Goal: Communication & Community: Answer question/provide support

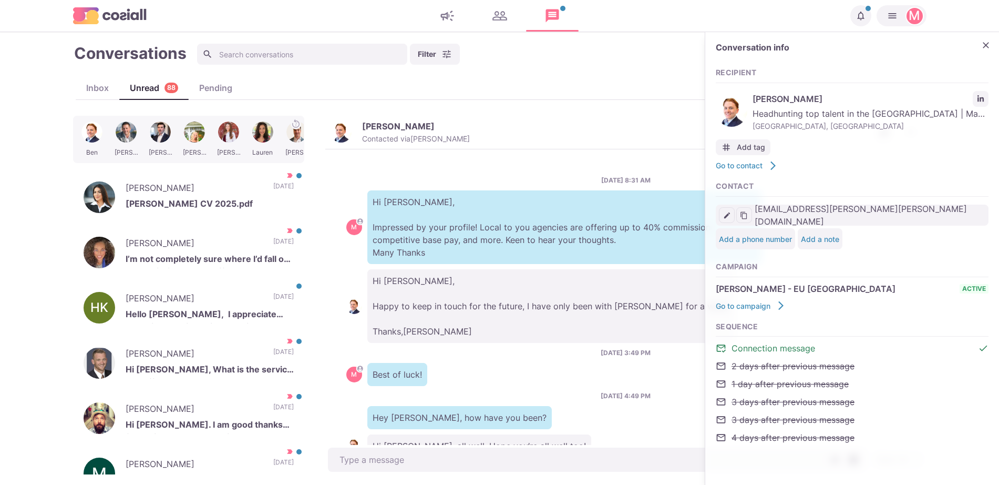
scroll to position [38, 0]
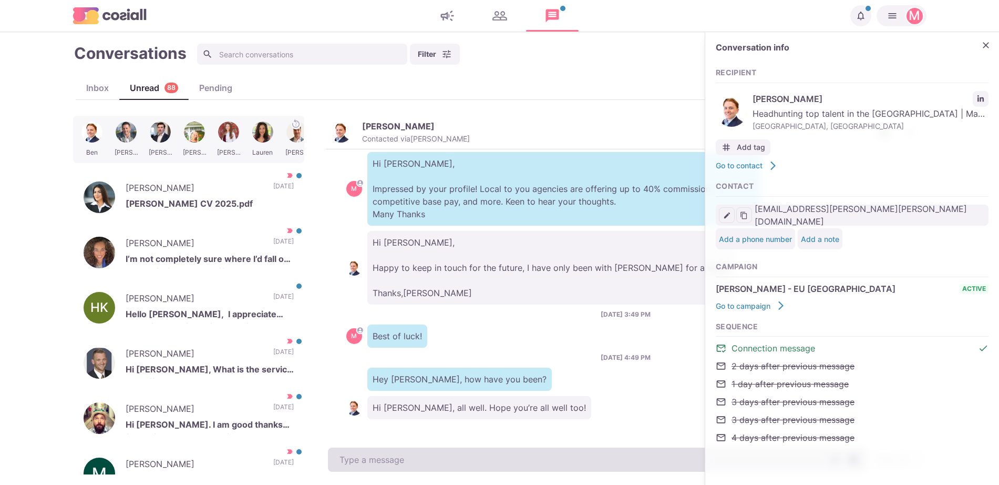
type textarea "x"
click at [442, 457] on textarea at bounding box center [597, 459] width 539 height 24
click at [442, 457] on textarea "To enrich screen reader interactions, please activate Accessibility in Grammarl…" at bounding box center [597, 459] width 539 height 24
type textarea "I"
type textarea "x"
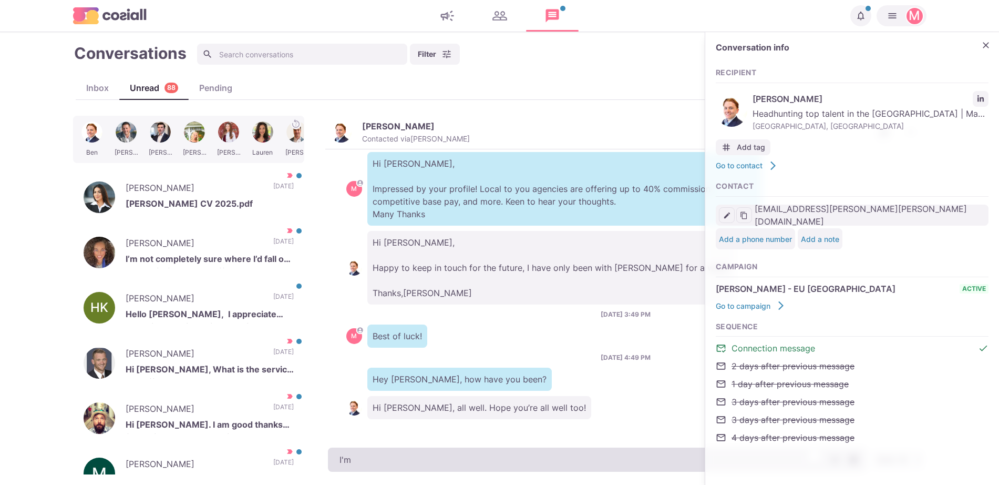
type textarea "I'm"
type textarea "x"
type textarea "I'm good"
type textarea "x"
type textarea "I'm good!"
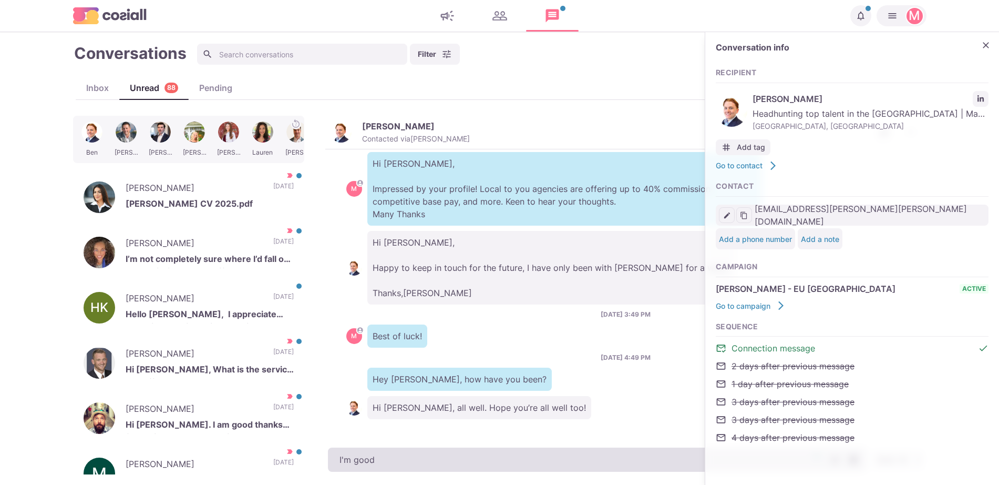
type textarea "x"
type textarea "I'm good!"
type textarea "x"
type textarea "I'm good! H"
type textarea "x"
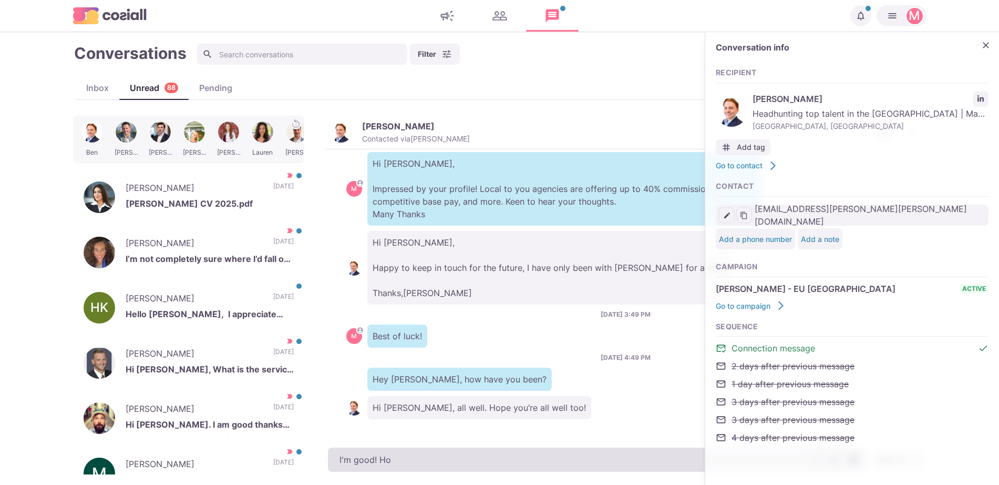
type textarea "I'm good! How"
type textarea "x"
type textarea "I'm good! How"
type textarea "x"
type textarea "I'm good! How a"
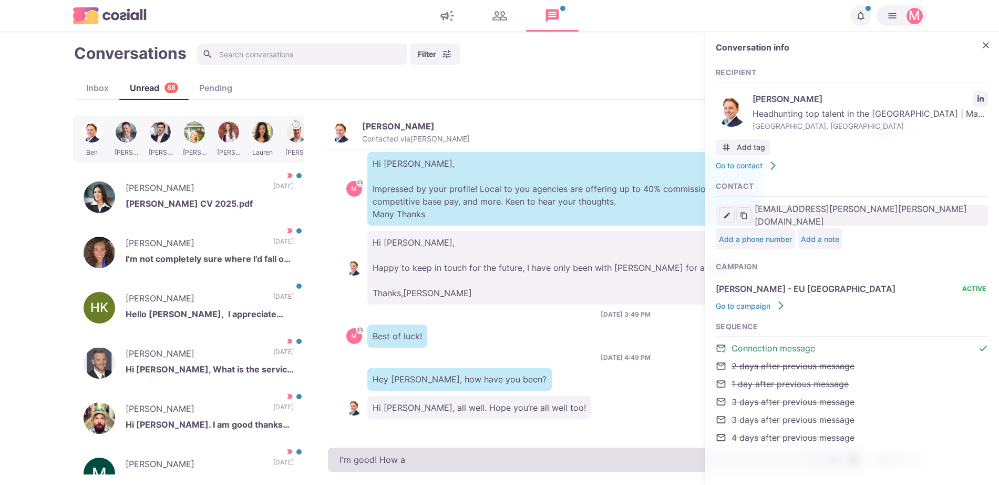
type textarea "x"
type textarea "I'm good! How are"
type textarea "x"
type textarea "I'm good! How are"
type textarea "x"
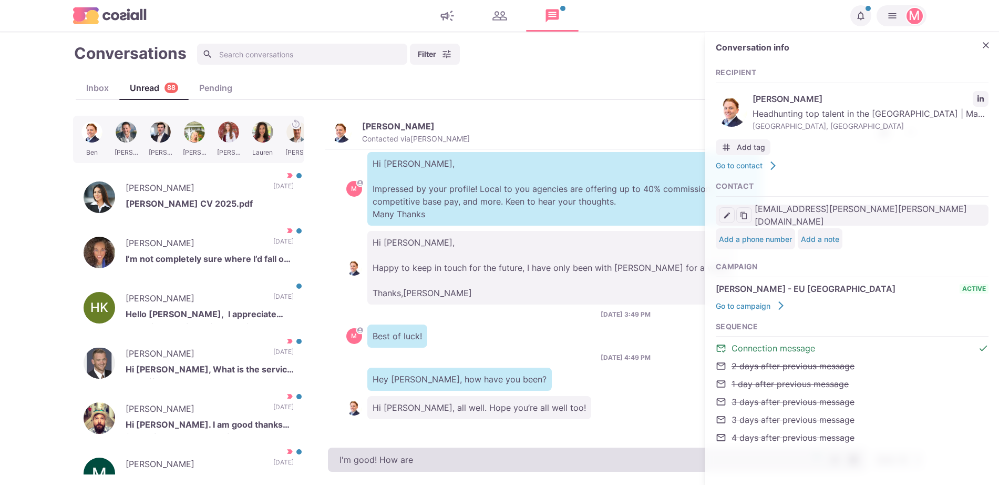
type textarea "I'm good! How are t"
type textarea "x"
type textarea "I'm good! How are th"
type textarea "x"
type textarea "I'm good! How are thi"
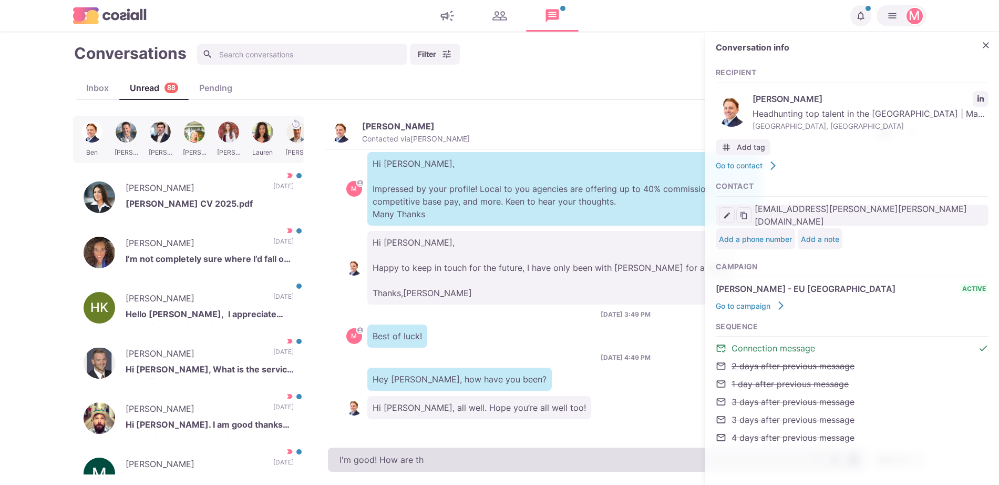
type textarea "x"
type textarea "I'm good! How are thin"
type textarea "x"
type textarea "I'm good! How are thing"
type textarea "x"
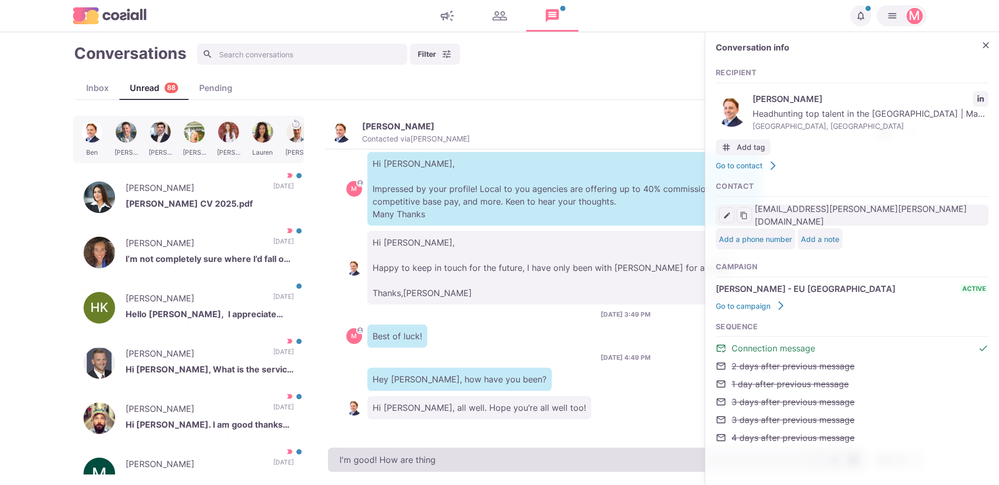
type textarea "I'm good! How are things"
type textarea "x"
type textarea "I'm good! How are things"
type textarea "x"
type textarea "I'm good! How are things a"
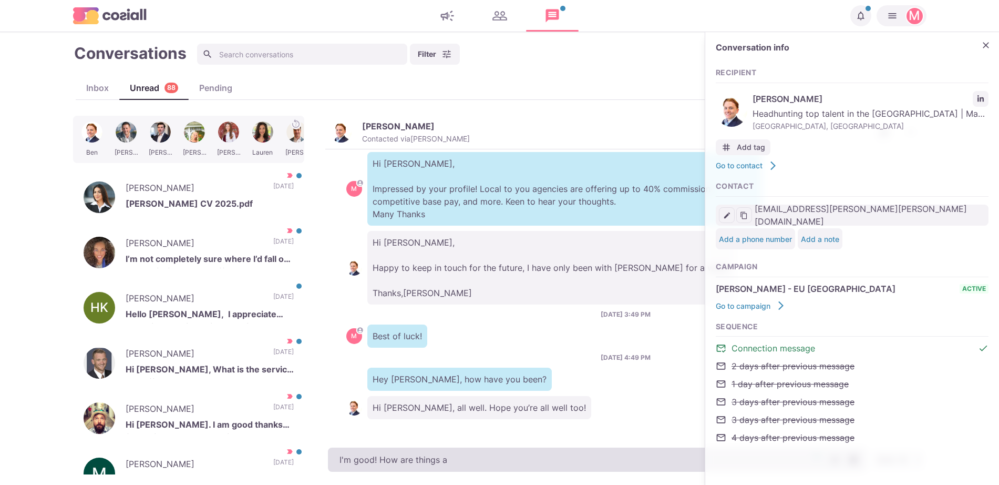
type textarea "x"
type textarea "I'm good! How are things at"
type textarea "x"
type textarea "I'm good! How are things at"
type textarea "x"
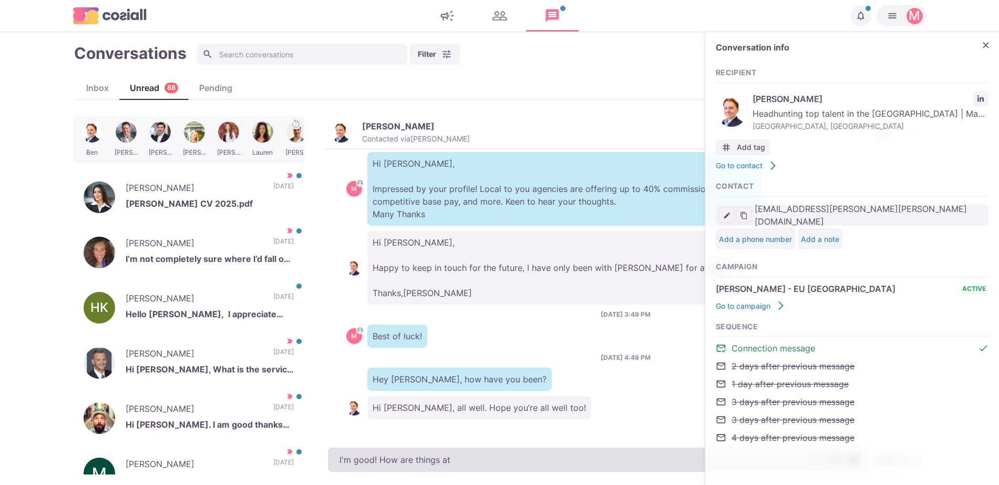
type textarea "I'm good! How are things at H"
type textarea "x"
type textarea "I'm good! How are things at Ha"
type textarea "x"
type textarea "I'm good! How are things at Hay"
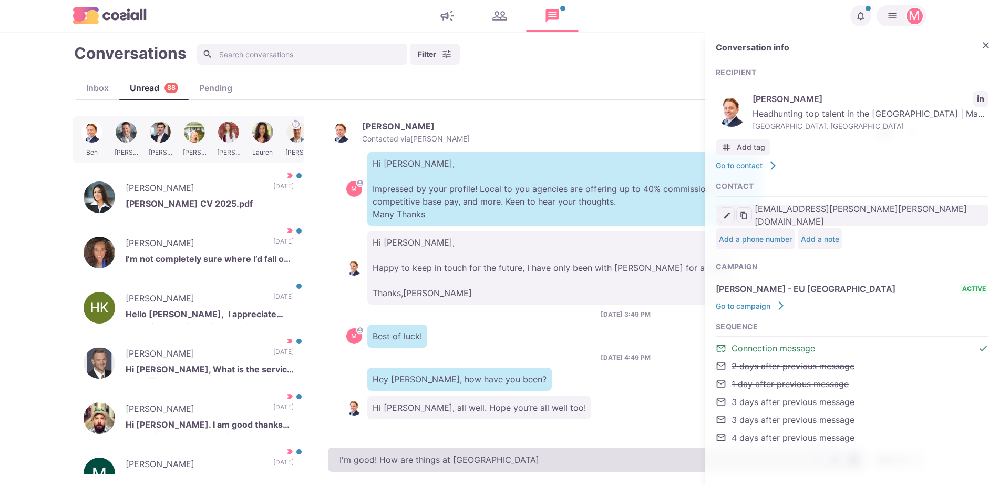
type textarea "x"
type textarea "I'm good! How are things at Hays"
type textarea "x"
type textarea "I'm good! How are things at Hays,"
type textarea "x"
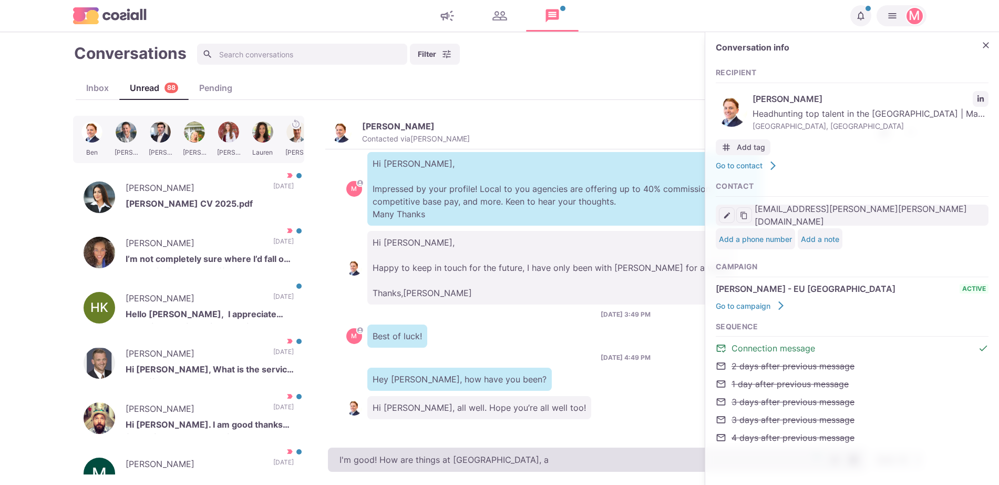
type textarea "I'm good! How are things at Hays, ar"
type textarea "x"
type textarea "I'm good! How are things at Hays, are"
type textarea "x"
type textarea "I'm good! How are things at Hays, are"
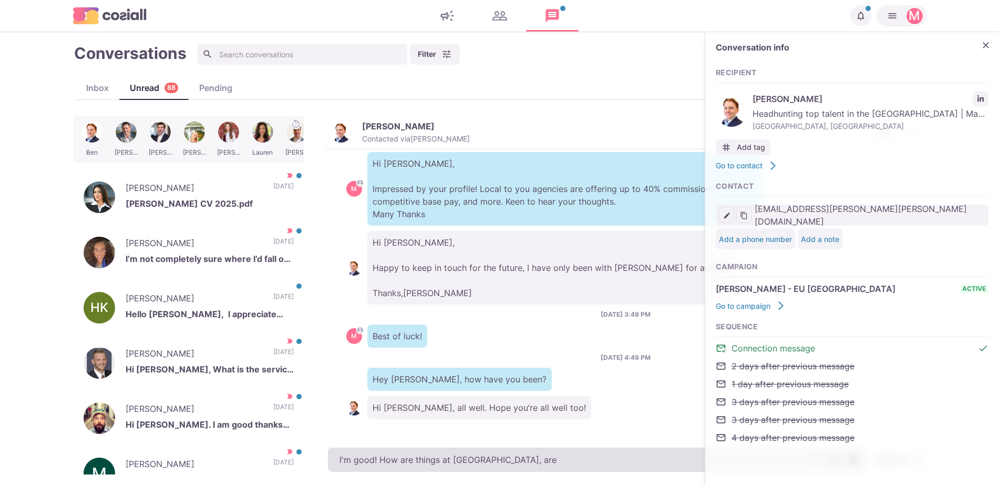
type textarea "x"
type textarea "I'm good! How are things at Hays, are y"
type textarea "x"
type textarea "I'm good! How are things at Hays, are yo"
type textarea "x"
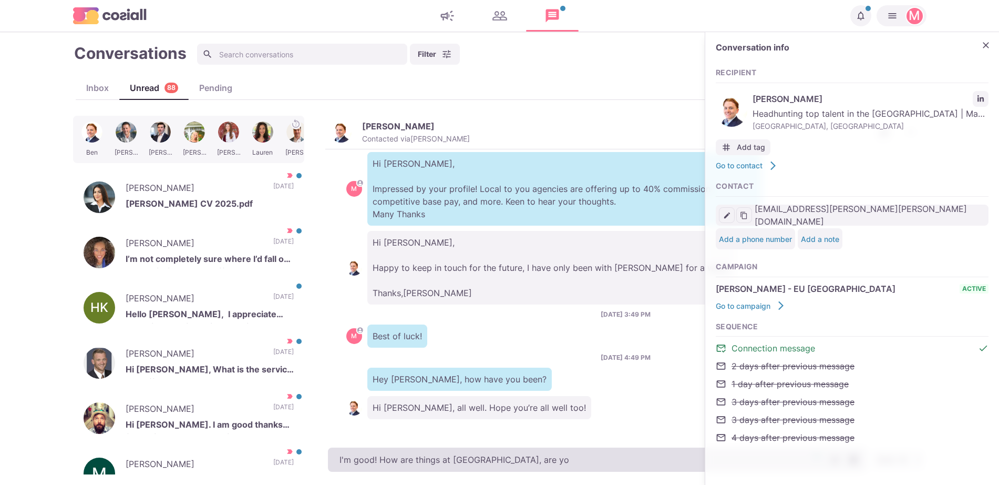
type textarea "I'm good! How are things at Hays, are you"
type textarea "x"
type textarea "I'm good! How are things at Hays, are you"
type textarea "x"
type textarea "I'm good! How are things at Hays, are you e"
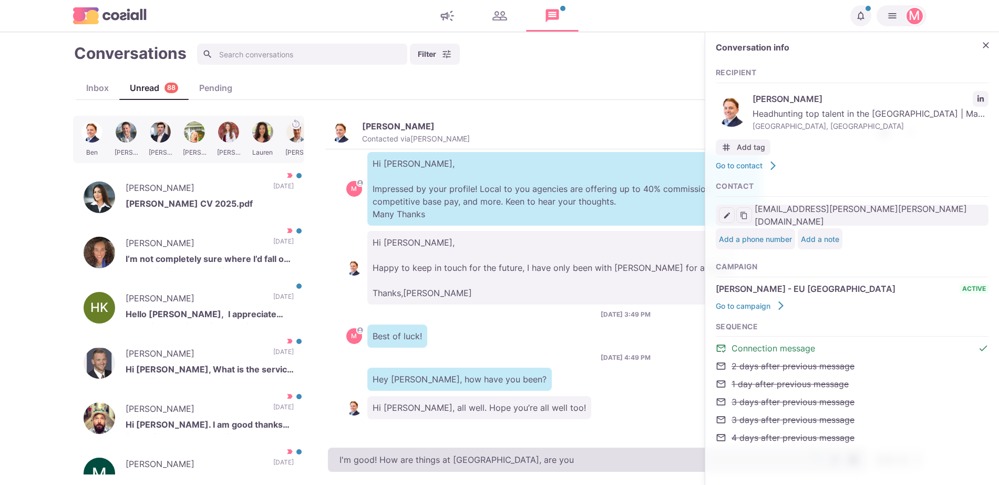
type textarea "x"
type textarea "I'm good! How are things at Hays, are you en"
type textarea "x"
type textarea "I'm good! How are things at Hays, are you enjo"
type textarea "x"
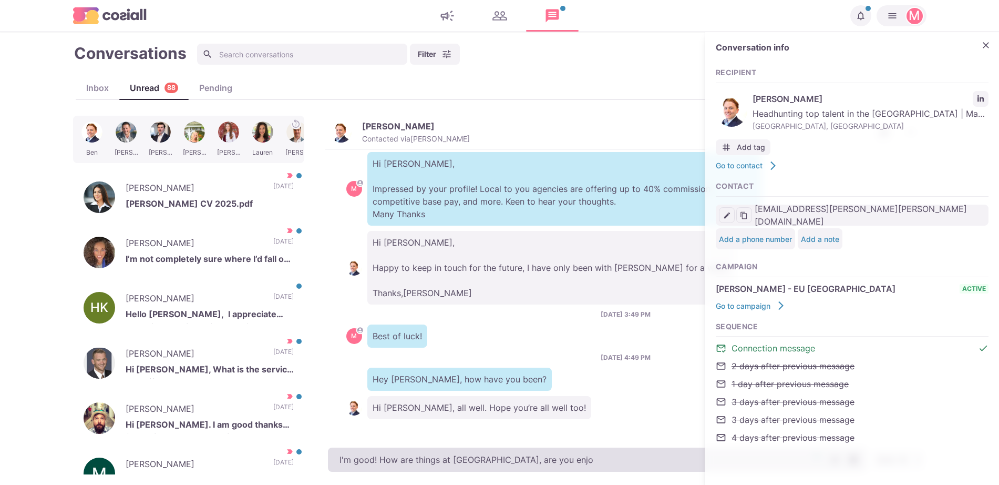
type textarea "I'm good! How are things at Hays, are you enj"
type textarea "x"
type textarea "I'm good! How are things at Hays, are you enjo"
type textarea "x"
type textarea "I'm good! How are things at Hays, are you enjoy"
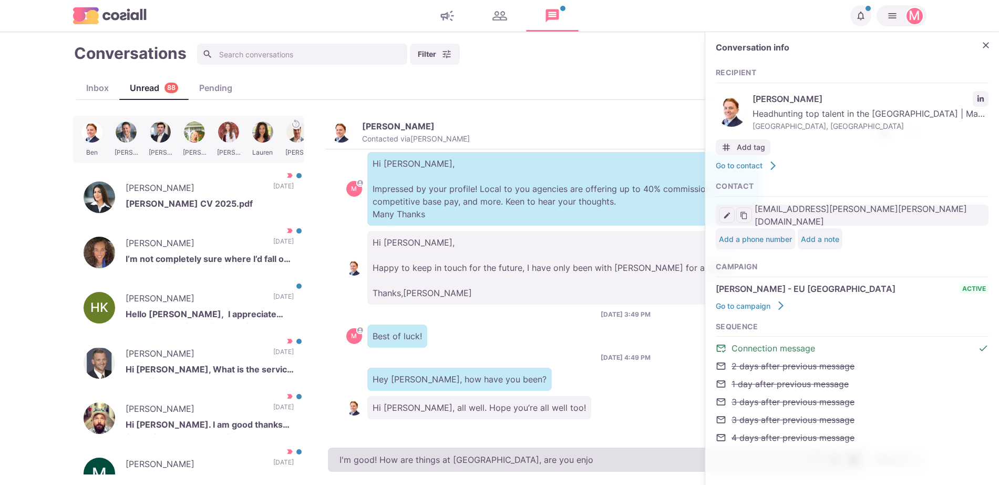
type textarea "x"
type textarea "I'm good! How are things at Hays, are you enjoyi"
type textarea "x"
type textarea "I'm good! How are things at Hays, are you enjoyin"
type textarea "x"
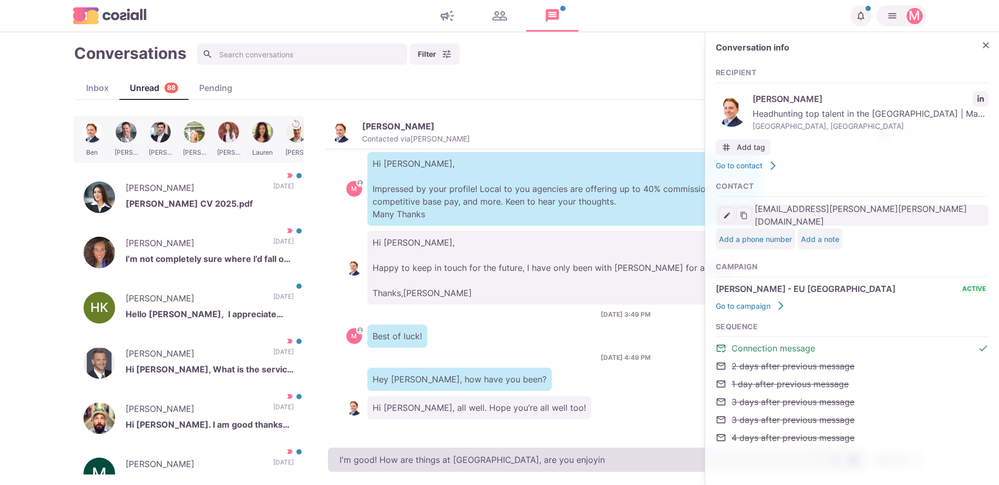
type textarea "I'm good! How are things at Hays, are you enjoying"
type textarea "x"
type textarea "I'm good! How are things at Hays, are you enjoying"
type textarea "x"
type textarea "I'm good! How are things at Hays, are you enjoying y"
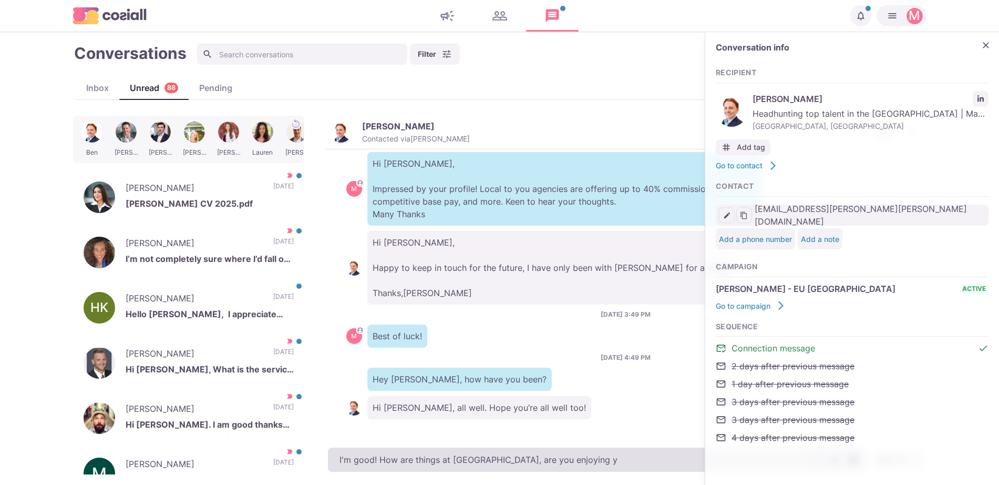
type textarea "x"
type textarea "I'm good! How are things at Hays, are you enjoying yo"
type textarea "x"
type textarea "I'm good! How are things at Hays, are you enjoying you"
type textarea "x"
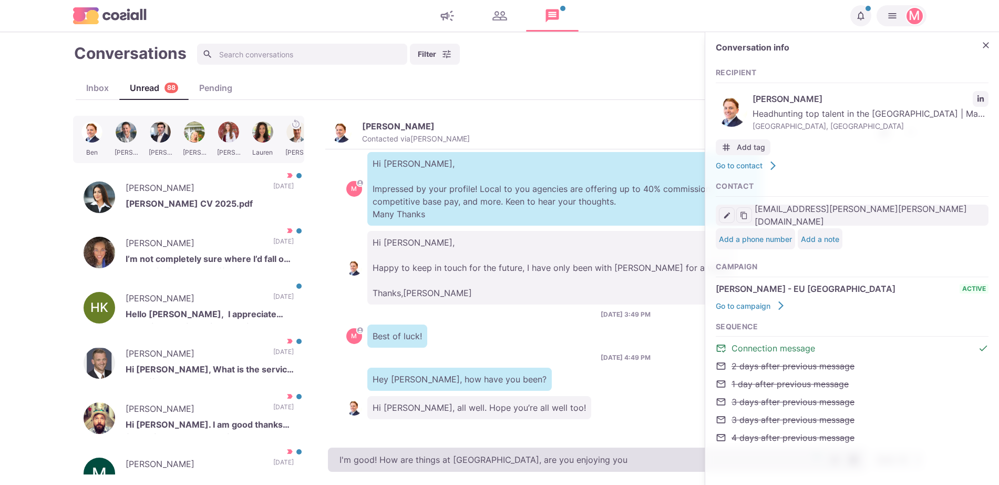
type textarea "I'm good! How are things at Hays, are you enjoying your"
type textarea "x"
type textarea "I'm good! How are things at Hays, are you enjoying your"
type textarea "x"
type textarea "I'm good! How are things at Hays, are you enjoying your s"
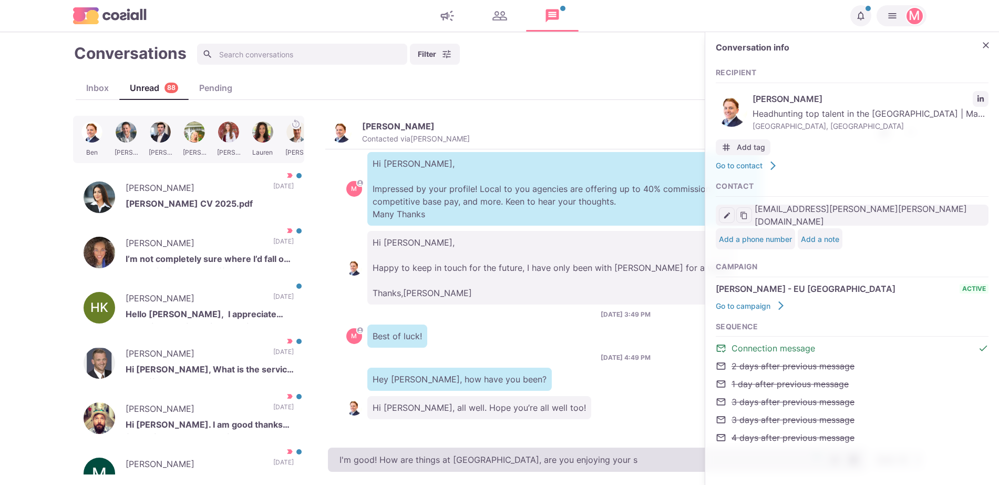
type textarea "x"
type textarea "I'm good! How are things at Hays, are you enjoying your st"
type textarea "x"
type textarea "I'm good! How are things at Hays, are you enjoying your sta"
type textarea "x"
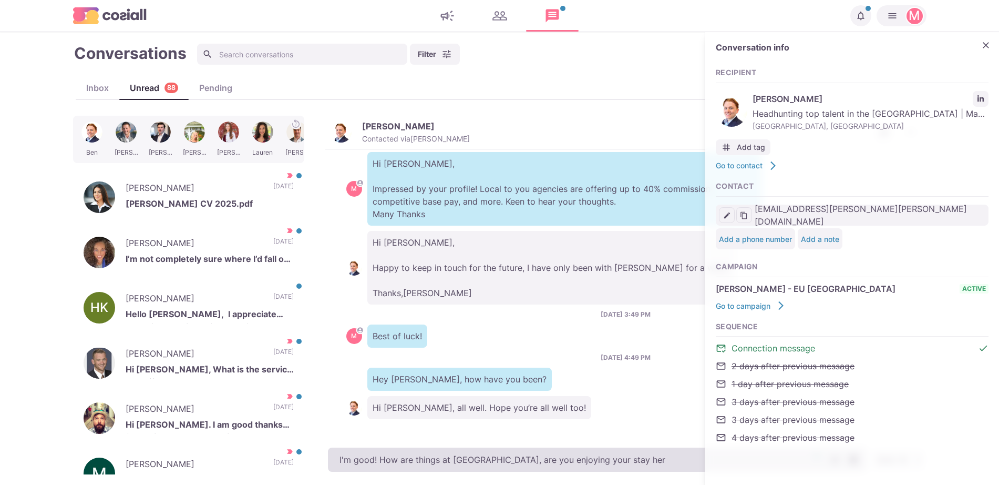
type textarea "I'm good! How are things at Hays, are you enjoying your stay here"
type textarea "x"
type textarea "I'm good! How are things at Hays, are you enjoying your stay here?"
type textarea "x"
type textarea "I'm good! How are things at Hays, are you enjoying your stay here?"
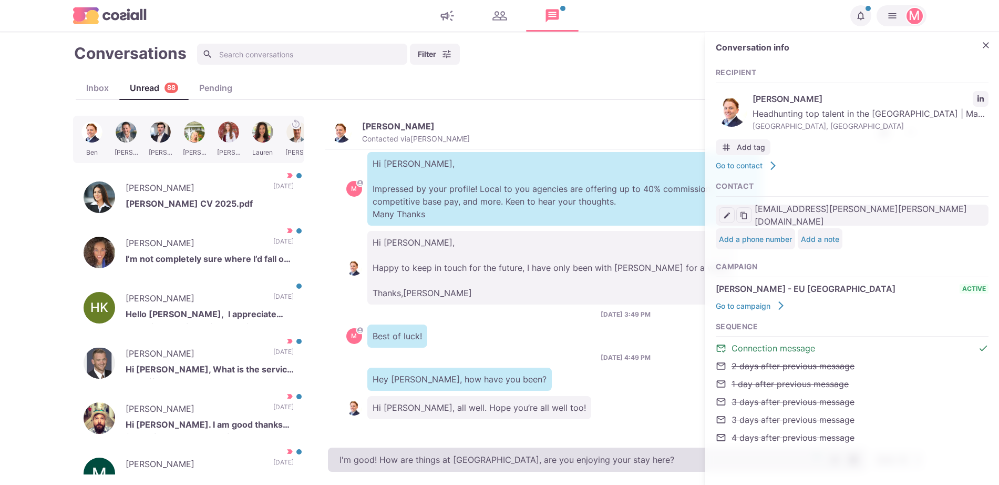
type textarea "x"
type textarea "I'm good! How are things at Hays, are you enjoying your stay here?"
type textarea "x"
type textarea "I'm good! How are things at Hays, are you enjoying your stay here"
type textarea "x"
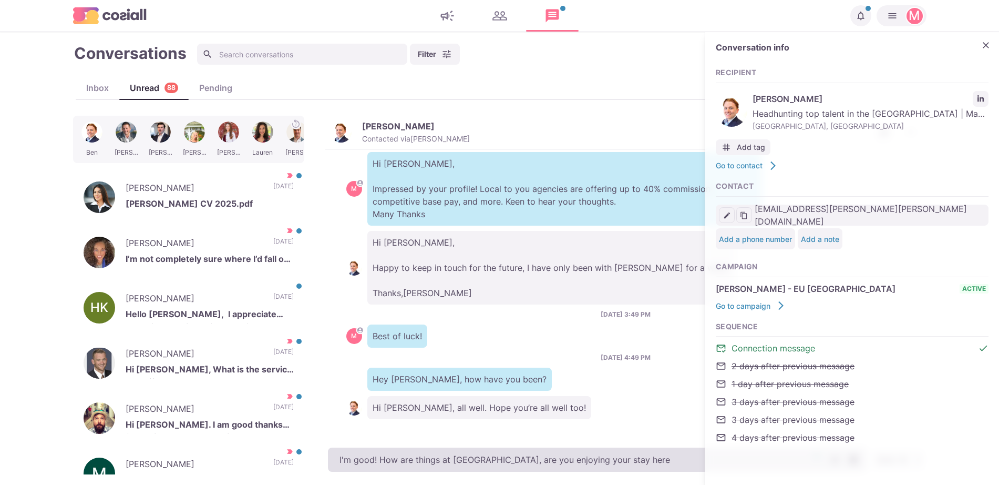
type textarea "I'm good! How are things at Hays, are you enjoying your stay her"
type textarea "x"
type textarea "I'm good! How are things at Hays, are you enjoying your stay he"
type textarea "x"
type textarea "I'm good! How are things at Hays, are you enjoying your stay"
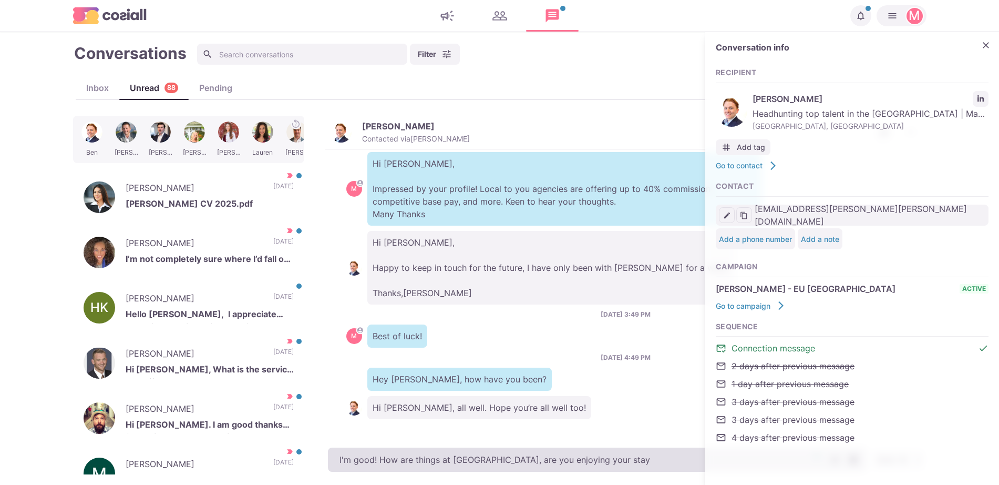
type textarea "x"
type textarea "I'm good! How are things at Hays, are you enjoying your stay"
type textarea "x"
type textarea "I'm good! How are things at Hays, are you enjoying your stay?"
type textarea "x"
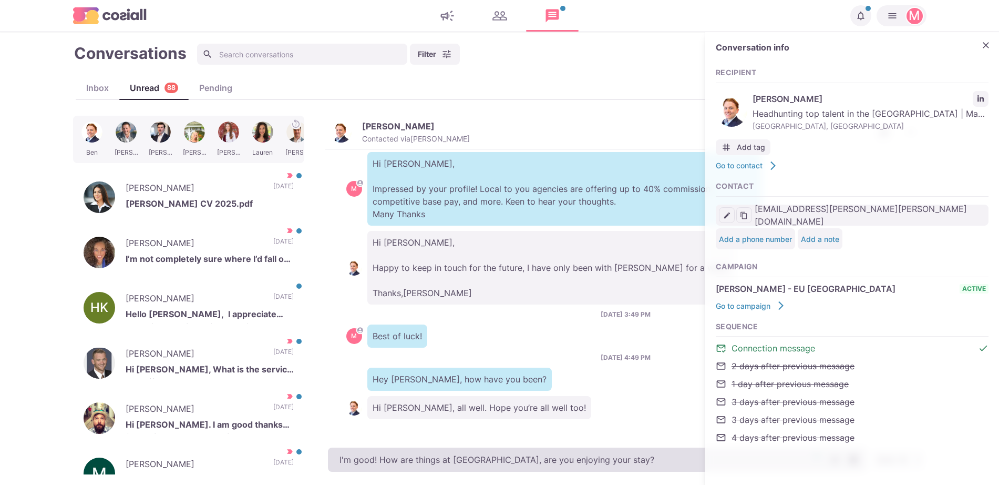
type textarea "I'm good! How are things at Hays, are you enjoying your stay?"
type textarea "x"
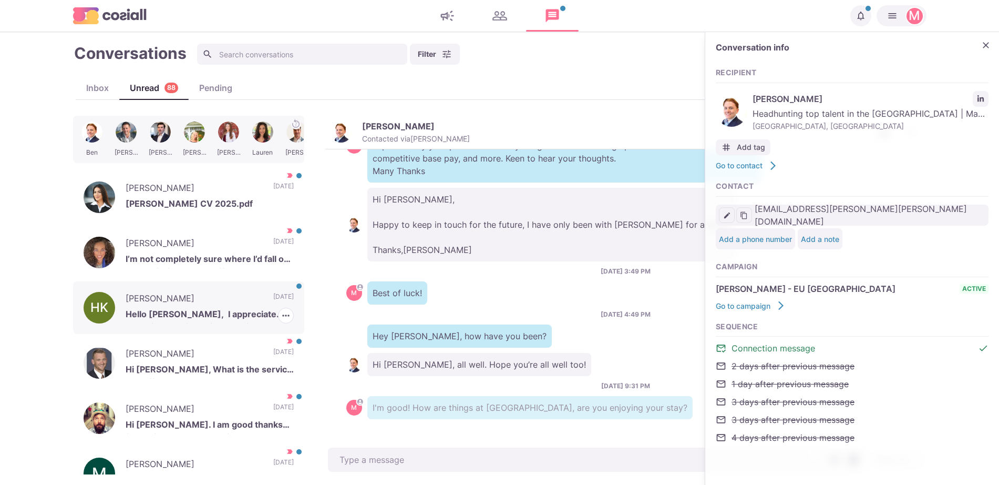
click at [225, 305] on p "Hiroko Komorita" at bounding box center [194, 300] width 137 height 16
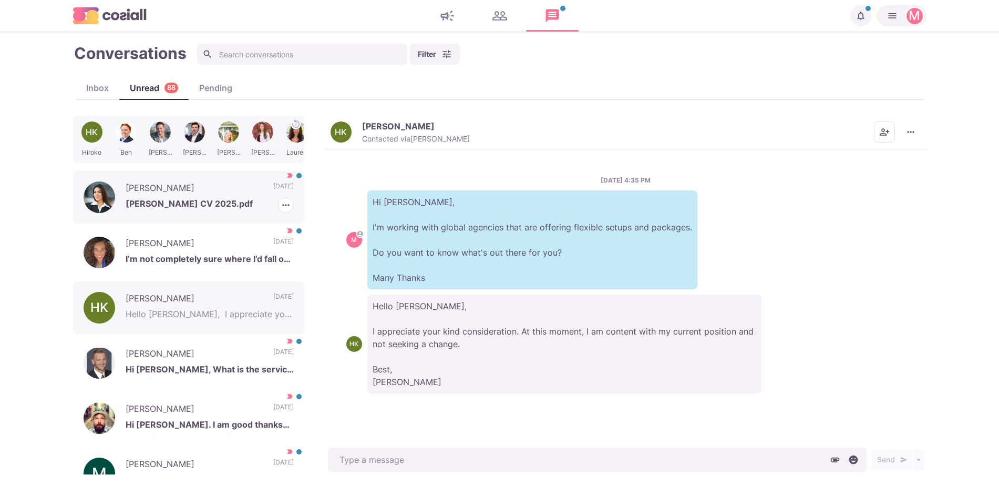
click at [229, 199] on p "[PERSON_NAME] CV 2025.pdf" at bounding box center [210, 205] width 168 height 16
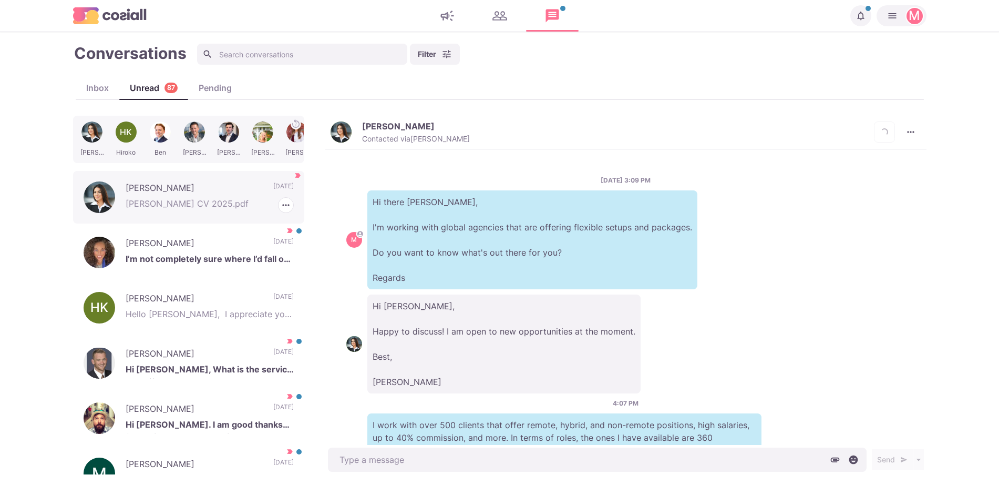
scroll to position [234, 0]
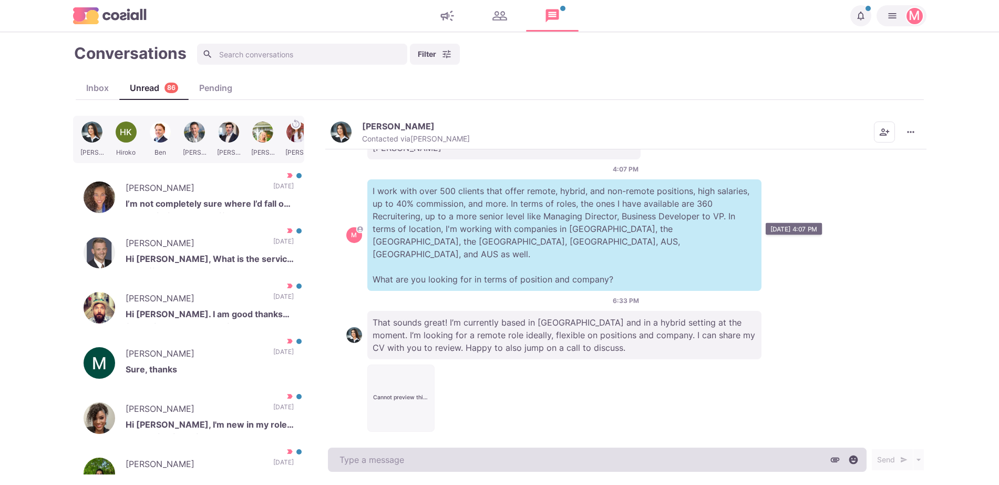
click at [594, 457] on div "Nicolette Mattessich Contacted via Sam Richardson Mark as Unread Mark as Not Im…" at bounding box center [625, 295] width 601 height 358
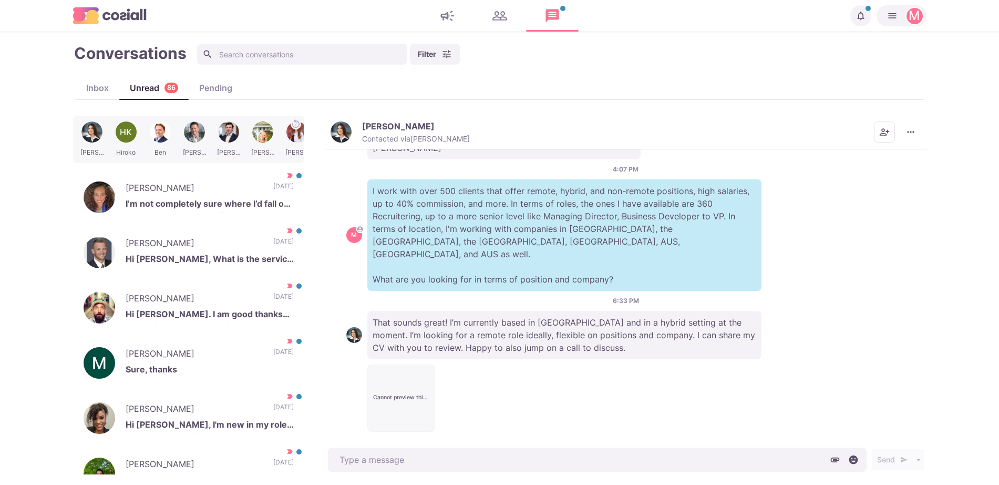
click at [524, 331] on p "That sounds great! I’m currently based in Dubai and in a hybrid setting at the …" at bounding box center [564, 335] width 394 height 48
click at [572, 380] on div "Cannot preview this file. Download instead? Failed to load PDF file." at bounding box center [625, 397] width 559 height 67
click at [912, 136] on icon "More menu" at bounding box center [910, 132] width 11 height 11
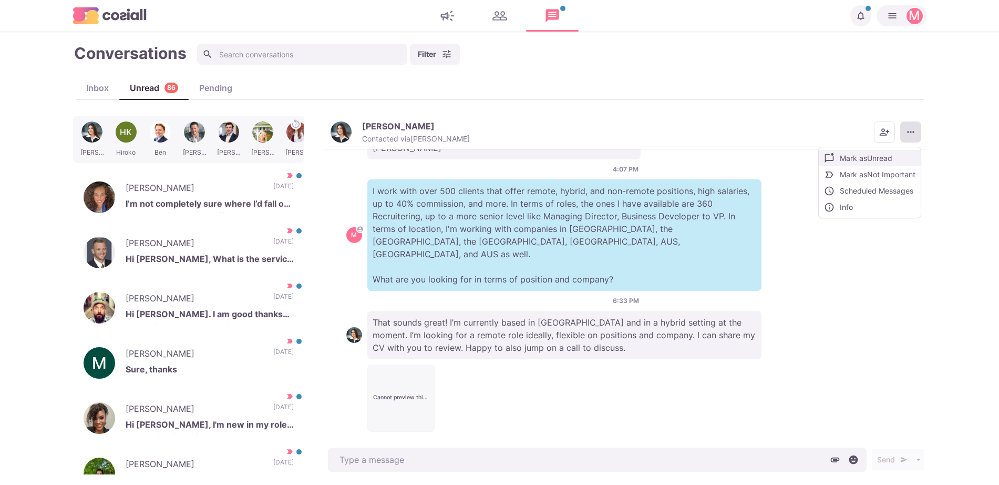
click at [863, 162] on button "Mark as Unread" at bounding box center [870, 158] width 102 height 16
click at [240, 232] on div "Ryan Frain Hi Sam, What is the service you offer? 13 days ago Mark as Read Mark…" at bounding box center [188, 252] width 231 height 53
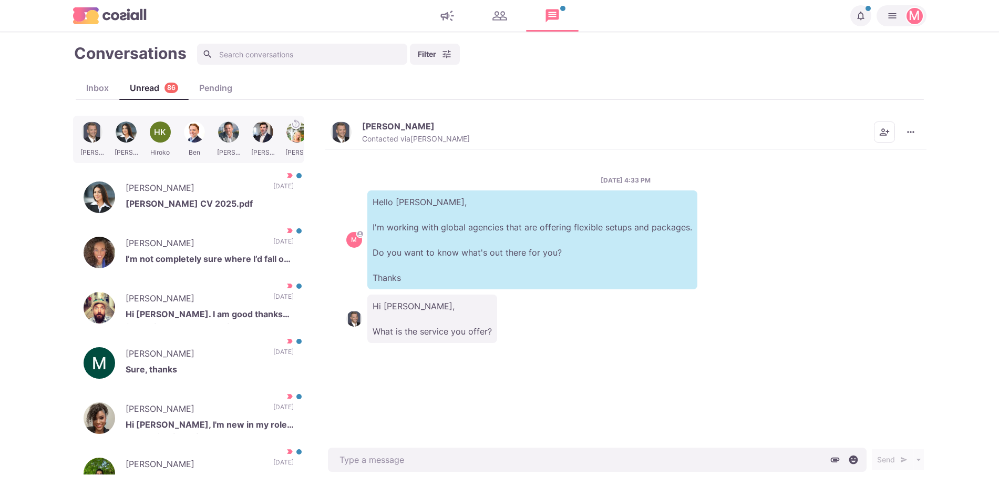
click at [347, 121] on button "Ryan Frain Contacted via Sam Richardson" at bounding box center [400, 132] width 139 height 23
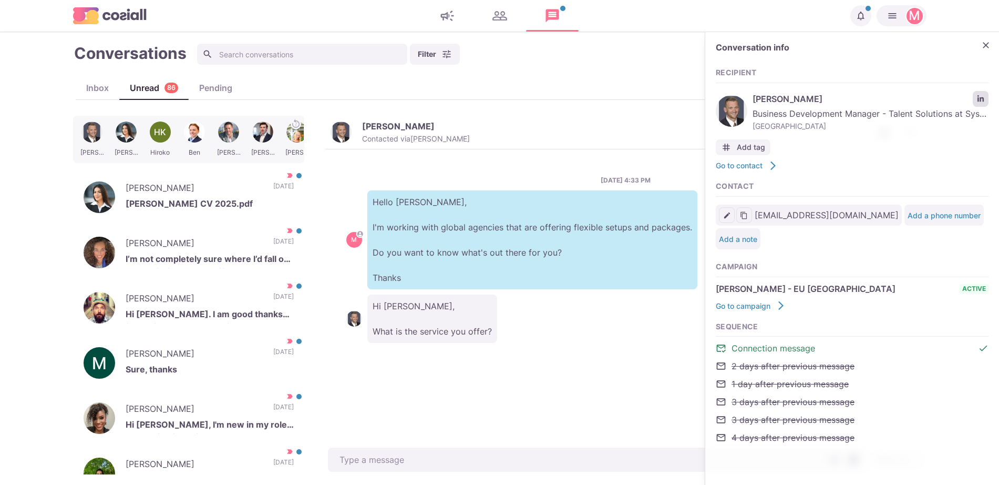
click at [980, 96] on icon "LinkedIn profile link" at bounding box center [980, 98] width 7 height 7
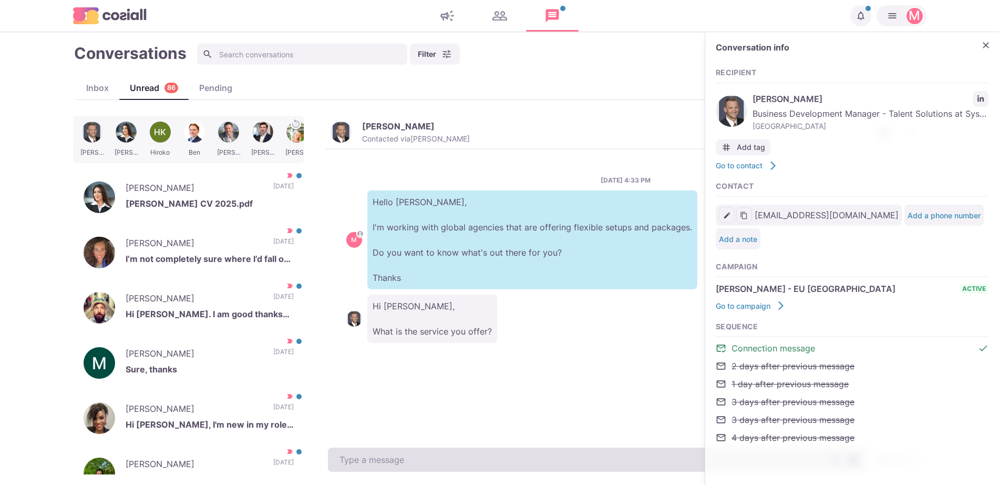
click at [476, 452] on textarea at bounding box center [597, 459] width 539 height 24
click at [345, 458] on textarea "To enrich screen reader interactions, please activate Accessibility in Grammarl…" at bounding box center [597, 459] width 539 height 24
paste textarea "I work with around 500 agencies across the [GEOGRAPHIC_DATA], [GEOGRAPHIC_DATA]…"
type textarea "x"
type textarea "I work with around 500 agencies across the [GEOGRAPHIC_DATA], [GEOGRAPHIC_DATA]…"
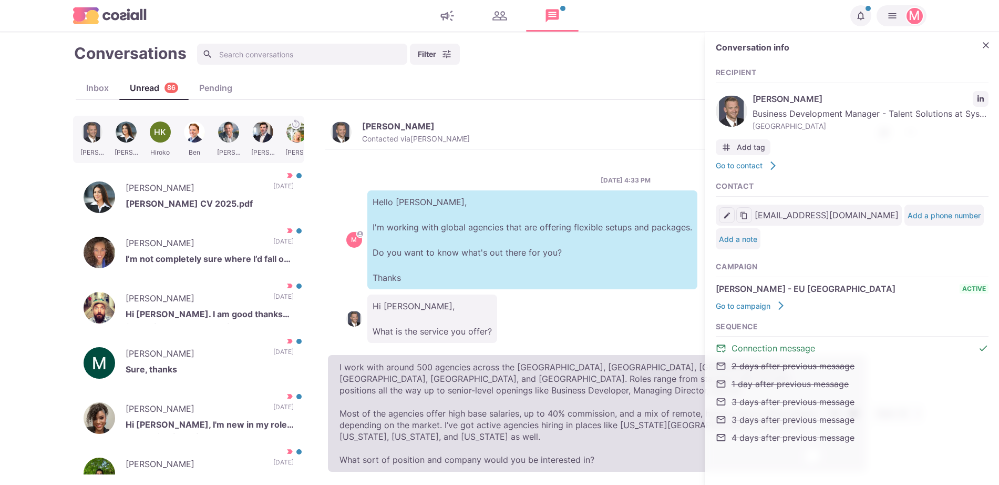
type textarea "x"
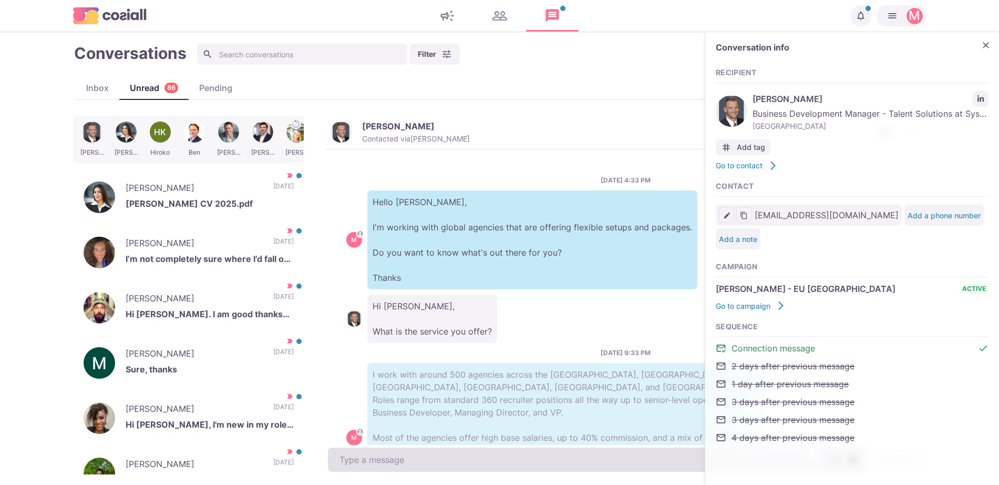
scroll to position [68, 0]
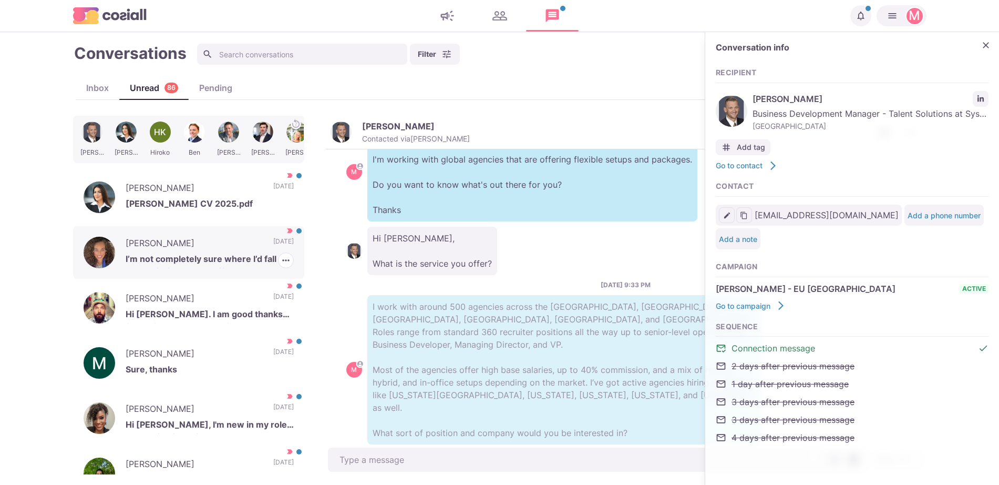
click at [232, 251] on p "[PERSON_NAME]" at bounding box center [194, 244] width 137 height 16
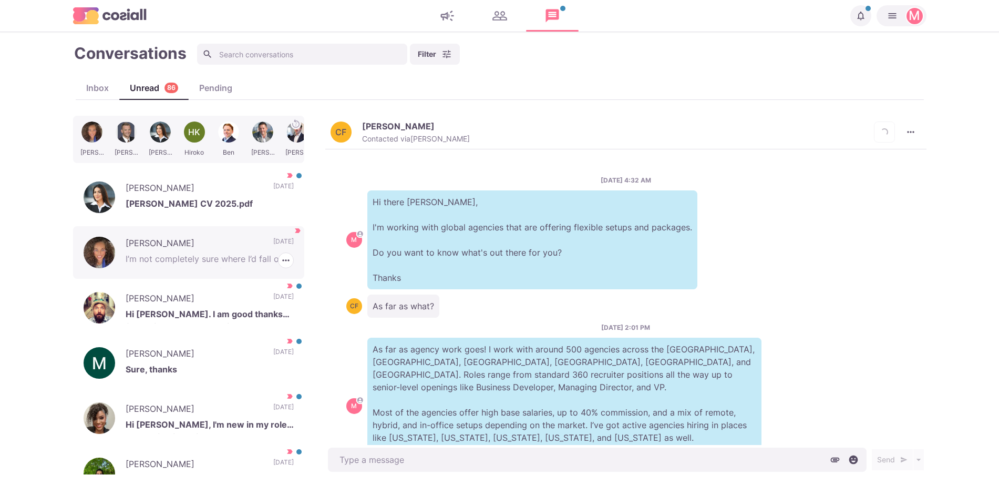
scroll to position [154, 0]
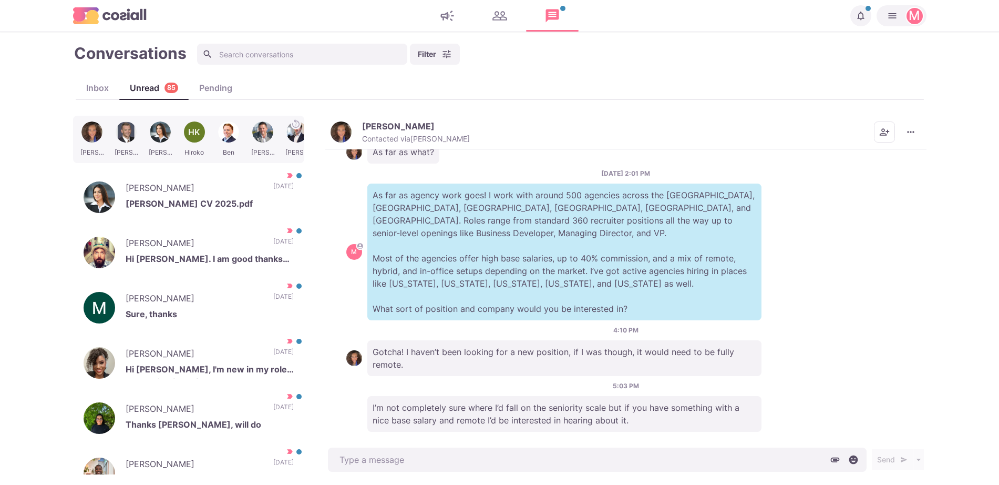
click at [345, 127] on img "button" at bounding box center [341, 131] width 21 height 21
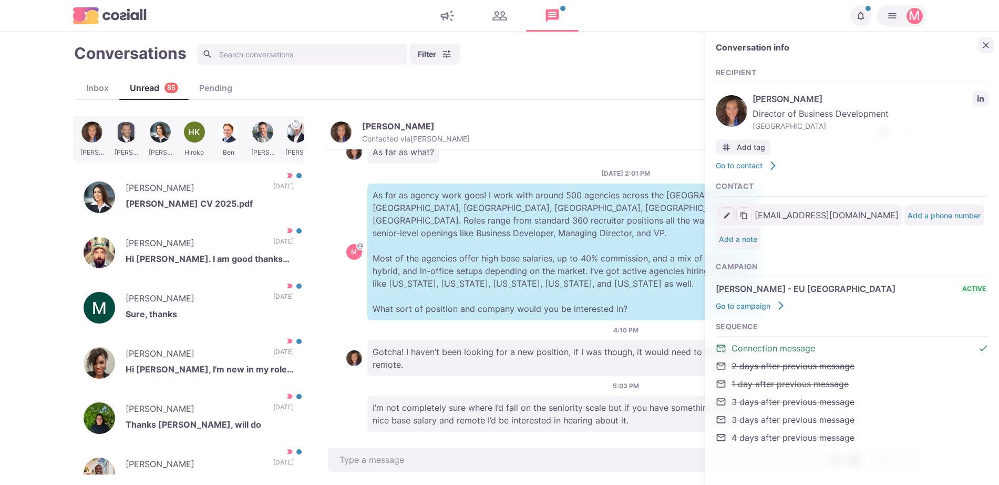
click at [985, 48] on icon "Close" at bounding box center [986, 45] width 11 height 11
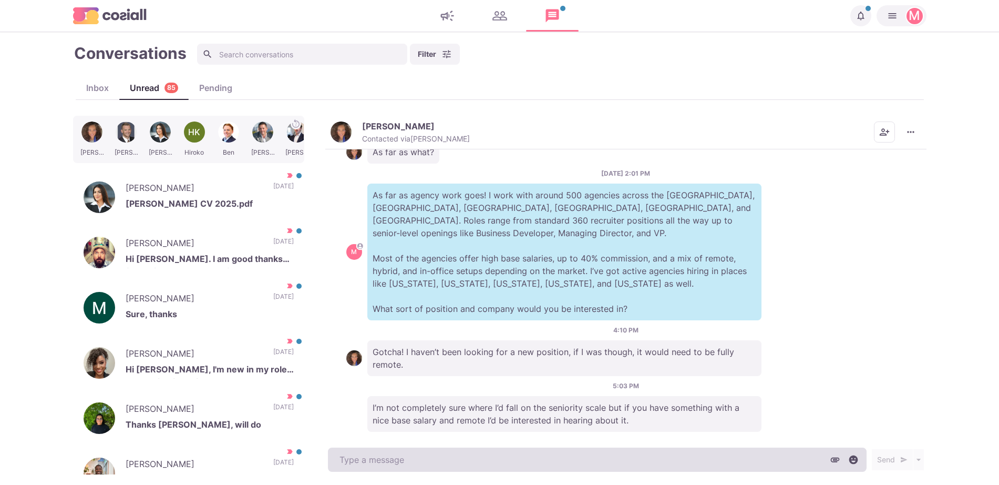
click at [578, 457] on textarea at bounding box center [597, 459] width 539 height 24
type textarea "x"
type textarea "I"
type textarea "x"
type textarea "I s"
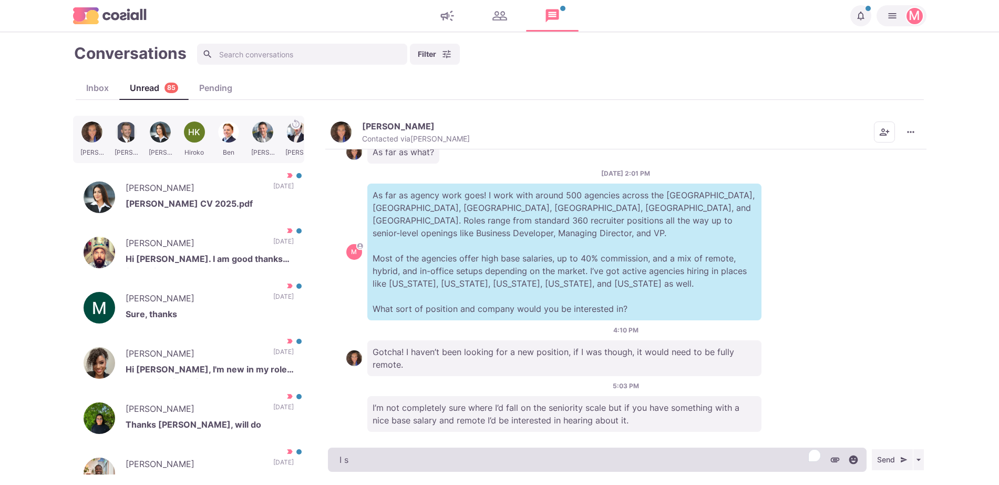
type textarea "x"
type textarea "I se"
type textarea "x"
type textarea "I see"
type textarea "x"
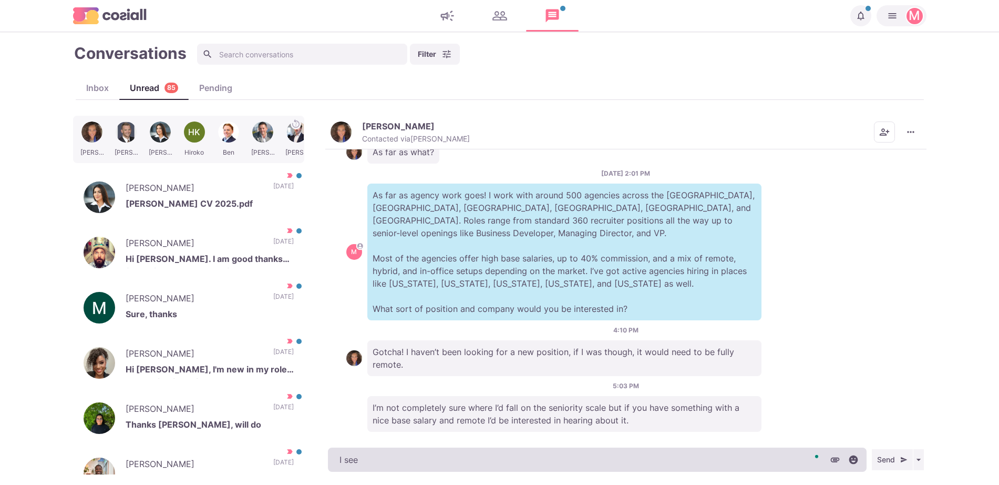
type textarea "I see,"
type textarea "x"
type textarea "I see,"
type textarea "x"
type textarea "I see, d"
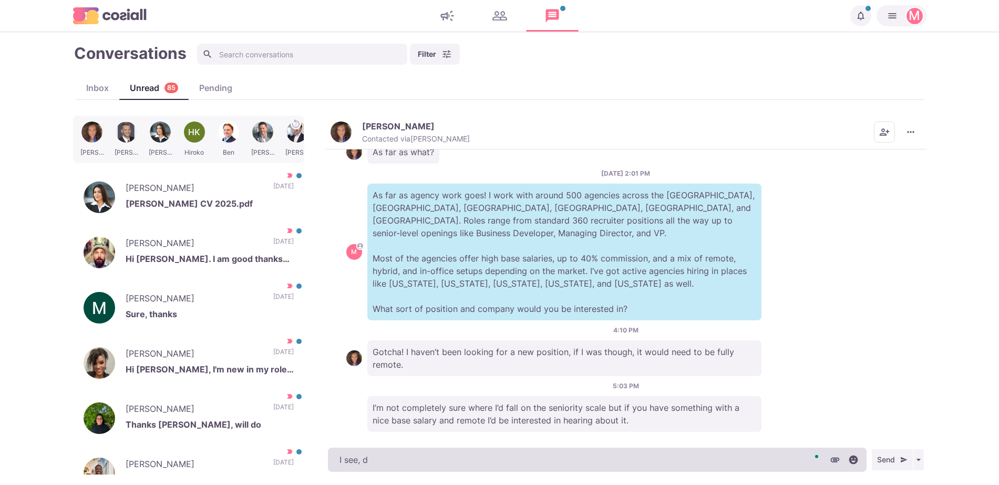
type textarea "x"
type textarea "I see, do"
type textarea "x"
type textarea "I see, do"
type textarea "x"
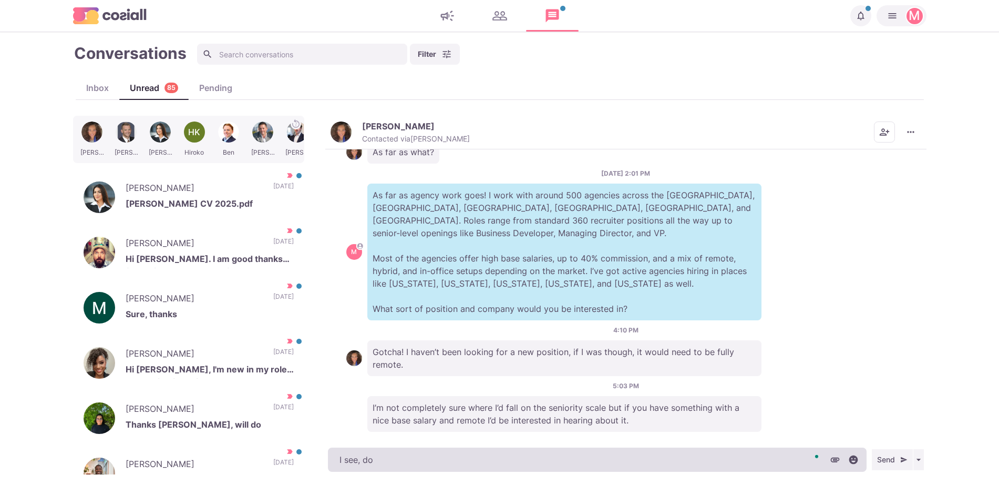
type textarea "I see, do y"
type textarea "x"
type textarea "I see, do yo"
type textarea "x"
type textarea "I see, do you"
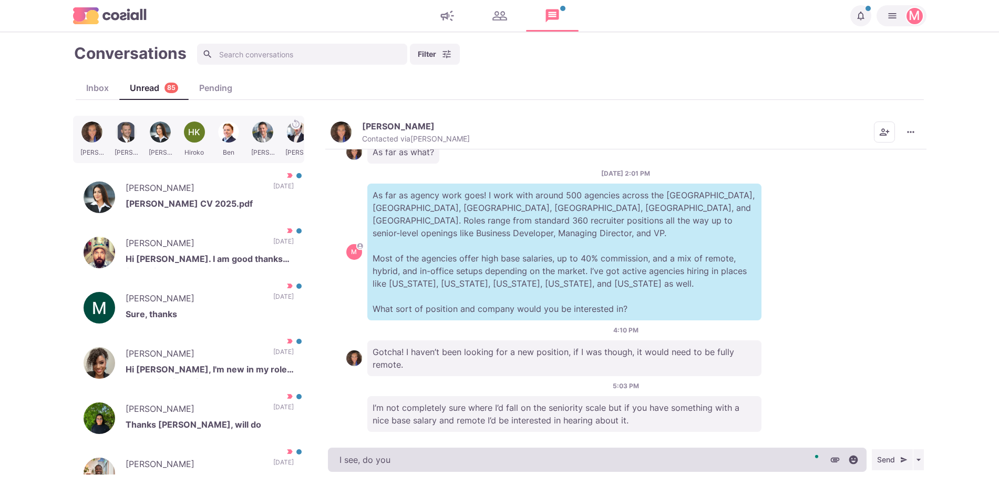
type textarea "x"
type textarea "I see, do you"
type textarea "x"
type textarea "I see, do you t"
type textarea "x"
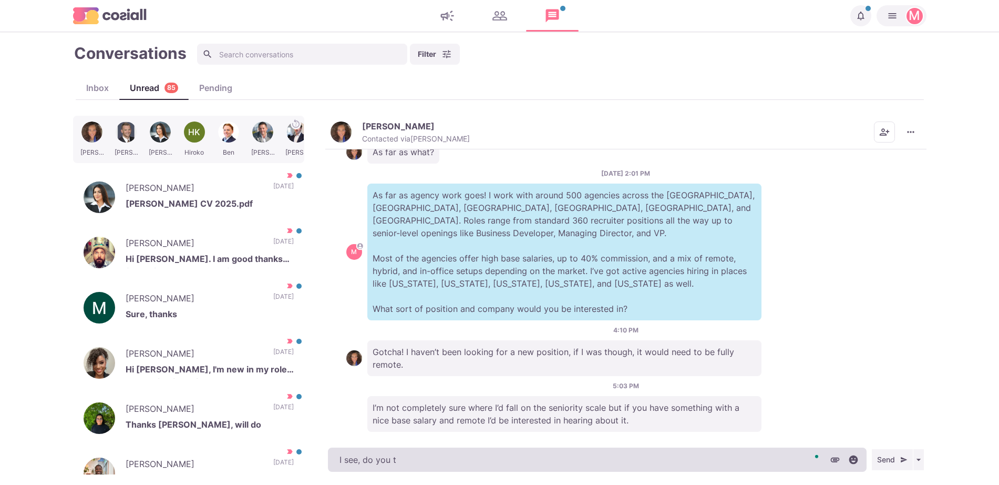
type textarea "I see, do you th"
type textarea "x"
type textarea "I see, do you thi"
type textarea "x"
type textarea "I see, do you thin"
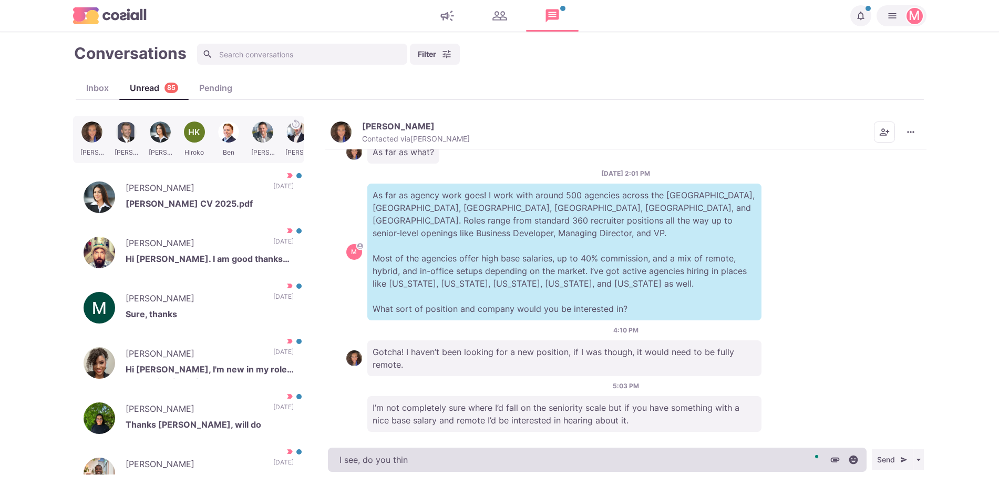
type textarea "x"
type textarea "I see, do you think"
type textarea "x"
type textarea "I see, do you think"
type textarea "x"
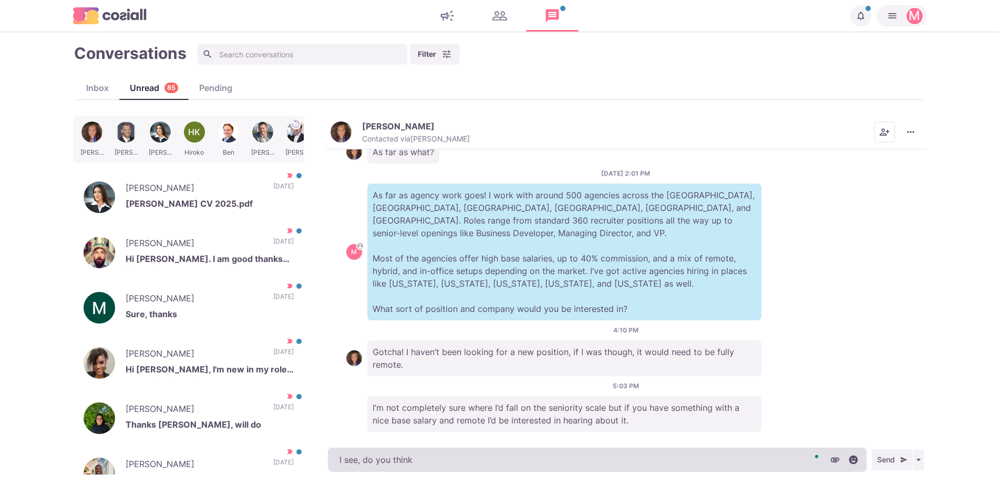
type textarea "I see, do you think y"
type textarea "x"
type textarea "I see, do you think yo"
type textarea "x"
type textarea "I see, do you think you"
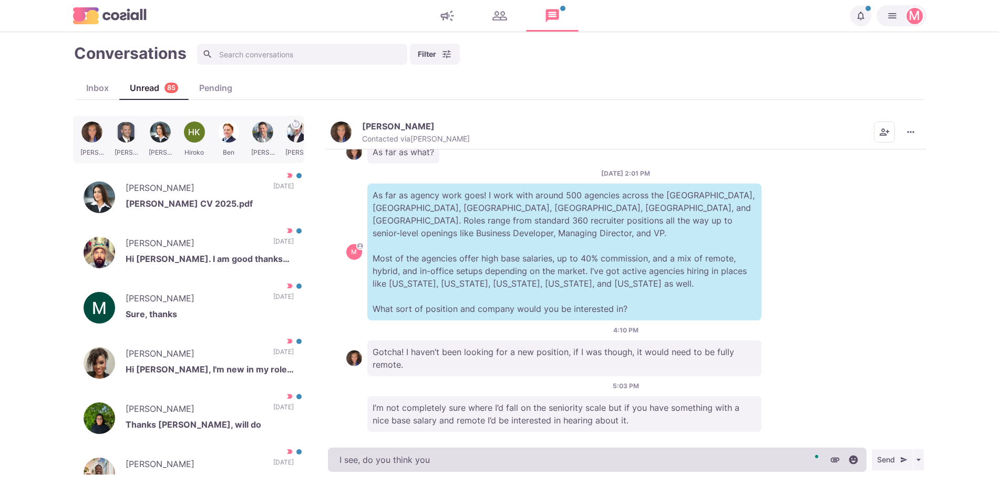
type textarea "x"
type textarea "I see, do you think you c"
type textarea "x"
type textarea "I see, do you think you ca"
type textarea "x"
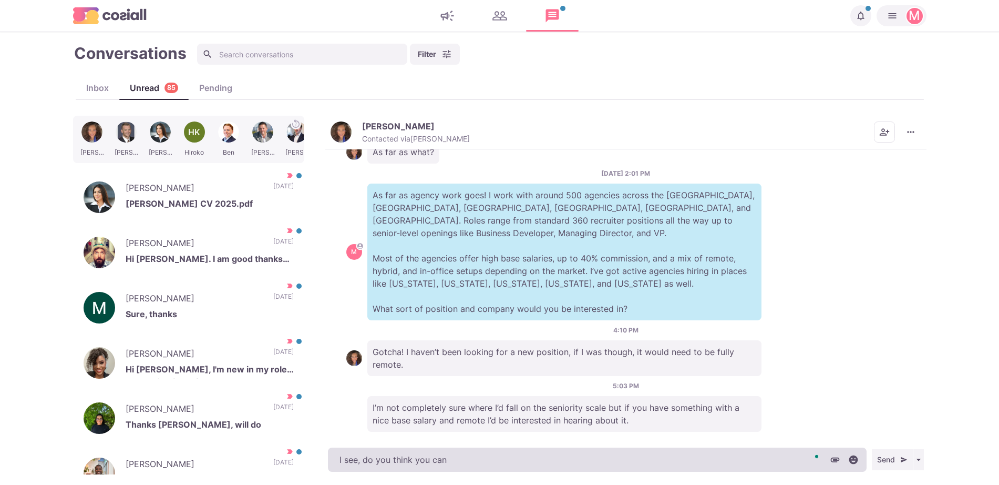
type textarea "I see, do you think you can"
type textarea "x"
type textarea "I see, do you think you can br"
type textarea "x"
type textarea "I see, do you think you can bri"
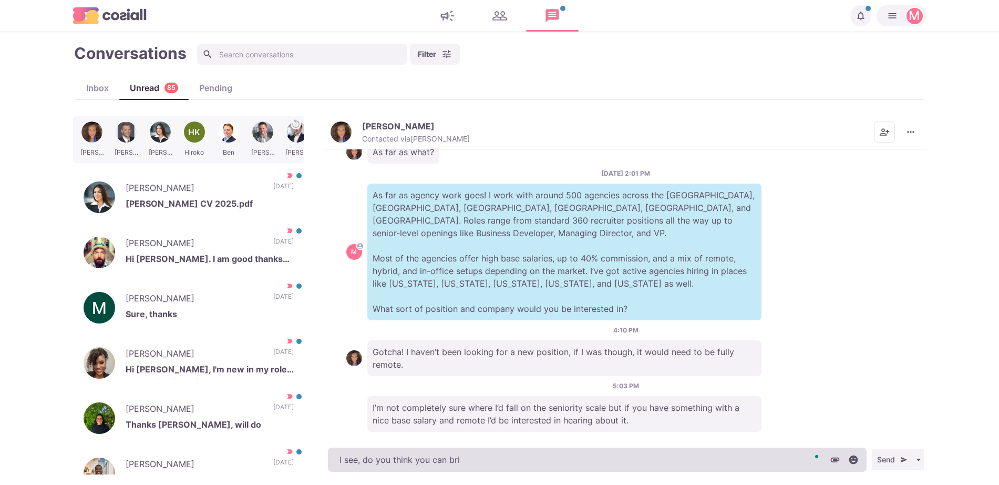
type textarea "x"
type textarea "I see, do you think you can bring"
type textarea "x"
type textarea "I see, do you think you can bring"
type textarea "x"
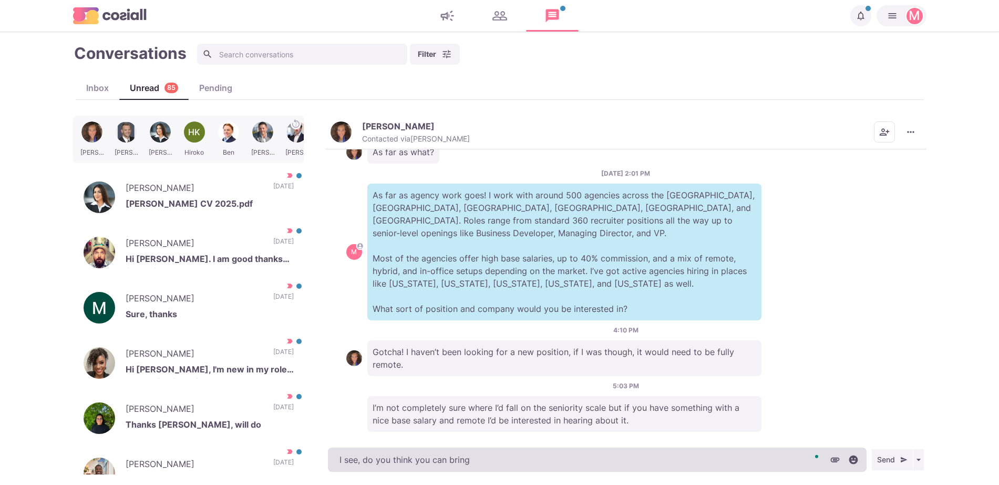
type textarea "I see, do you think you can bring c"
type textarea "x"
type textarea "I see, do you think you can bring cl"
type textarea "x"
type textarea "I see, do you think you can bring clie"
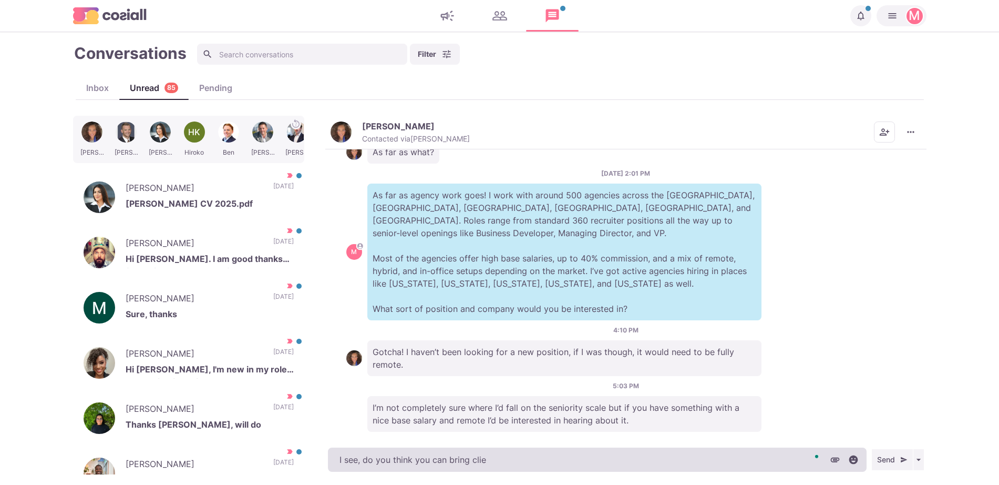
type textarea "x"
type textarea "I see, do you think you can bring clien"
type textarea "x"
type textarea "I see, do you think you can bring client"
type textarea "x"
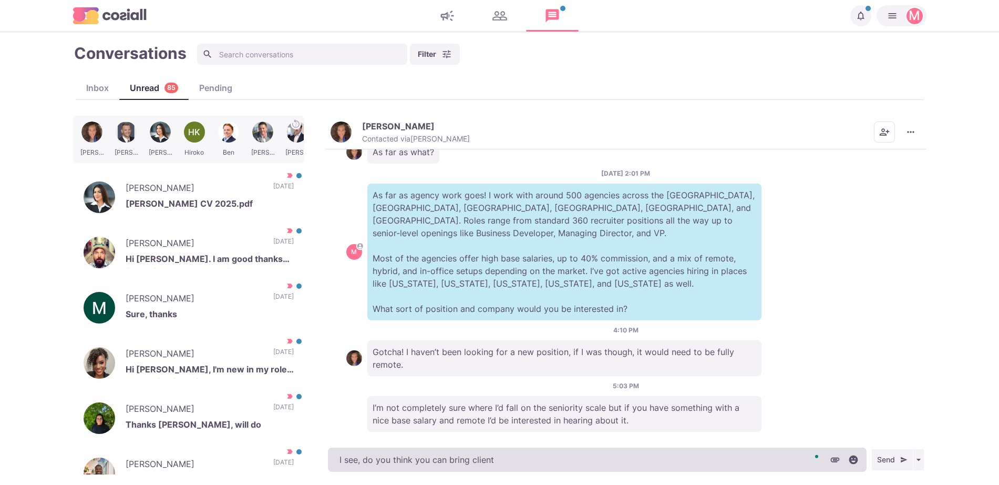
type textarea "I see, do you think you can bring clients"
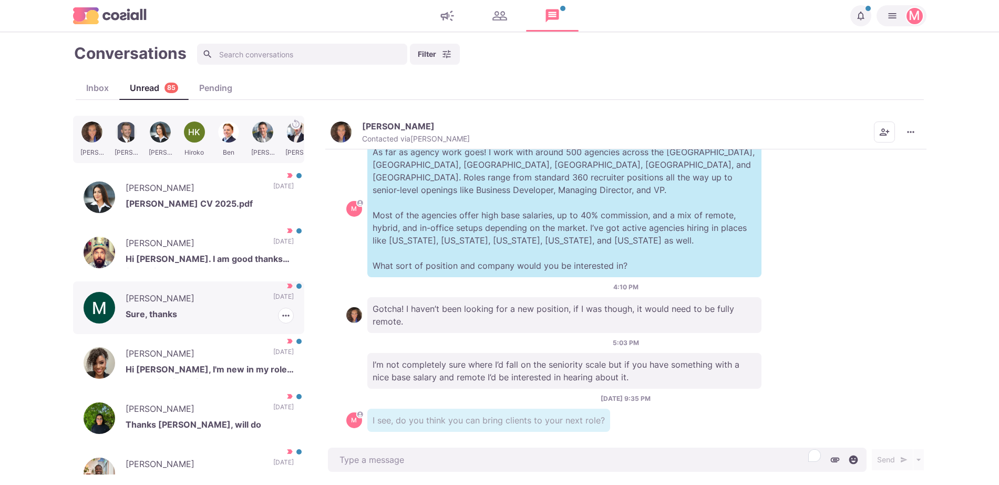
click at [235, 322] on p "Sure, thanks" at bounding box center [210, 315] width 168 height 16
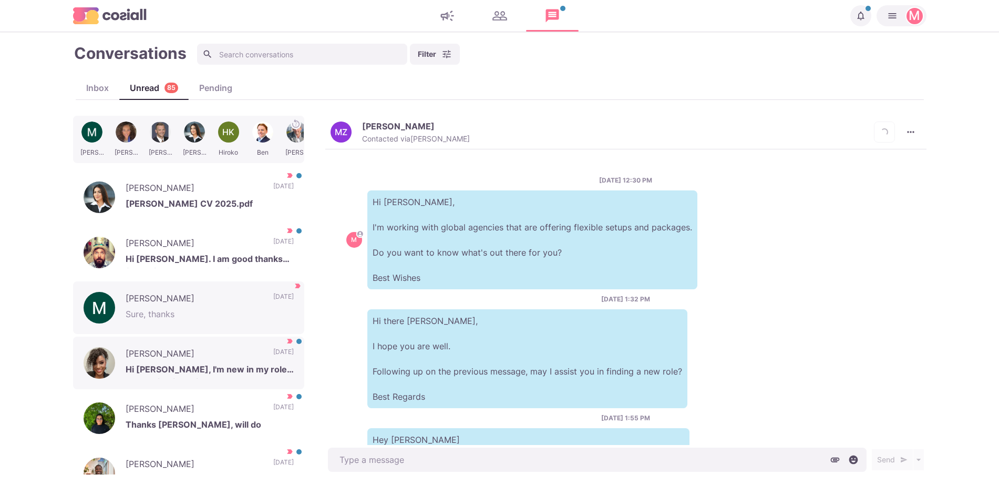
scroll to position [457, 0]
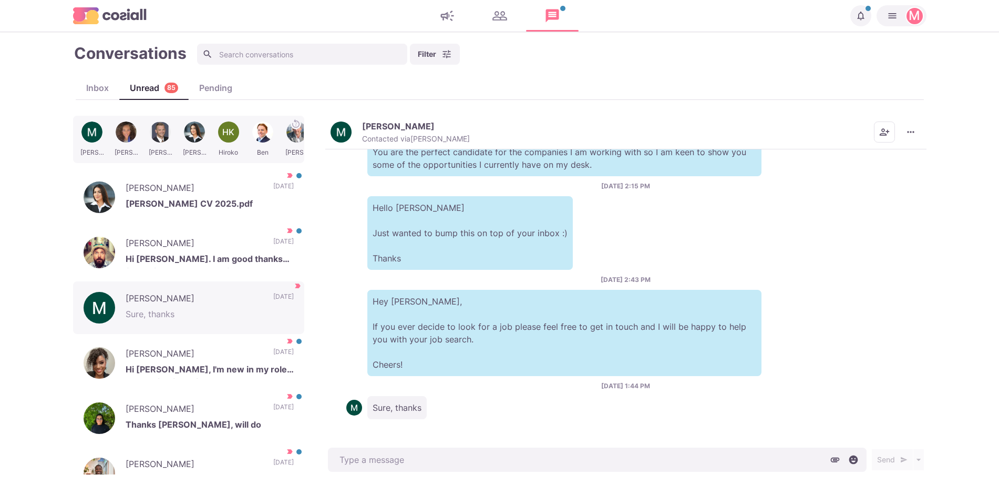
click at [915, 119] on div "Meher Zain Contacted via Petar Tralanski Mark as Unread Mark as Not Important S…" at bounding box center [625, 133] width 601 height 34
click at [912, 139] on button "More menu" at bounding box center [910, 131] width 21 height 21
click at [905, 169] on button "Mark as Not Important" at bounding box center [870, 174] width 102 height 16
click at [397, 124] on p "Meher Zain" at bounding box center [398, 126] width 73 height 11
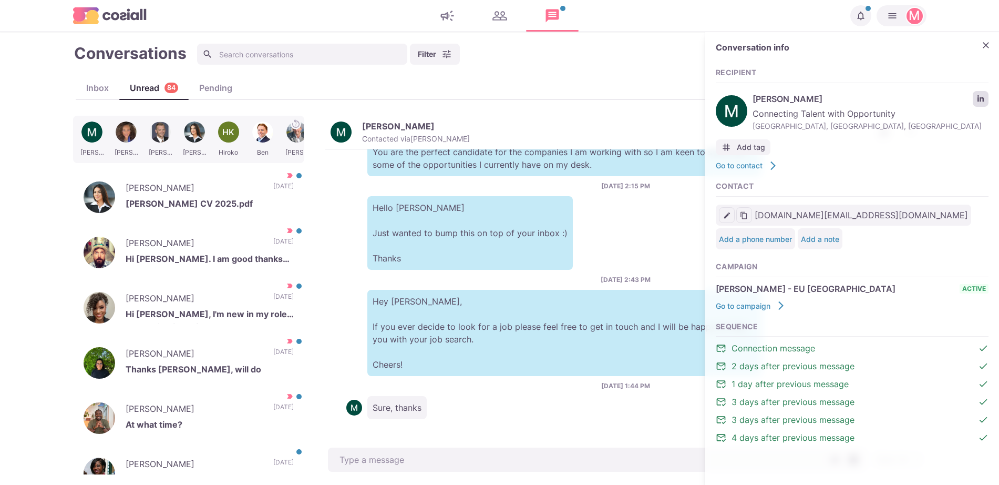
click at [974, 100] on link "LinkedIn profile link" at bounding box center [981, 99] width 16 height 16
click at [991, 44] on icon "Close" at bounding box center [986, 45] width 11 height 11
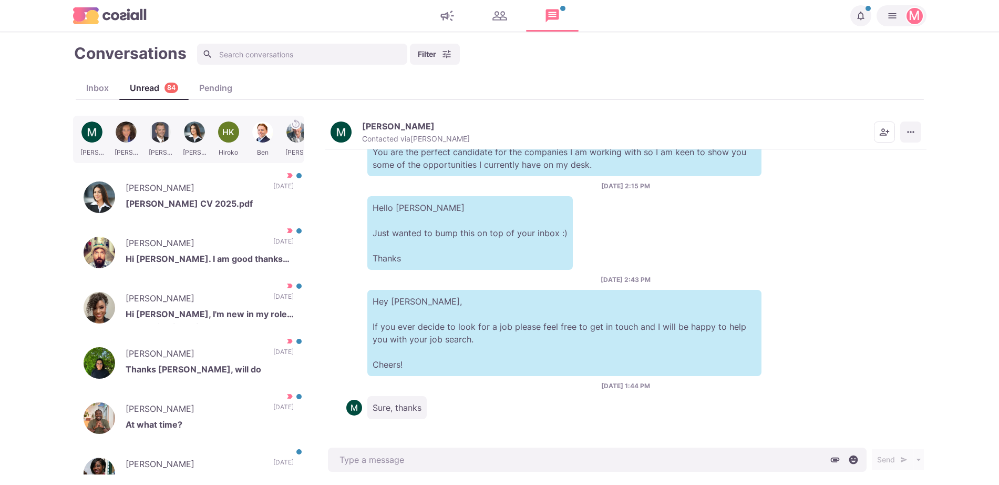
click at [910, 128] on icon "More menu" at bounding box center [910, 132] width 11 height 11
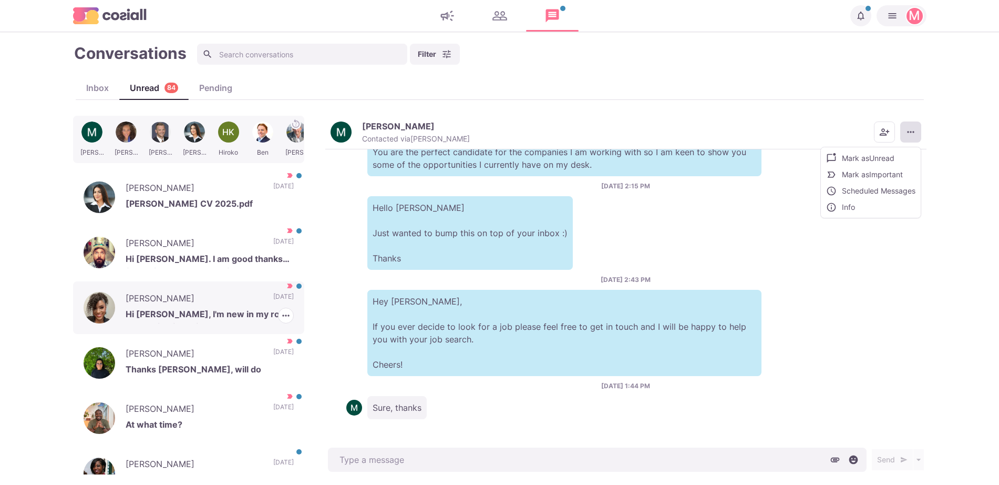
click at [193, 312] on p "Hi Sam, I'm new in my role and navigating this new space. At the current time I…" at bounding box center [210, 315] width 168 height 16
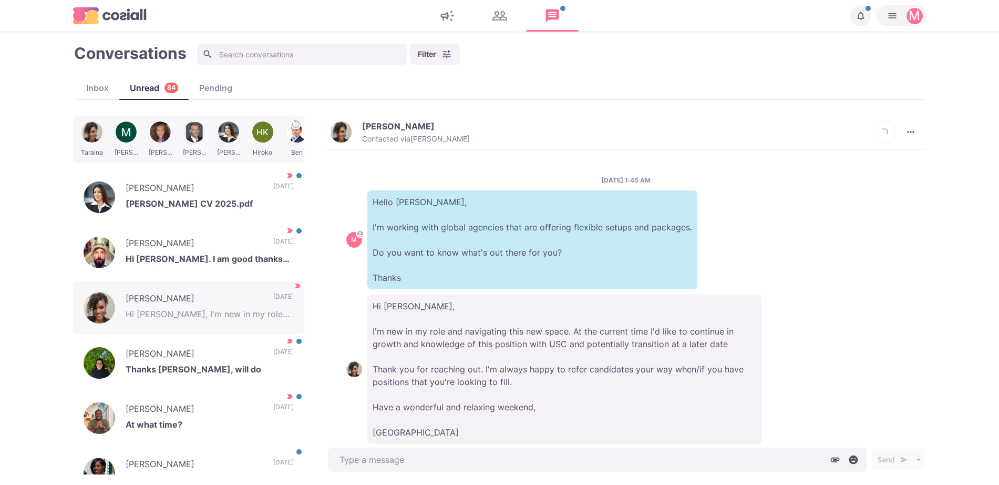
scroll to position [25, 0]
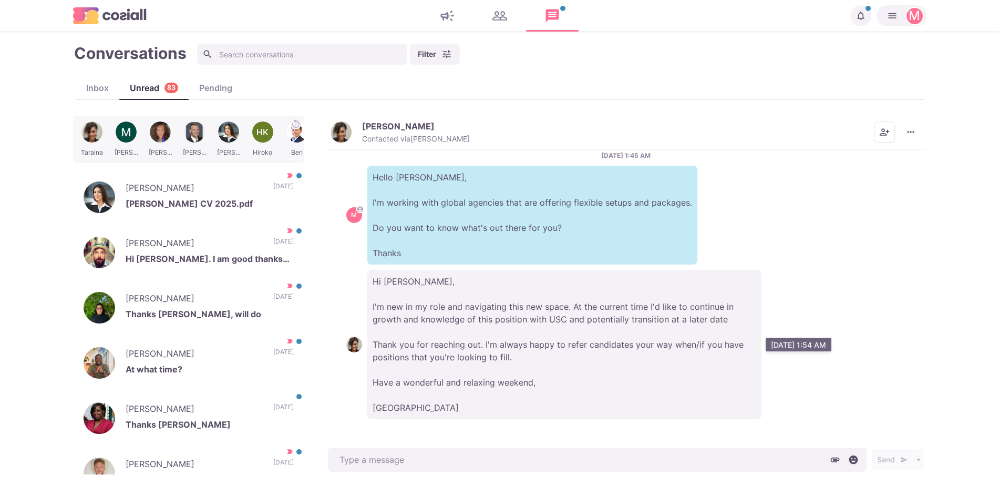
click at [732, 337] on p "Hi Sam, I'm new in my role and navigating this new space. At the current time I…" at bounding box center [564, 344] width 394 height 149
click at [593, 326] on p "Hi Sam, I'm new in my role and navigating this new space. At the current time I…" at bounding box center [564, 344] width 394 height 149
click at [588, 323] on p "Hi Sam, I'm new in my role and navigating this new space. At the current time I…" at bounding box center [564, 344] width 394 height 149
click at [464, 295] on p "Hi Sam, I'm new in my role and navigating this new space. At the current time I…" at bounding box center [564, 344] width 394 height 149
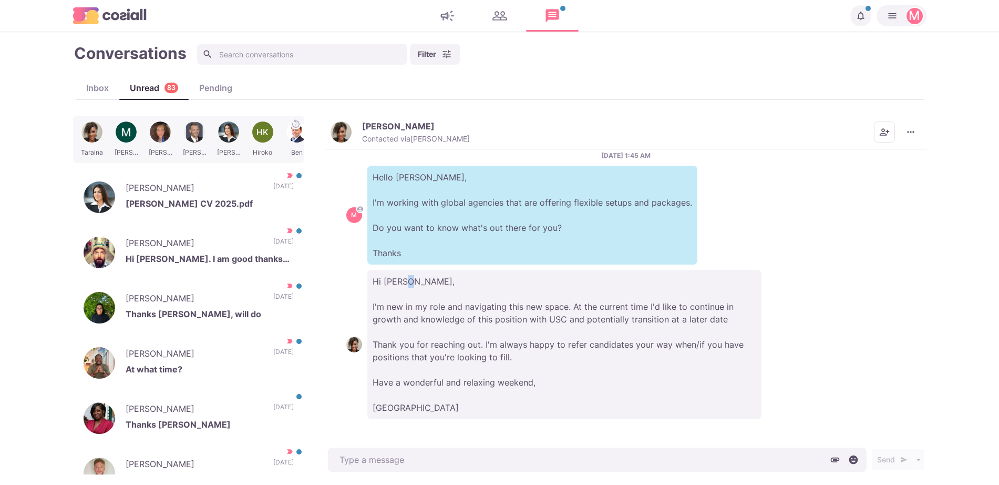
click at [464, 296] on p "Hi Sam, I'm new in my role and navigating this new space. At the current time I…" at bounding box center [564, 344] width 394 height 149
click at [465, 306] on p "Hi Sam, I'm new in my role and navigating this new space. At the current time I…" at bounding box center [564, 344] width 394 height 149
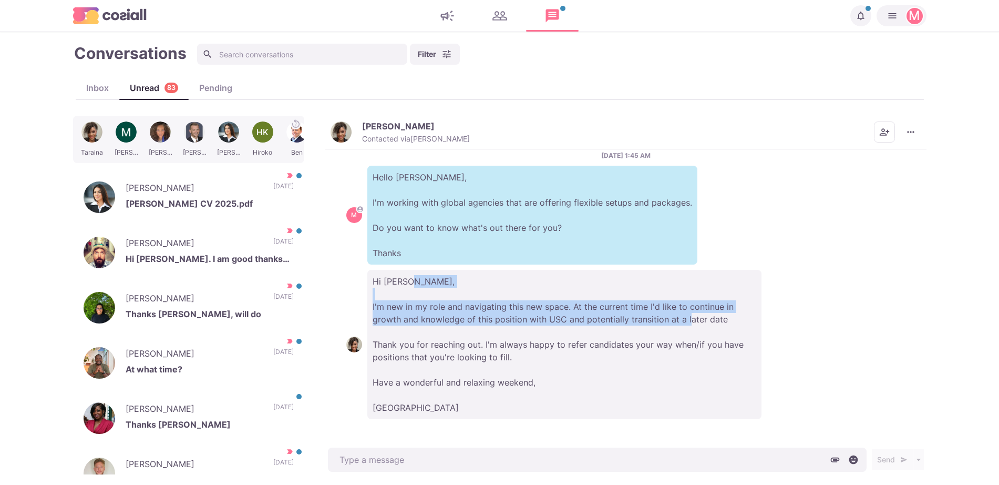
click at [465, 306] on p "Hi Sam, I'm new in my role and navigating this new space. At the current time I…" at bounding box center [564, 344] width 394 height 149
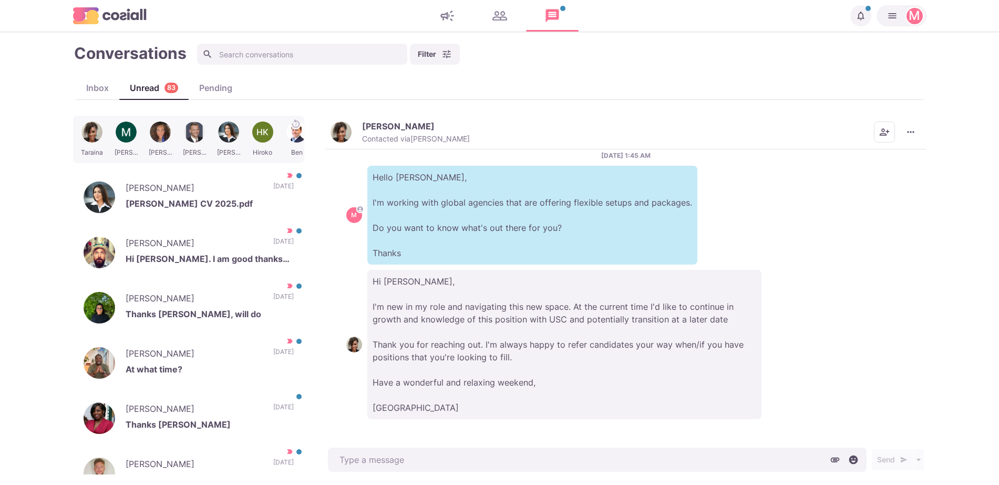
click at [499, 346] on p "Hi Sam, I'm new in my role and navigating this new space. At the current time I…" at bounding box center [564, 344] width 394 height 149
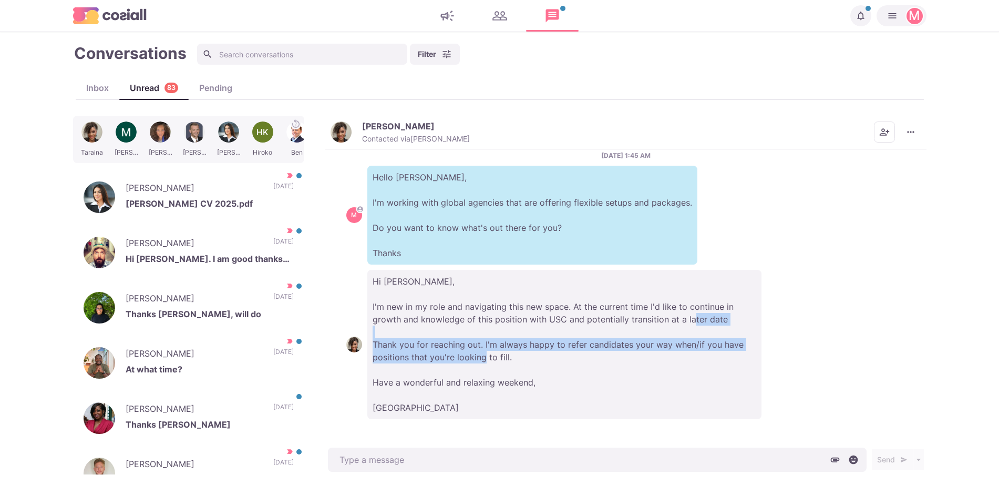
click at [499, 346] on p "Hi Sam, I'm new in my role and navigating this new space. At the current time I…" at bounding box center [564, 344] width 394 height 149
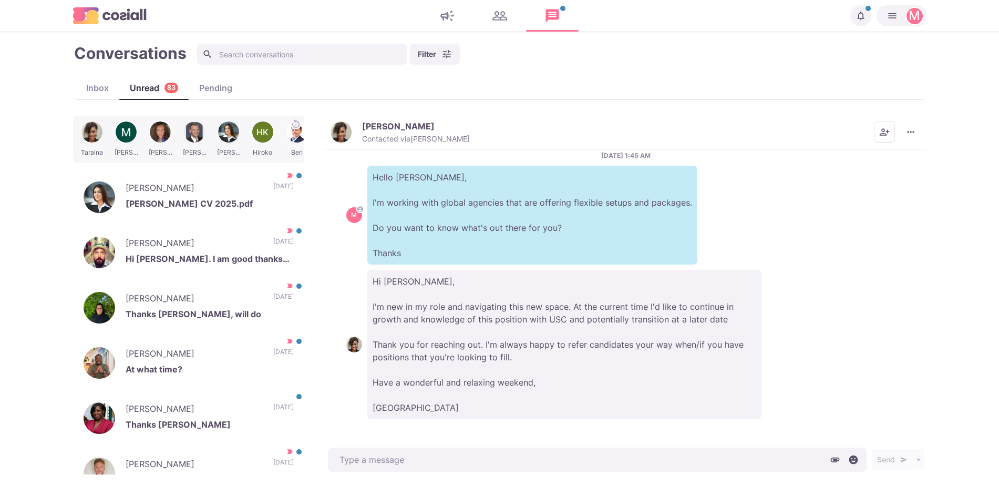
click at [434, 303] on p "Hi Sam, I'm new in my role and navigating this new space. At the current time I…" at bounding box center [564, 344] width 394 height 149
click at [434, 304] on p "Hi Sam, I'm new in my role and navigating this new space. At the current time I…" at bounding box center [564, 344] width 394 height 149
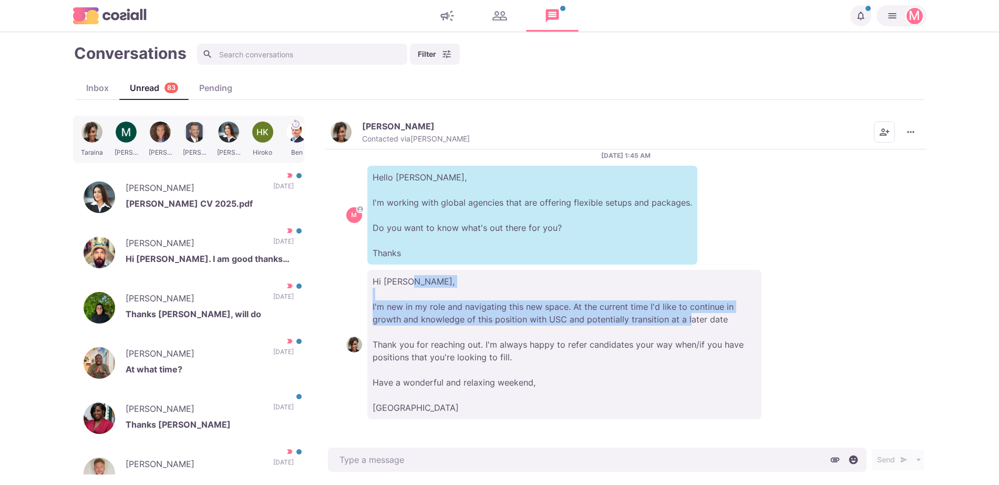
click at [442, 333] on p "Hi Sam, I'm new in my role and navigating this new space. At the current time I…" at bounding box center [564, 344] width 394 height 149
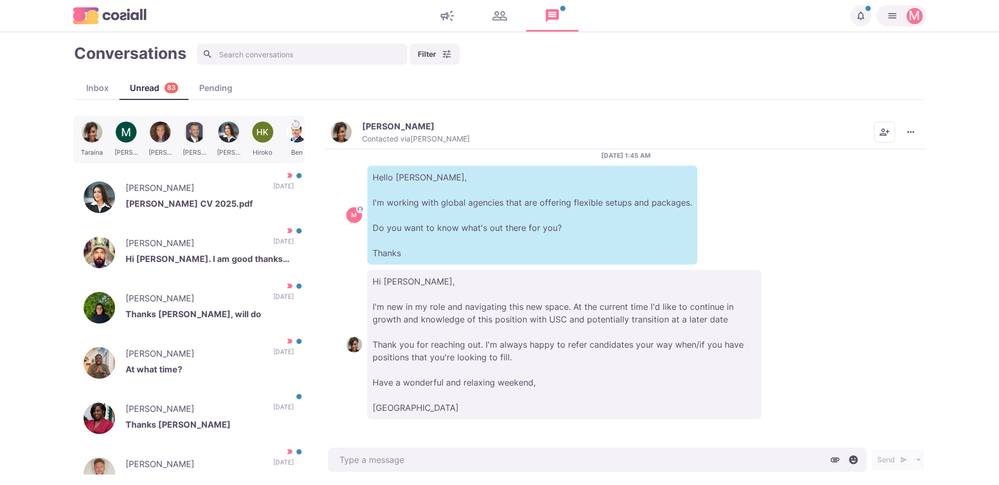
click at [440, 299] on p "Hi Sam, I'm new in my role and navigating this new space. At the current time I…" at bounding box center [564, 344] width 394 height 149
click at [470, 322] on p "Hi Sam, I'm new in my role and navigating this new space. At the current time I…" at bounding box center [564, 344] width 394 height 149
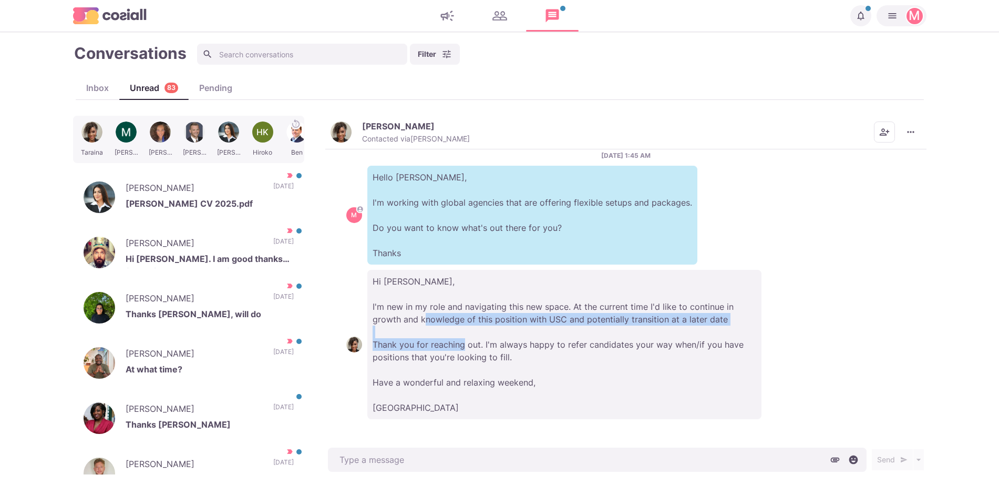
drag, startPoint x: 470, startPoint y: 322, endPoint x: 497, endPoint y: 347, distance: 36.8
click at [497, 347] on p "Hi Sam, I'm new in my role and navigating this new space. At the current time I…" at bounding box center [564, 344] width 394 height 149
click at [497, 348] on p "Hi Sam, I'm new in my role and navigating this new space. At the current time I…" at bounding box center [564, 344] width 394 height 149
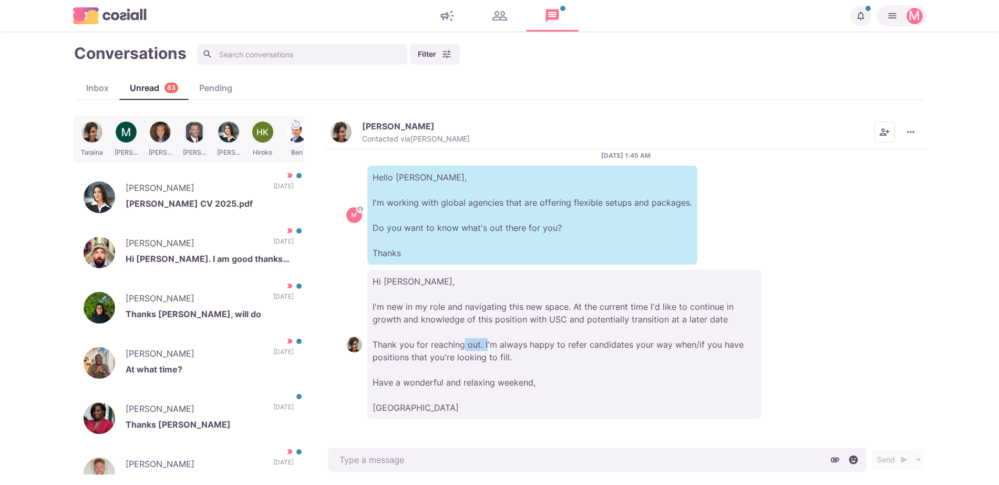
click at [497, 348] on p "Hi Sam, I'm new in my role and navigating this new space. At the current time I…" at bounding box center [564, 344] width 394 height 149
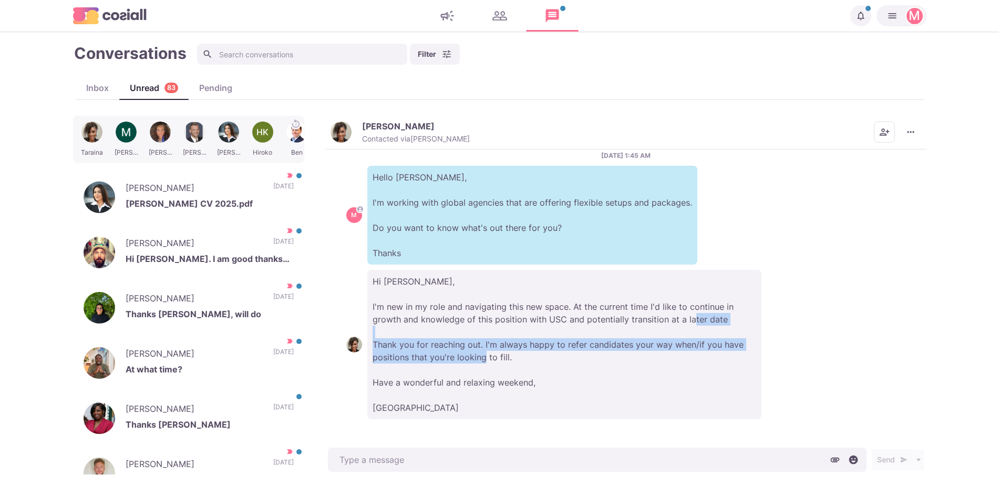
click at [497, 348] on p "Hi Sam, I'm new in my role and navigating this new space. At the current time I…" at bounding box center [564, 344] width 394 height 149
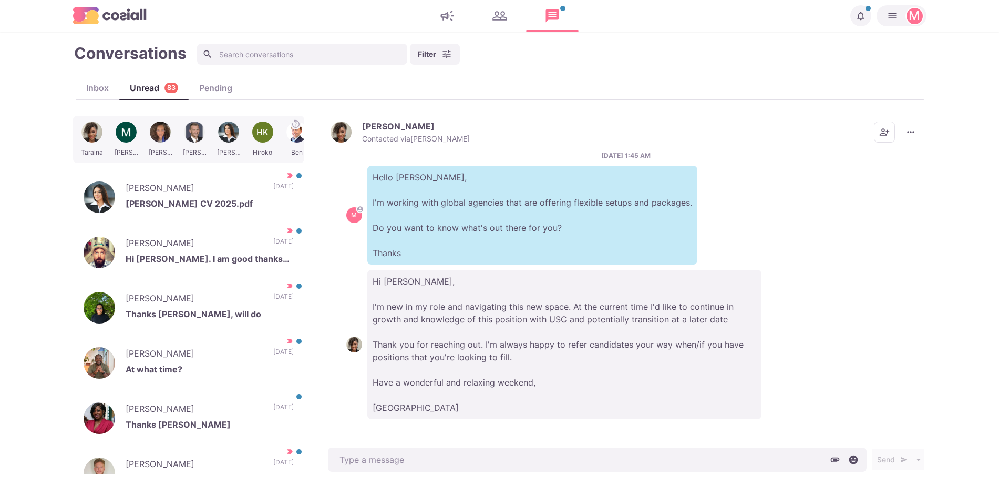
click at [520, 376] on p "Hi Sam, I'm new in my role and navigating this new space. At the current time I…" at bounding box center [564, 344] width 394 height 149
click at [903, 136] on button "More menu" at bounding box center [910, 131] width 21 height 21
click at [895, 205] on button "Info" at bounding box center [870, 207] width 102 height 16
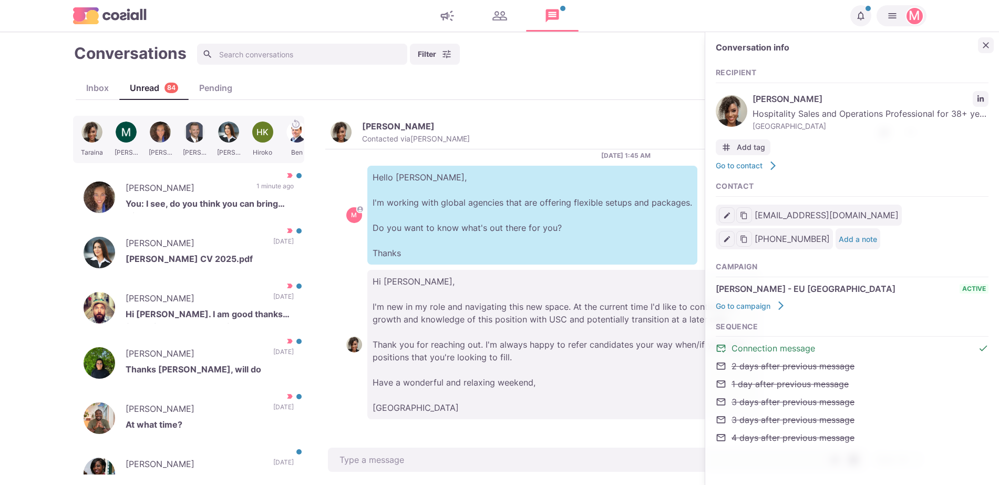
click at [986, 46] on icon "Close" at bounding box center [986, 45] width 11 height 11
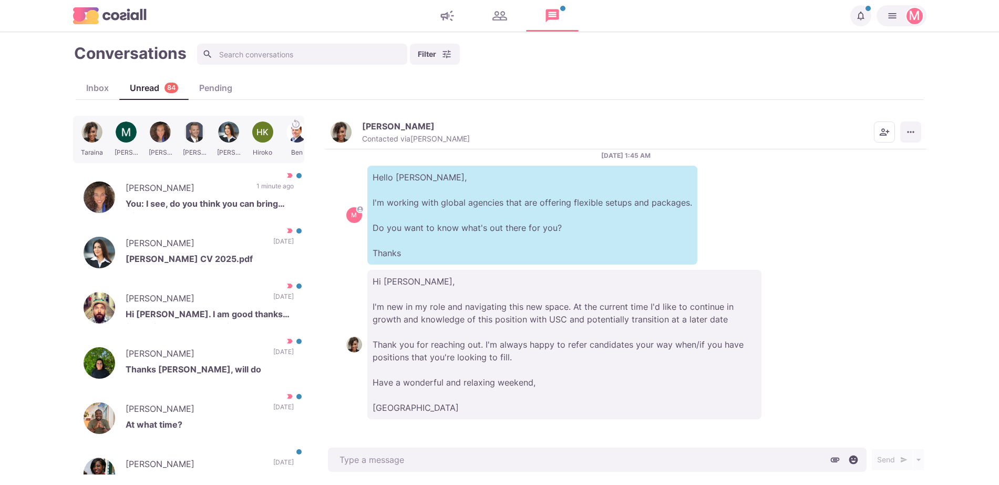
click at [914, 135] on icon "More menu" at bounding box center [910, 132] width 11 height 11
click at [896, 174] on button "Mark as Not Important" at bounding box center [870, 174] width 102 height 16
click at [221, 361] on p "Veronica A." at bounding box center [194, 355] width 137 height 16
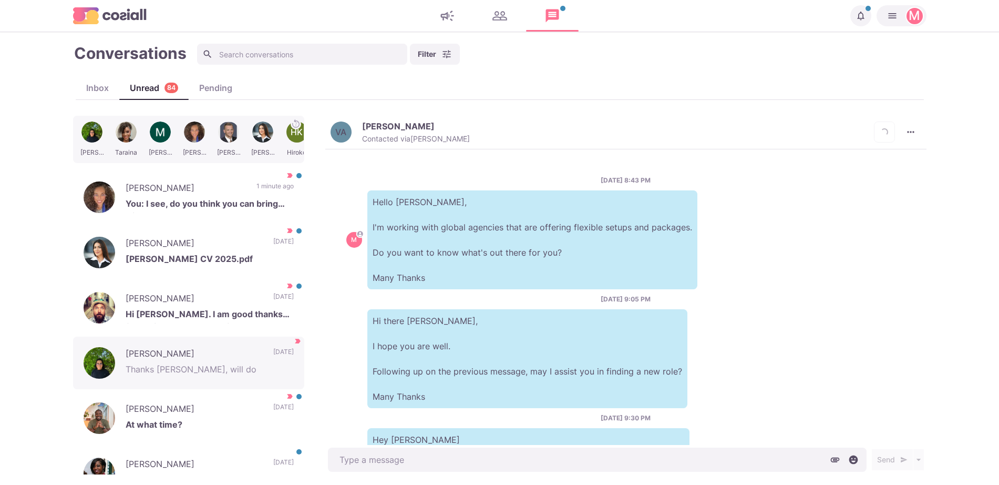
scroll to position [457, 0]
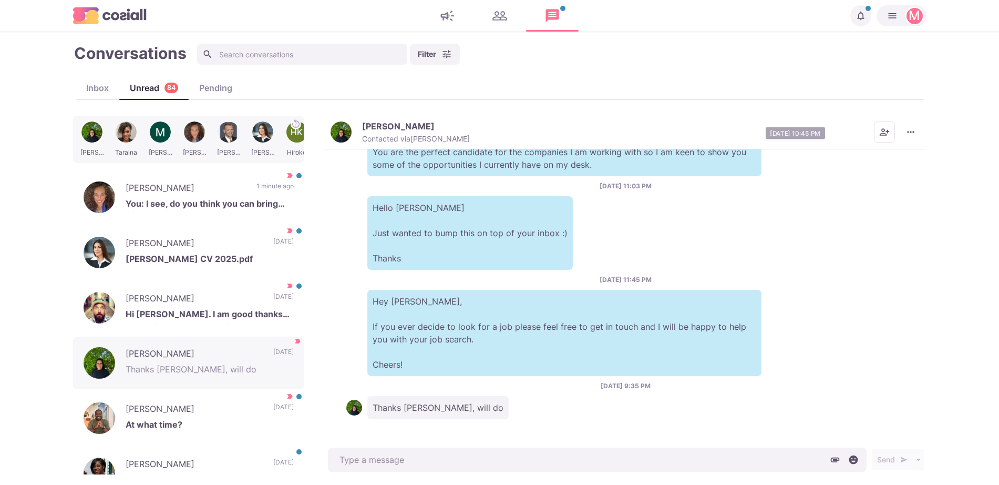
click at [344, 138] on img "button" at bounding box center [341, 131] width 21 height 21
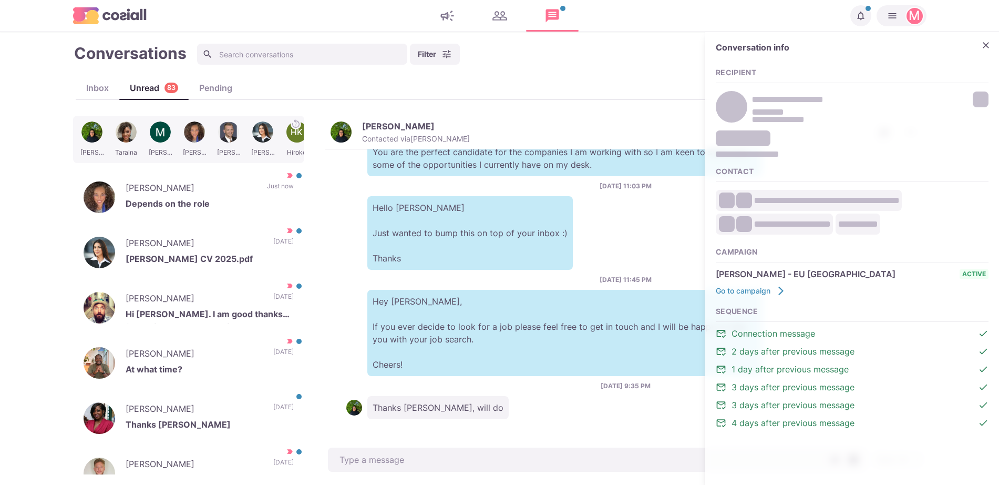
click at [987, 52] on button "Close" at bounding box center [986, 45] width 16 height 16
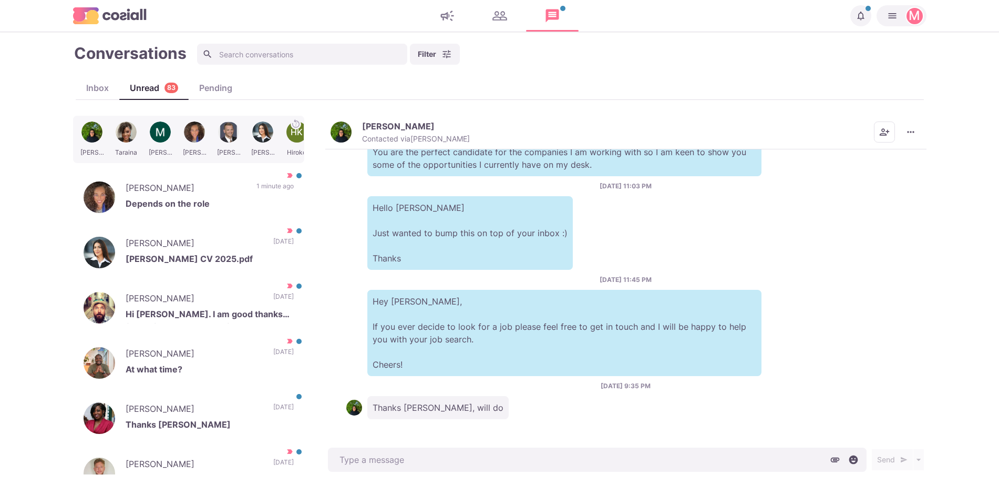
click at [383, 126] on p "Veronica A." at bounding box center [398, 126] width 73 height 11
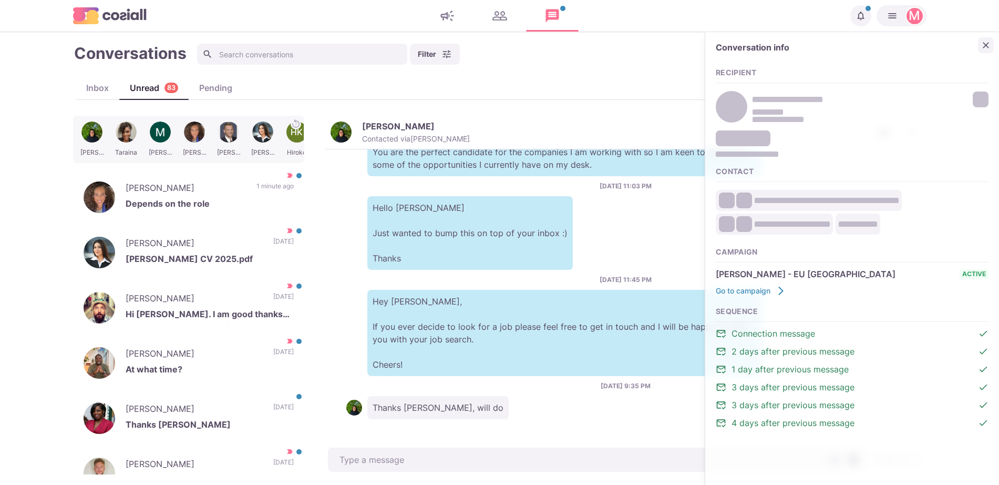
click at [985, 42] on icon "Close" at bounding box center [986, 45] width 11 height 11
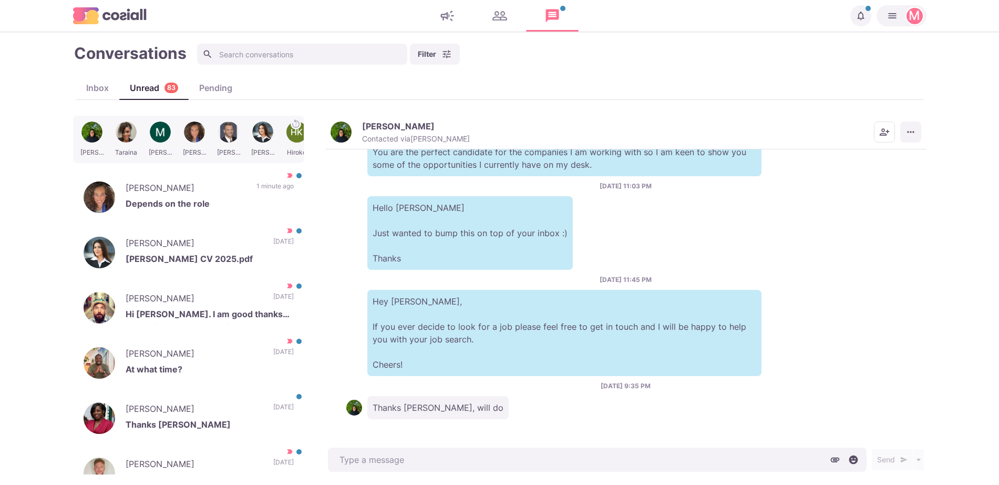
click at [912, 131] on icon "More menu" at bounding box center [910, 132] width 11 height 11
click at [891, 206] on button "Info" at bounding box center [870, 207] width 102 height 16
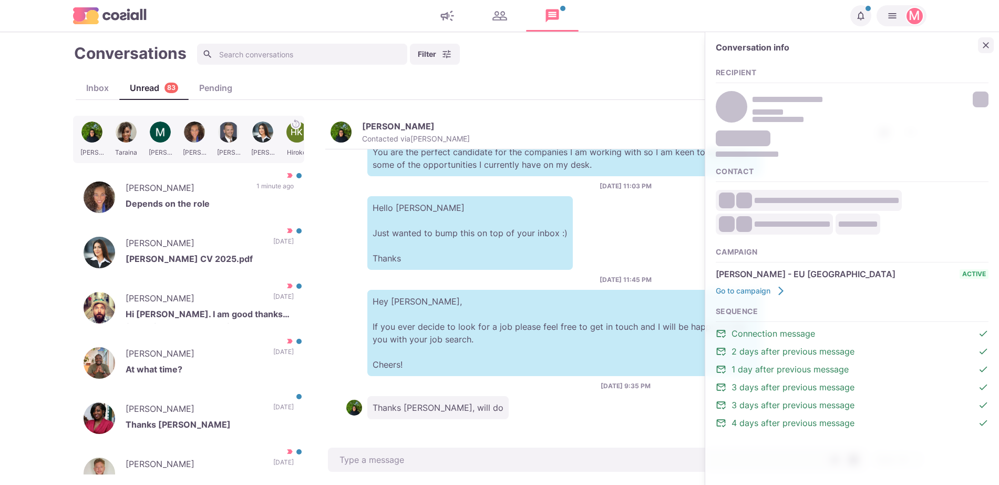
click at [987, 42] on icon "Close" at bounding box center [986, 45] width 11 height 11
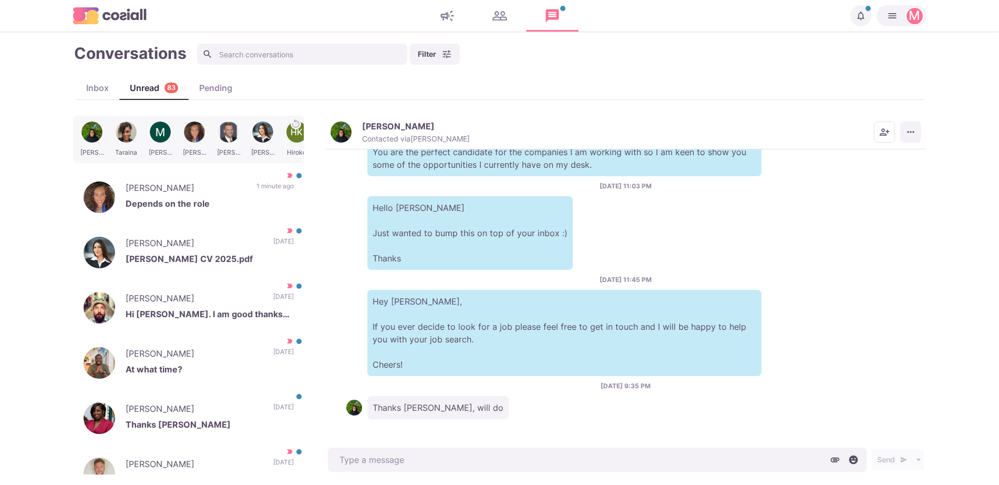
click at [909, 130] on icon "More menu" at bounding box center [910, 132] width 11 height 11
click at [870, 158] on button "Mark as Unread" at bounding box center [870, 158] width 102 height 16
click at [234, 199] on p "Depends on the role" at bounding box center [210, 205] width 168 height 16
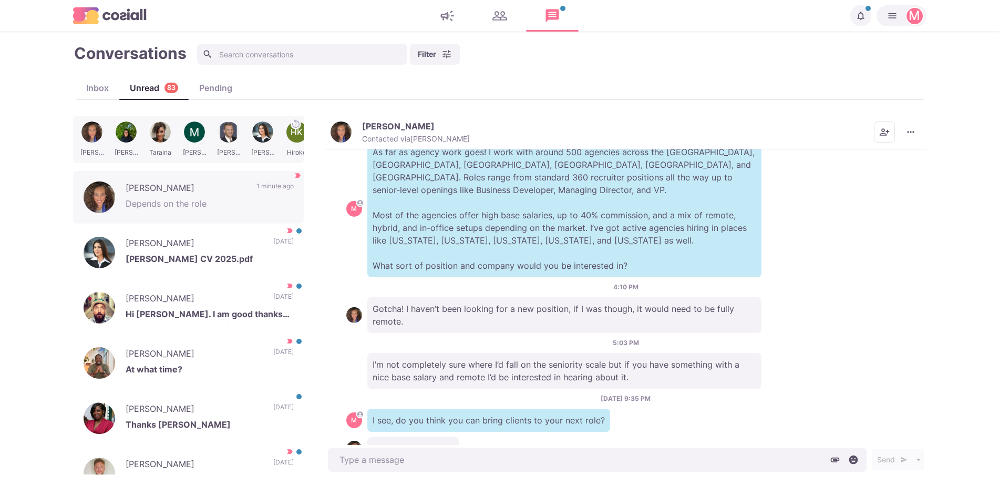
scroll to position [225, 0]
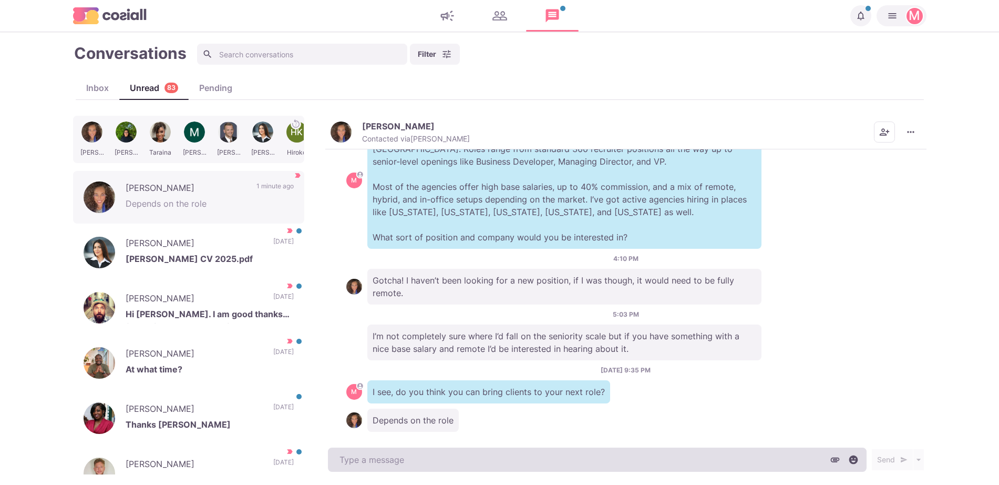
click at [465, 463] on textarea at bounding box center [597, 459] width 539 height 24
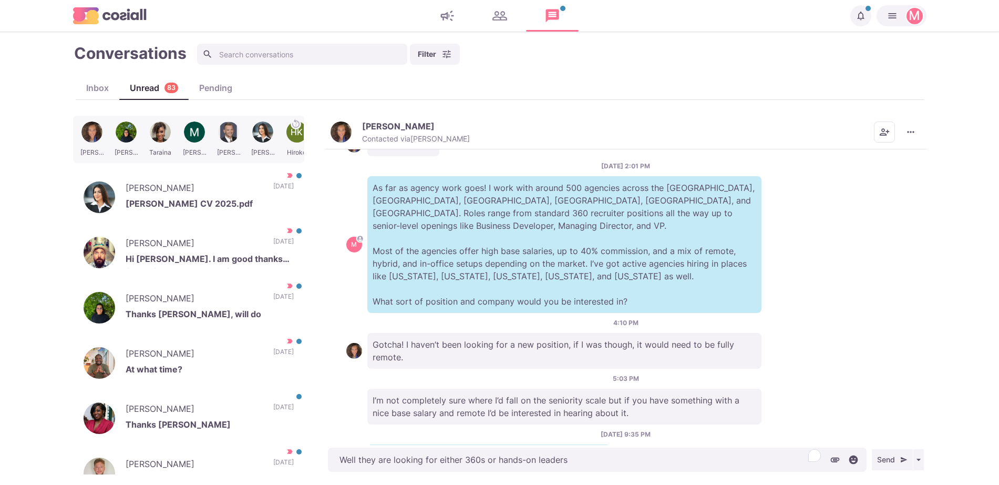
scroll to position [159, 0]
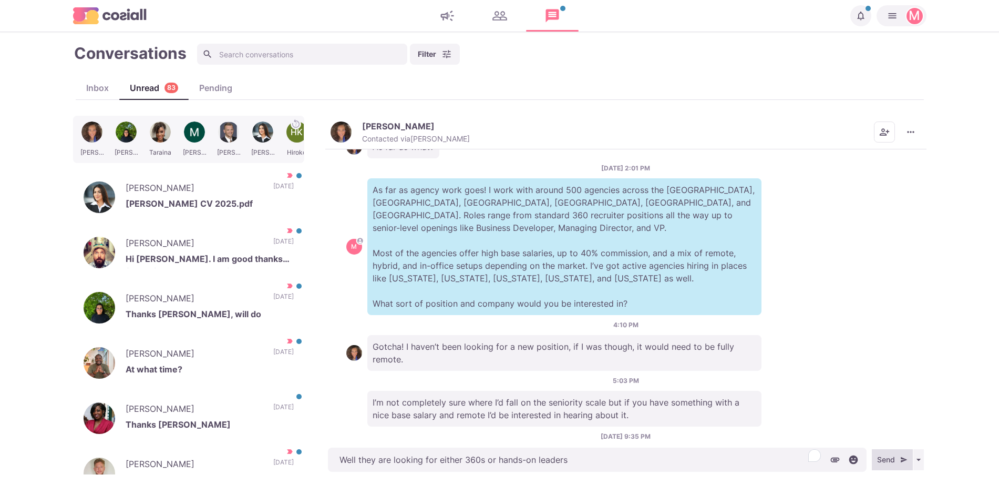
click at [890, 453] on button "Send" at bounding box center [892, 459] width 41 height 21
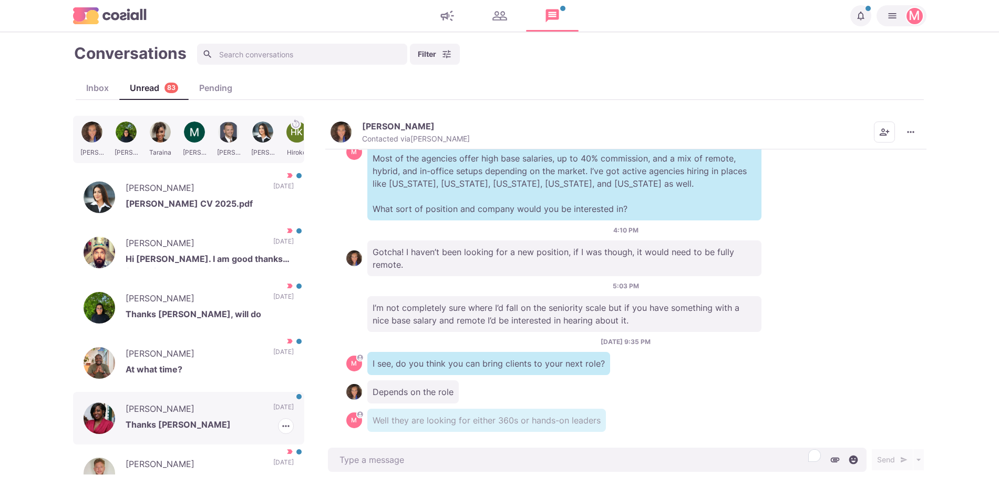
click at [227, 421] on p "Thanks Jacob" at bounding box center [210, 426] width 168 height 16
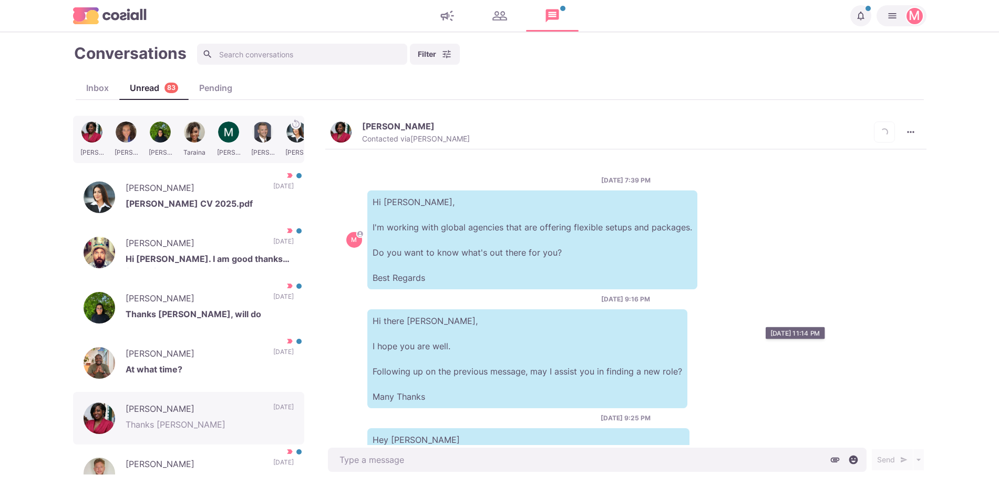
scroll to position [457, 0]
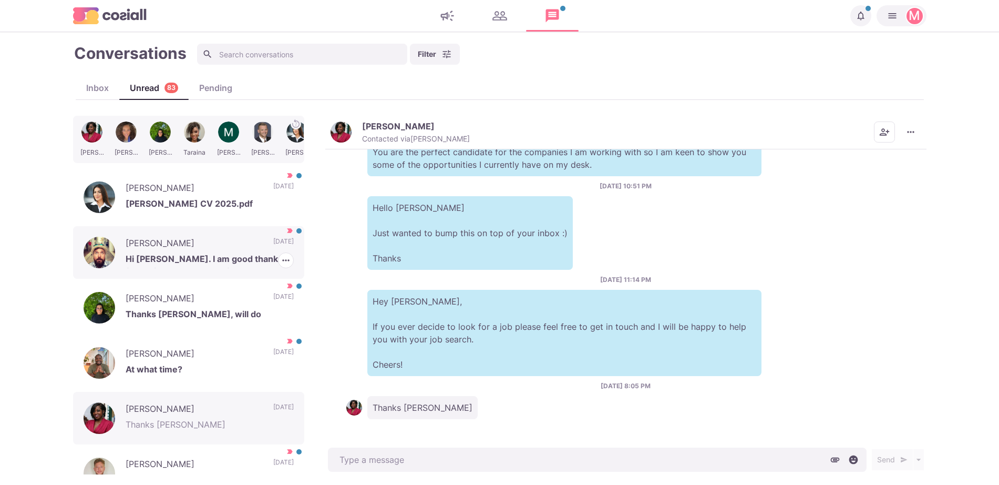
click at [224, 230] on div "Calvin Fell Hi Sam. I am good thanks for asking. Really busy with the start to …" at bounding box center [188, 252] width 231 height 53
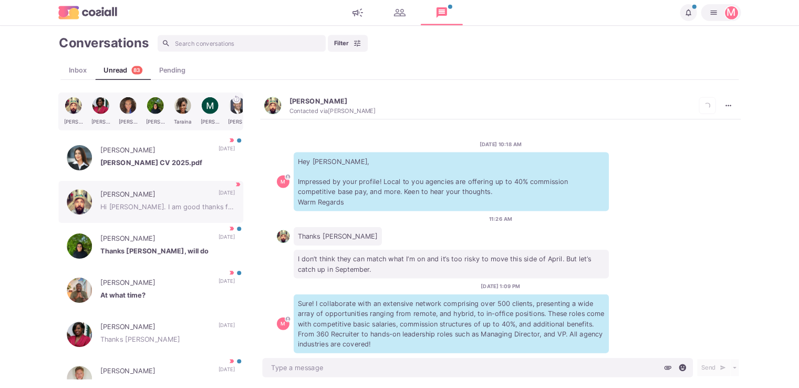
scroll to position [135, 0]
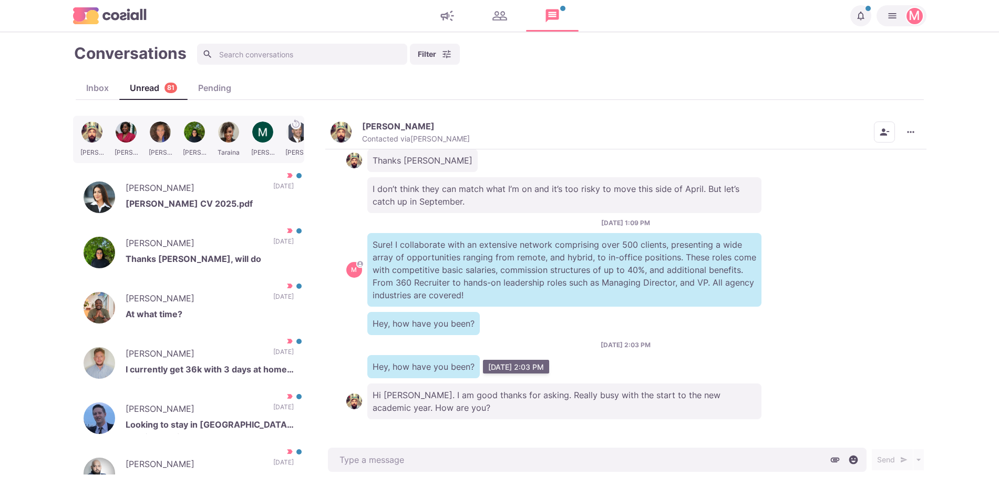
click at [448, 372] on p "Hey, how have you been?" at bounding box center [423, 366] width 112 height 23
click at [462, 398] on p "Hi Sam. I am good thanks for asking. Really busy with the start to the new acad…" at bounding box center [564, 401] width 394 height 36
click at [718, 135] on div "Calvin Fell Contacted via Sam Richardson Mark as Unread Mark as Not Important S…" at bounding box center [625, 133] width 601 height 34
click at [536, 234] on p "Sure! I collaborate with an extensive network comprising over 500 clients, pres…" at bounding box center [564, 270] width 394 height 74
click at [413, 150] on p "Thanks Sam" at bounding box center [422, 160] width 110 height 23
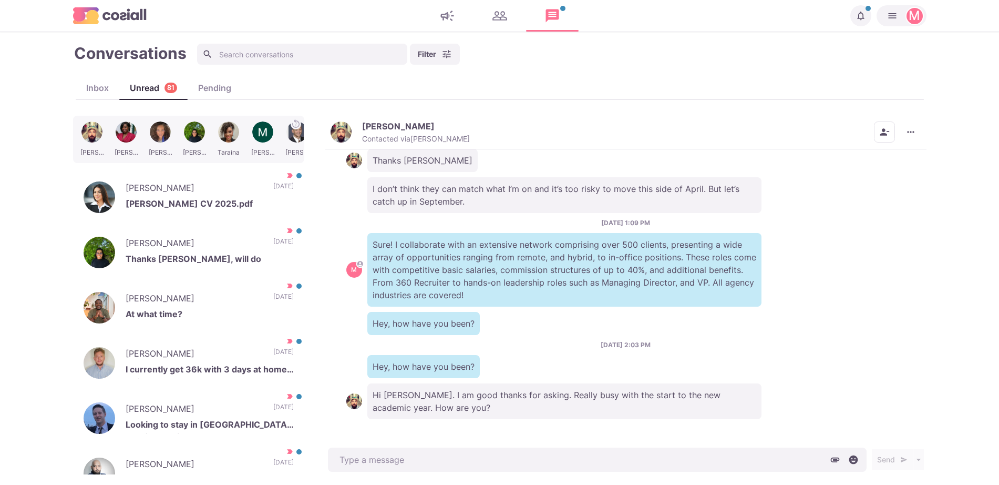
click at [386, 131] on div "Calvin Fell Contacted via Sam Richardson" at bounding box center [416, 132] width 108 height 23
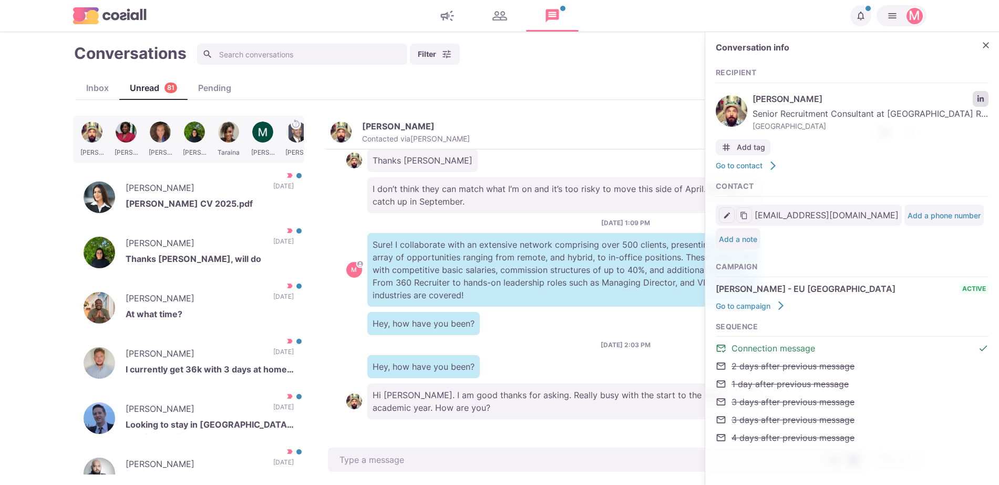
click at [976, 99] on link "LinkedIn profile link" at bounding box center [981, 99] width 16 height 16
click at [988, 44] on icon "Close" at bounding box center [986, 45] width 11 height 11
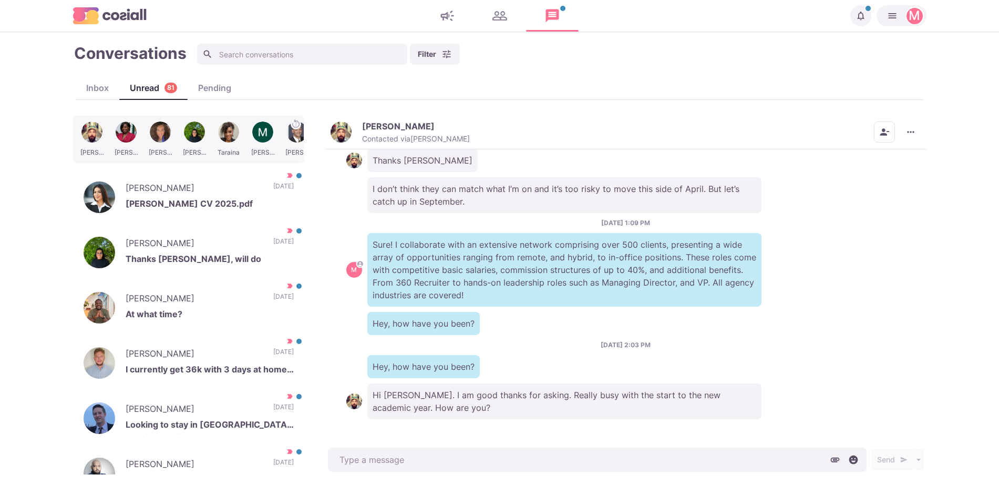
click at [349, 137] on img "button" at bounding box center [341, 131] width 21 height 21
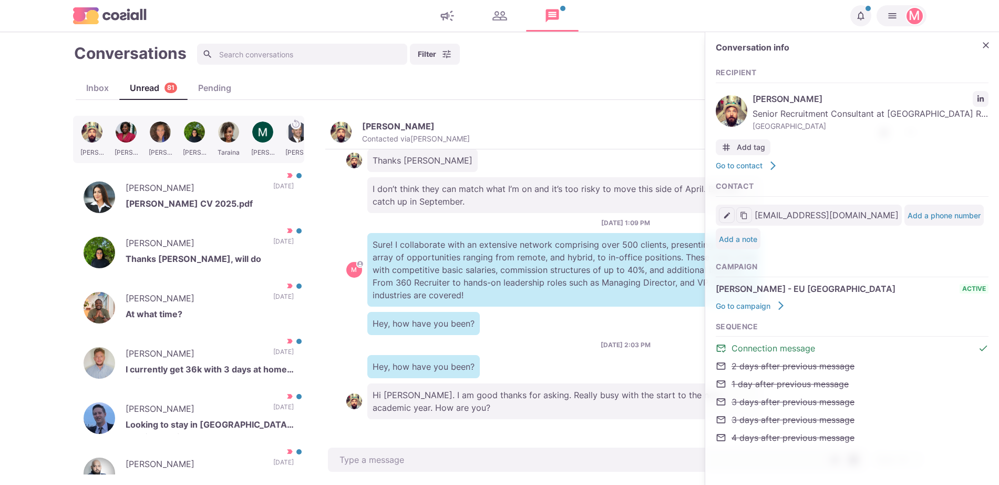
click at [982, 107] on span "Senior Recruitment Consultant at Boston Rose - Functional Skills, English, Math…" at bounding box center [871, 113] width 236 height 13
click at [982, 99] on icon "LinkedIn profile link" at bounding box center [980, 98] width 7 height 7
click at [520, 344] on div "9/15/2025, 2:03 PM Hey, how have you been?" at bounding box center [625, 359] width 559 height 38
click at [982, 43] on icon "Close" at bounding box center [986, 45] width 11 height 11
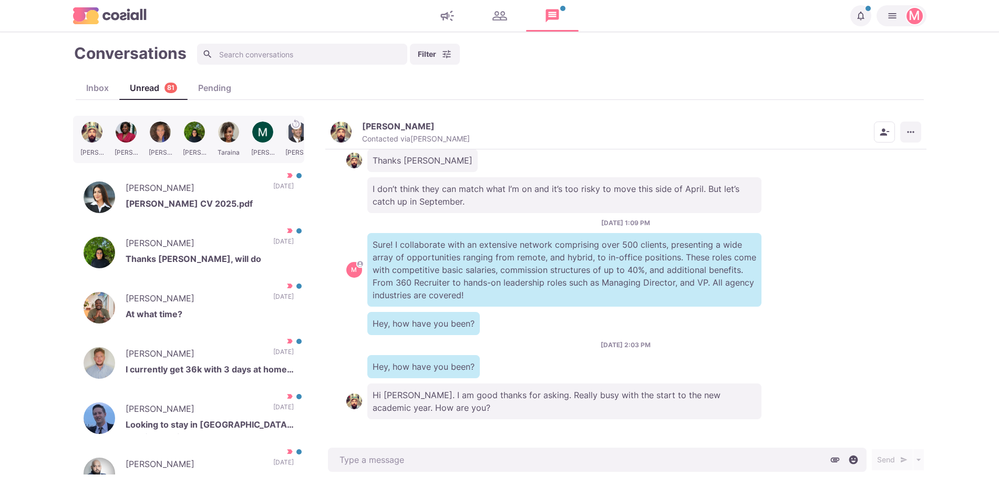
click at [915, 132] on icon "More menu" at bounding box center [910, 132] width 11 height 11
click at [837, 188] on button "Scheduled Messages" at bounding box center [870, 190] width 102 height 16
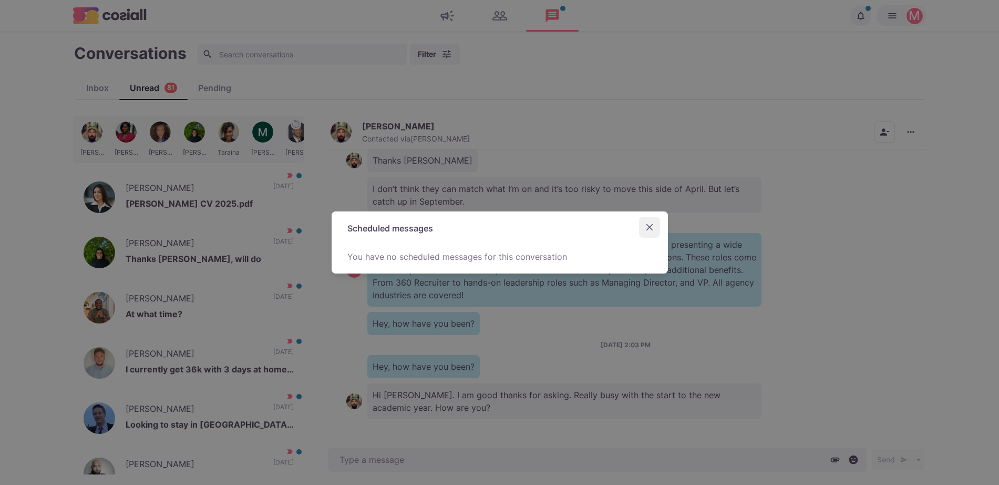
click at [652, 234] on button "Close" at bounding box center [649, 227] width 21 height 21
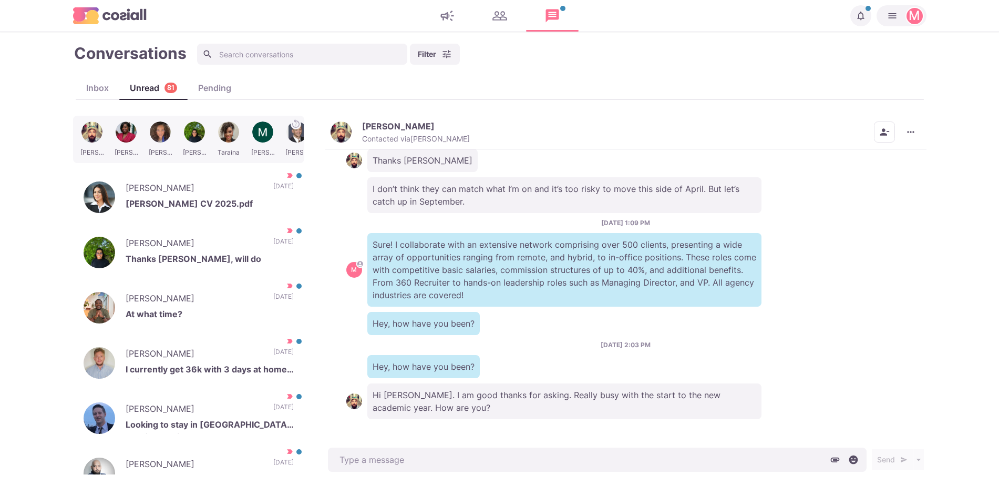
click at [337, 126] on img "button" at bounding box center [341, 131] width 21 height 21
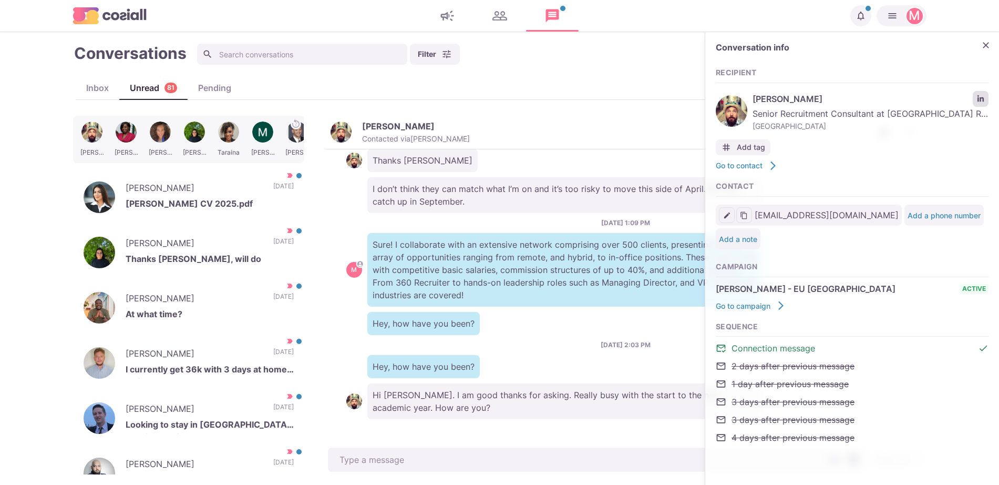
click at [980, 100] on icon "LinkedIn profile link" at bounding box center [980, 98] width 6 height 6
click at [435, 442] on div "3/24/2025, 10:18 AM M Hey Calvin, Impressed by your profile! Local to you agenc…" at bounding box center [625, 297] width 601 height 296
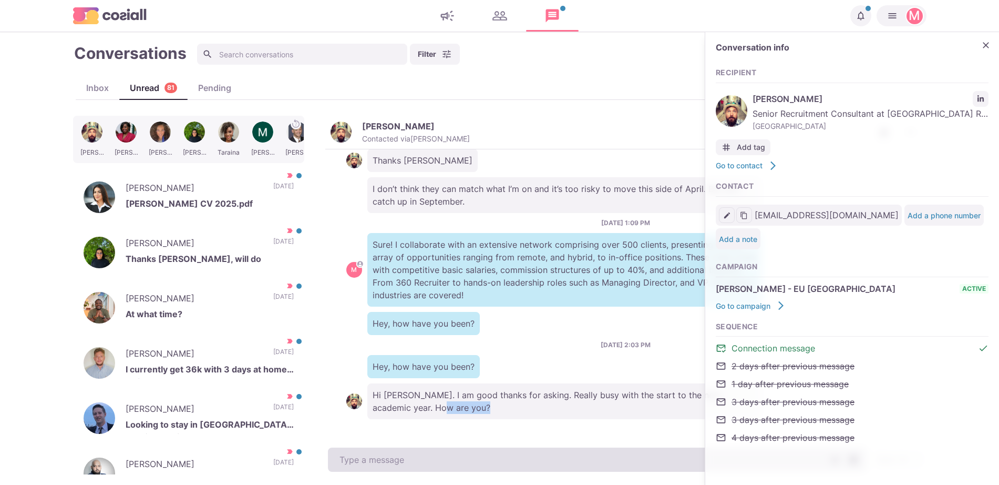
click at [421, 461] on textarea at bounding box center [597, 459] width 539 height 24
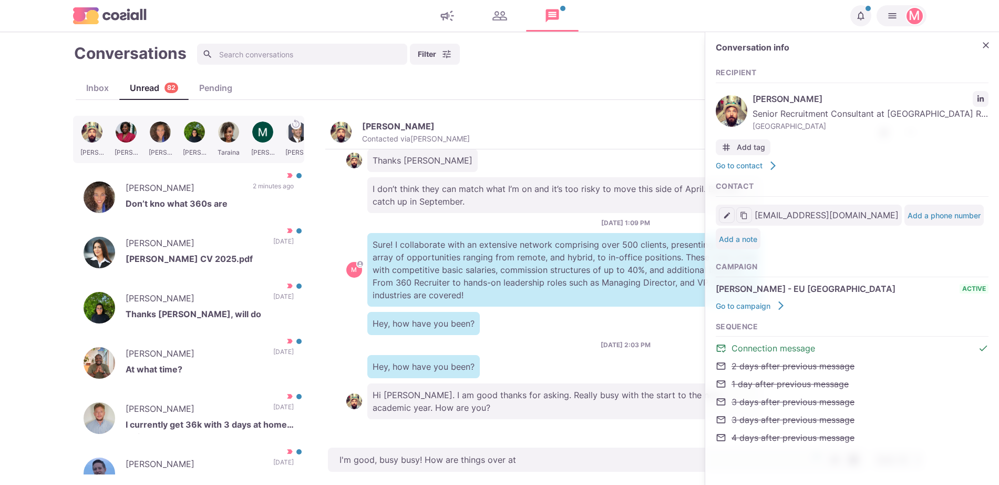
paste textarea "Boston Rose"
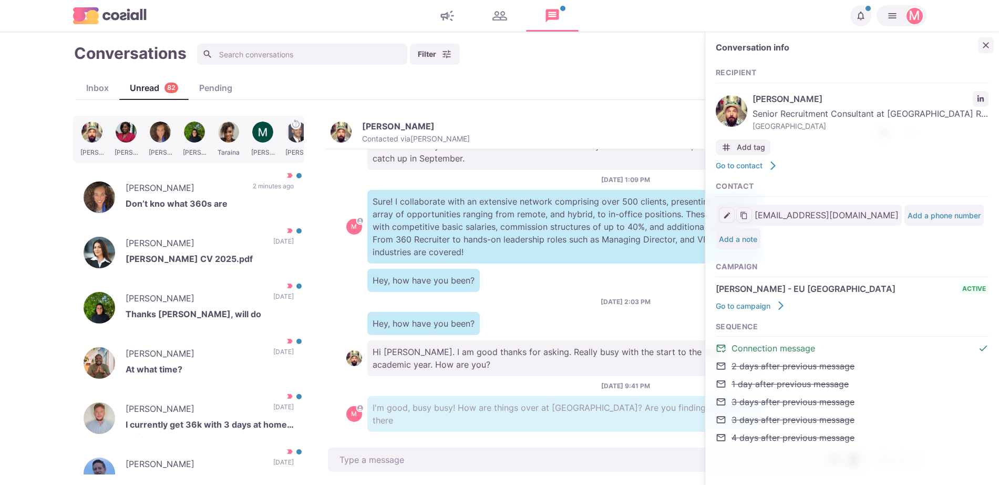
click at [978, 47] on button "Close" at bounding box center [986, 45] width 16 height 16
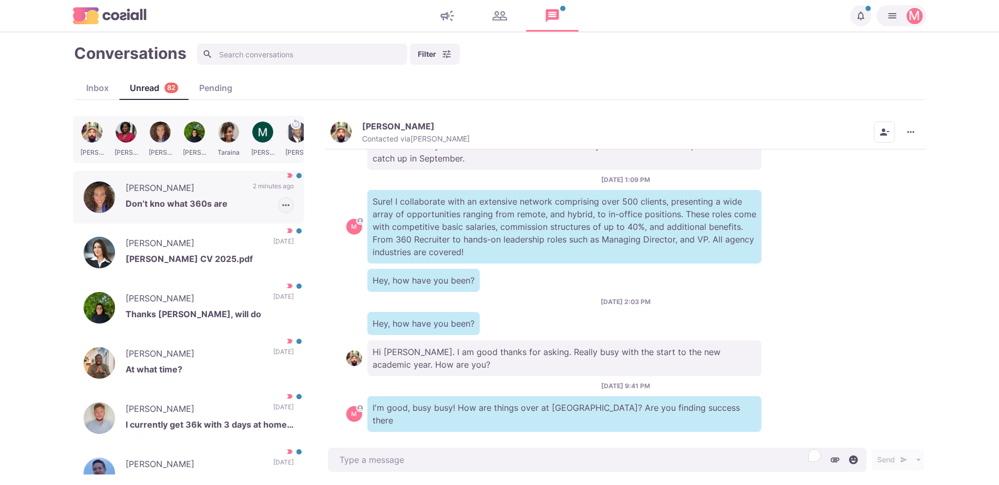
click at [281, 207] on icon "button" at bounding box center [286, 205] width 11 height 11
click at [252, 181] on p "3 minutes ago" at bounding box center [273, 189] width 42 height 16
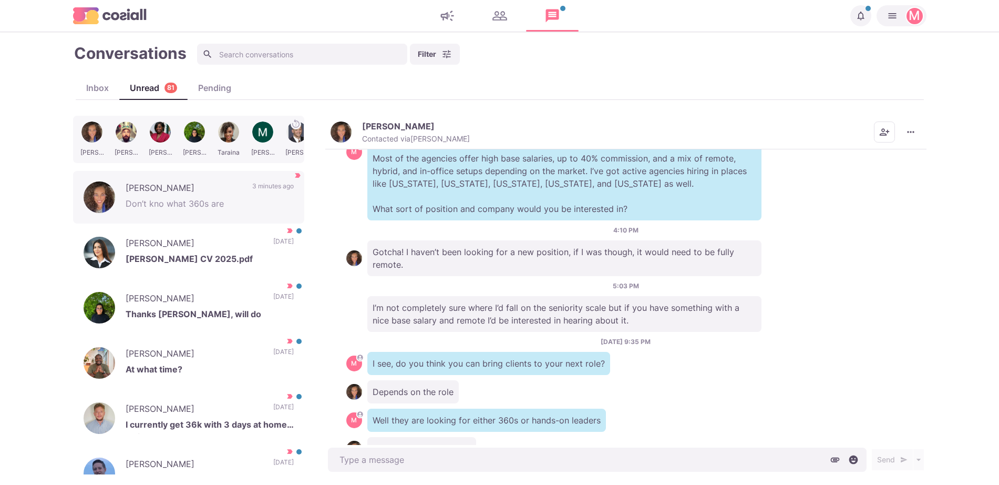
scroll to position [282, 0]
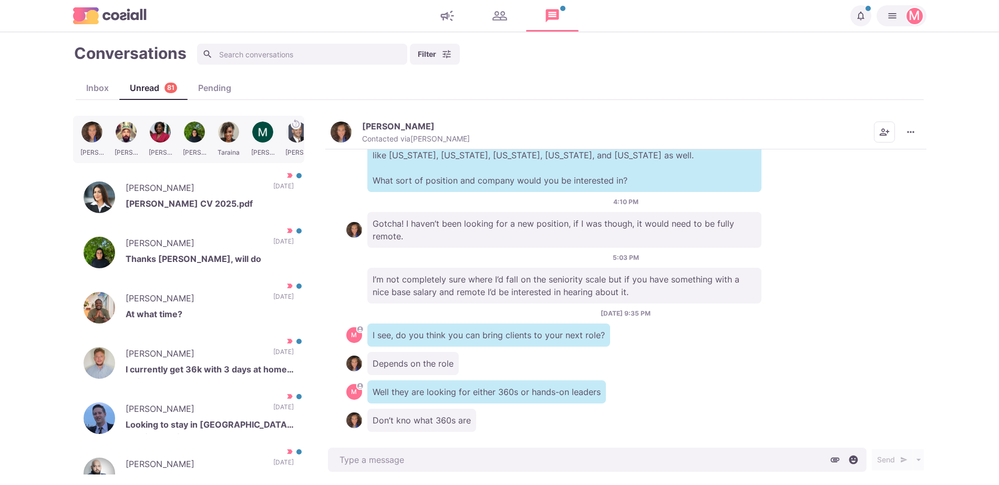
click at [327, 122] on div "Cori Flowers Contacted via Sam Richardson Mark as Unread Mark as Not Important …" at bounding box center [625, 133] width 601 height 34
click at [332, 131] on img "button" at bounding box center [341, 131] width 21 height 21
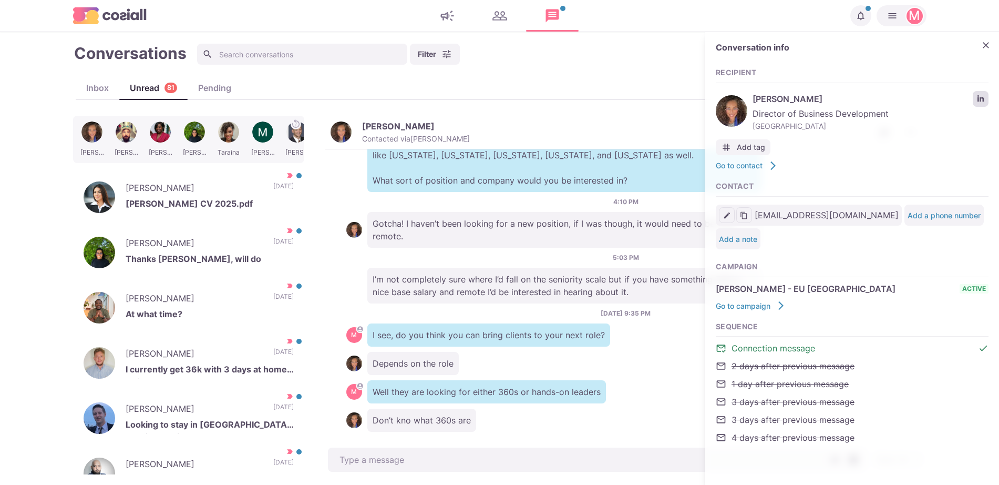
click at [982, 103] on link "LinkedIn profile link" at bounding box center [981, 99] width 16 height 16
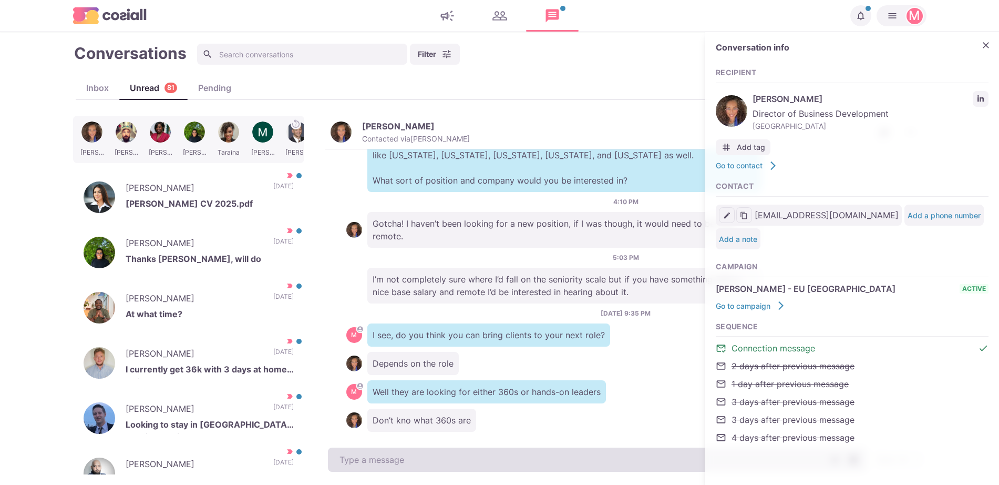
click at [406, 461] on textarea at bounding box center [597, 459] width 539 height 24
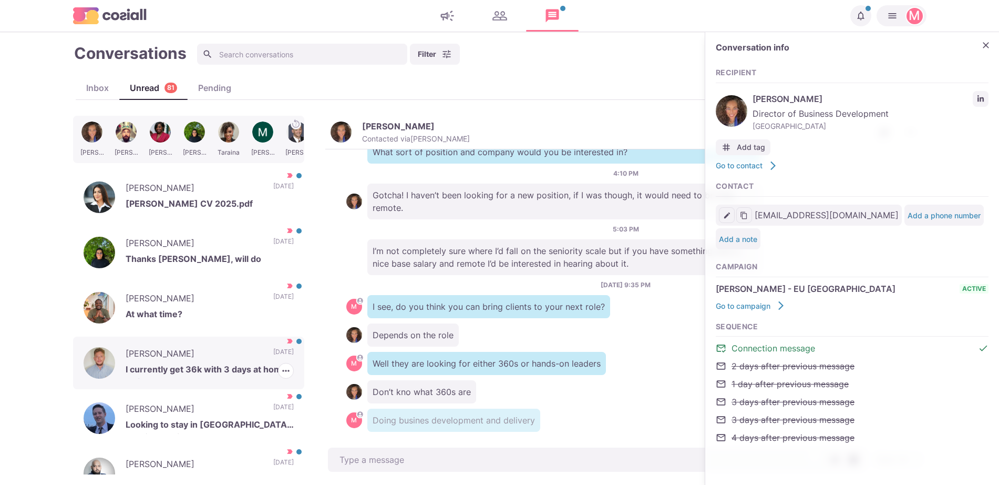
click at [243, 347] on div "Ryan Wilkinson I currently get 36k with 3 days at home so just better than that…" at bounding box center [188, 362] width 231 height 53
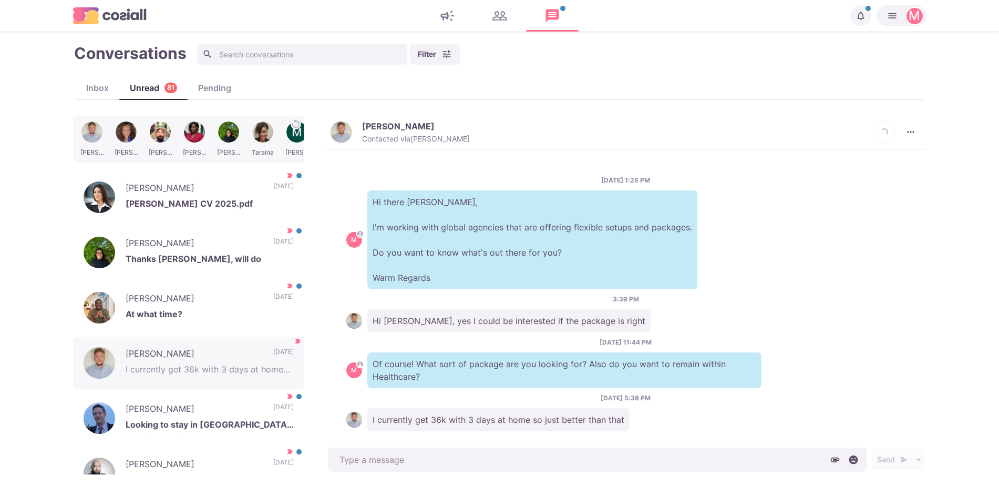
scroll to position [12, 0]
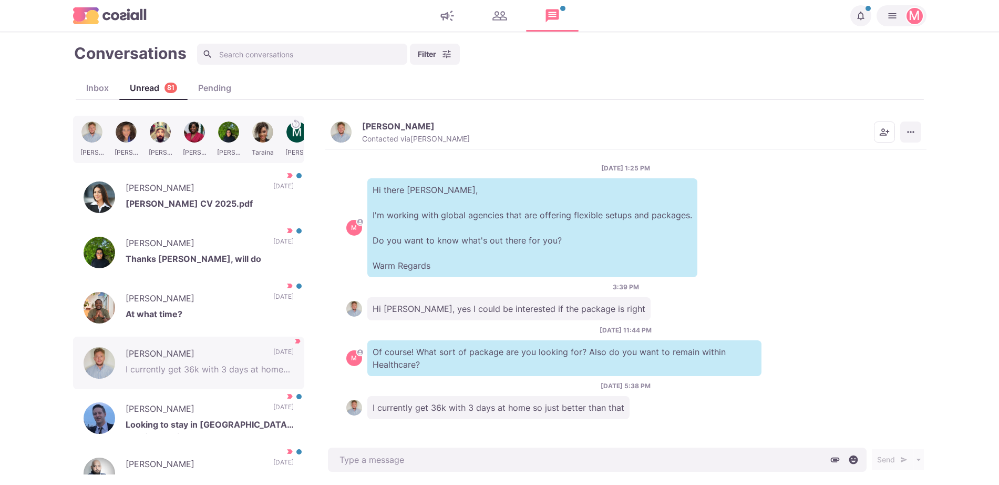
click at [911, 137] on icon "More menu" at bounding box center [910, 132] width 11 height 11
click at [850, 208] on button "Info" at bounding box center [870, 207] width 102 height 16
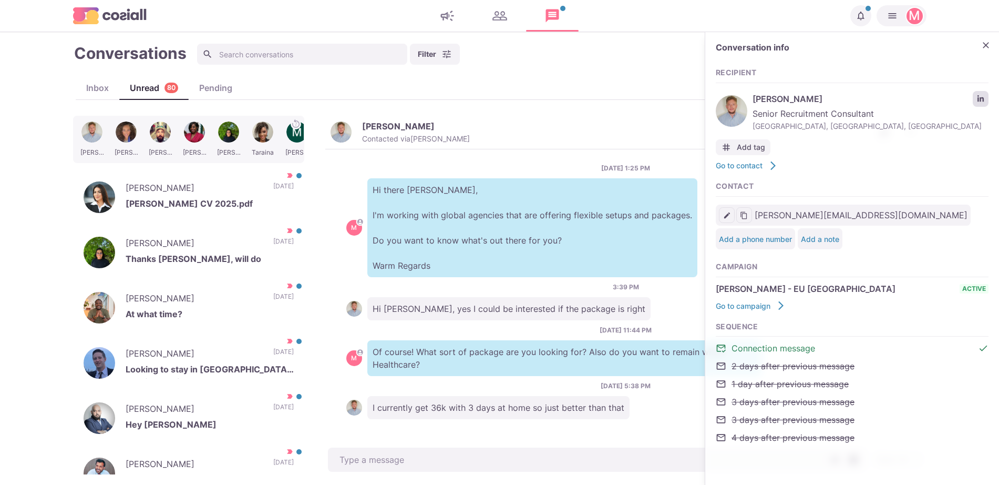
click at [981, 104] on link "LinkedIn profile link" at bounding box center [981, 99] width 16 height 16
click at [985, 45] on icon "Close" at bounding box center [986, 45] width 11 height 11
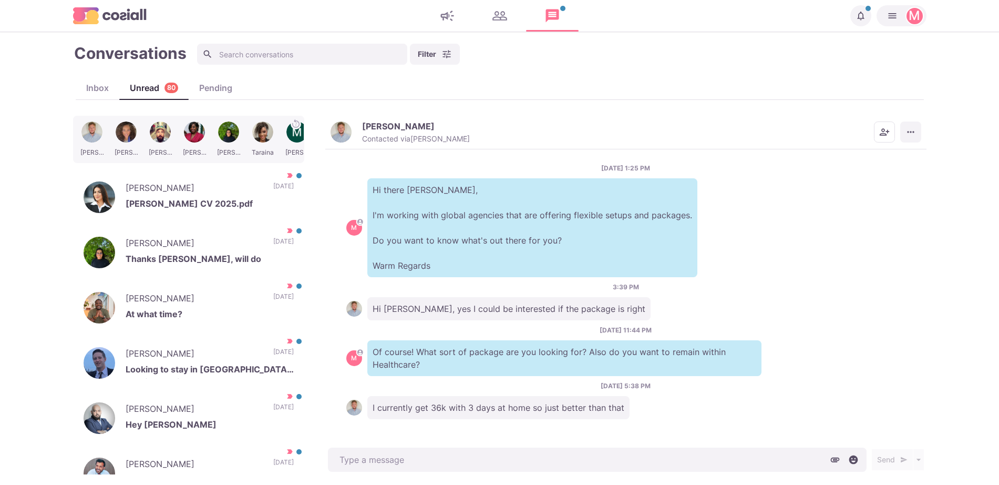
click at [910, 133] on button "More menu" at bounding box center [910, 131] width 21 height 21
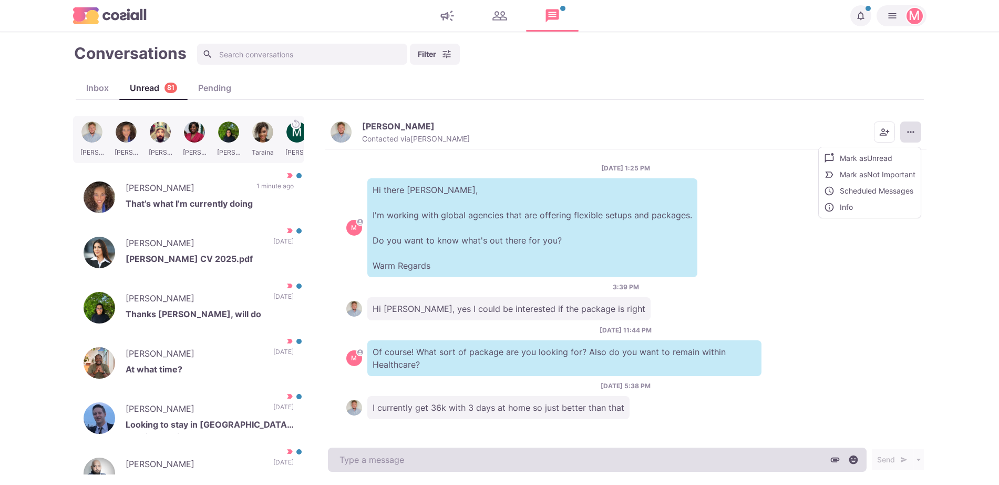
click at [566, 455] on textarea at bounding box center [597, 459] width 539 height 24
click at [566, 457] on textarea "To enrich screen reader interactions, please activate Accessibility in Grammarl…" at bounding box center [597, 459] width 539 height 24
click at [336, 454] on textarea "Are you enjoying where you at?" at bounding box center [597, 459] width 539 height 24
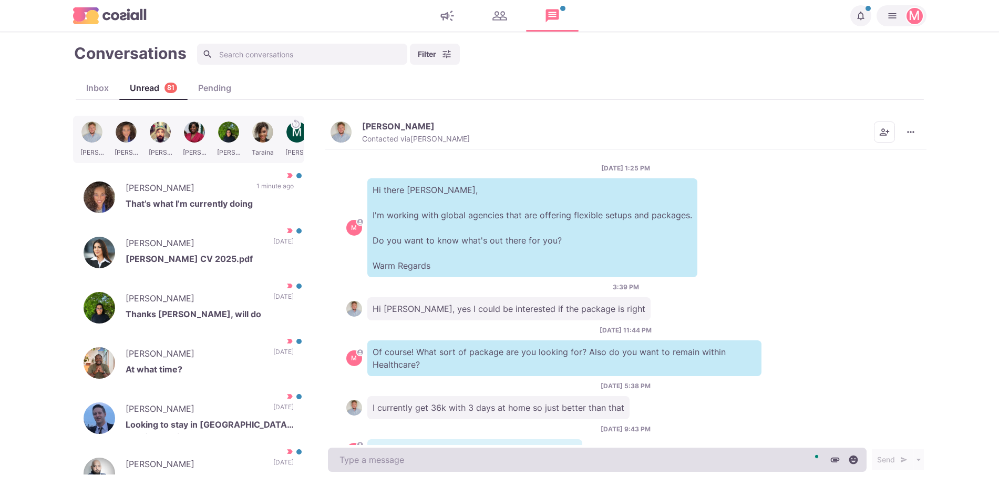
scroll to position [55, 0]
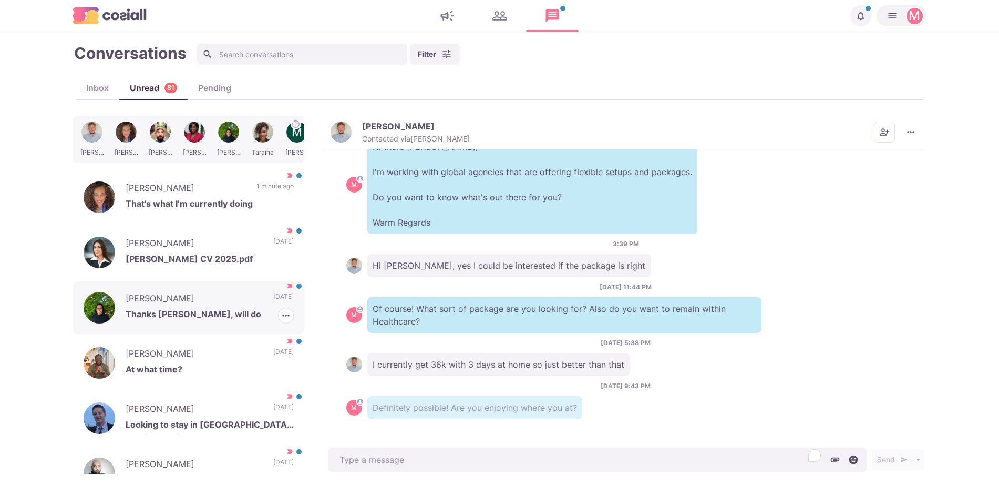
click at [194, 331] on div "Veronica A. Thanks Sam, will do 16 days ago Mark as Read Mark as Not Important" at bounding box center [188, 307] width 231 height 53
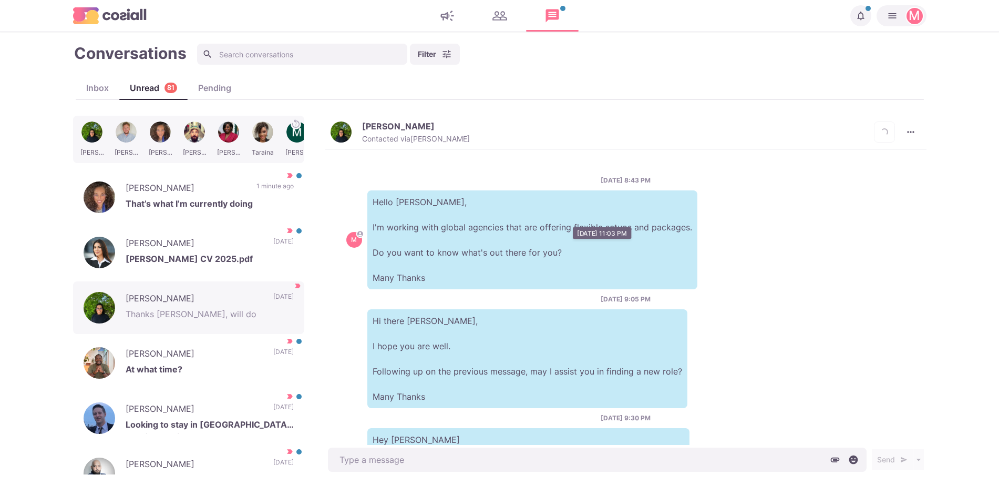
scroll to position [457, 0]
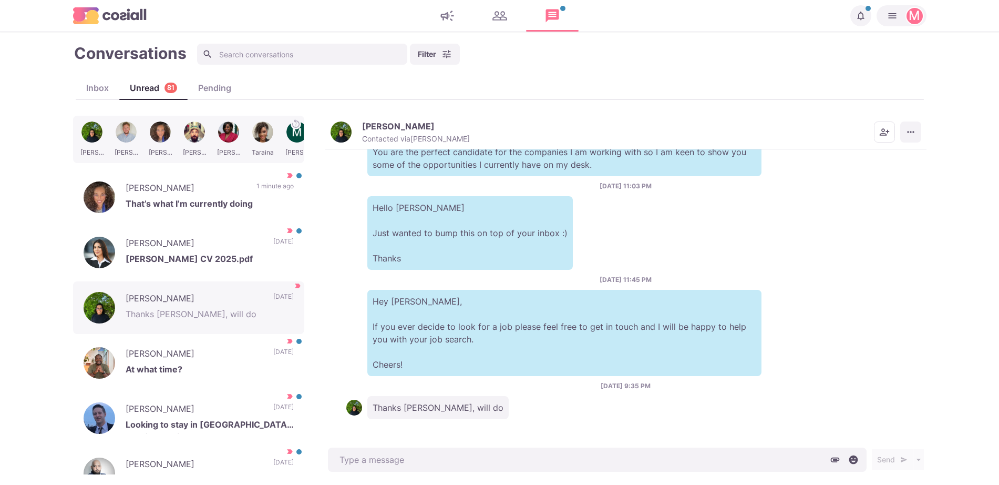
click at [902, 139] on button "More menu" at bounding box center [910, 131] width 21 height 21
click at [868, 170] on button "Mark as Not Important" at bounding box center [870, 174] width 102 height 16
click at [227, 185] on p "[PERSON_NAME]" at bounding box center [186, 189] width 120 height 16
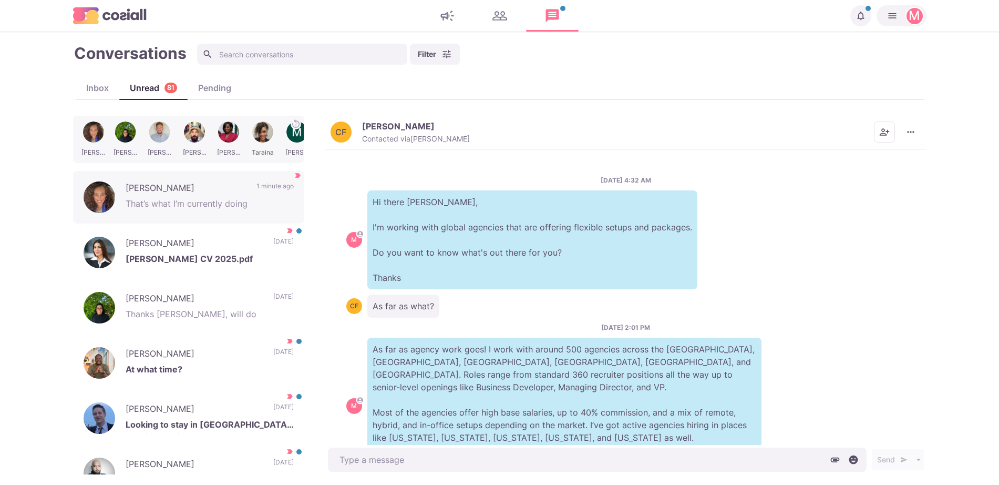
scroll to position [311, 0]
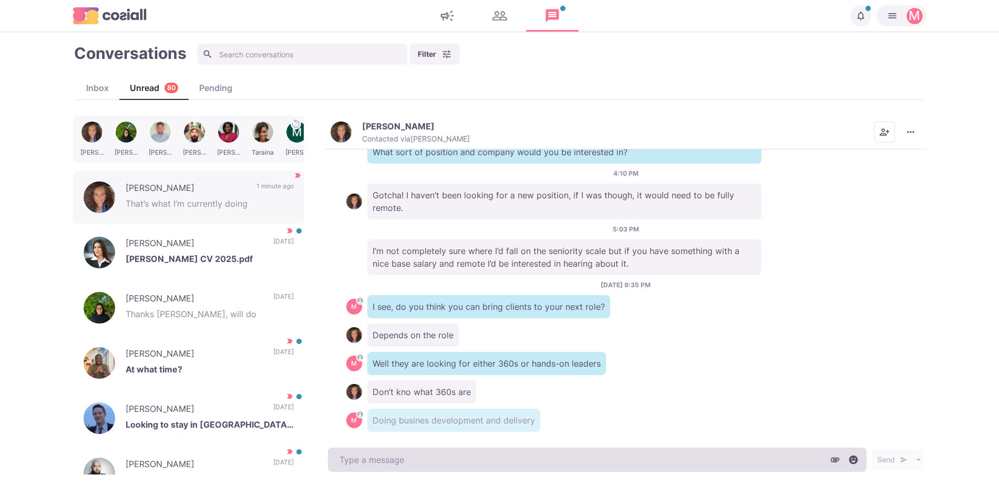
click at [454, 464] on textarea at bounding box center [597, 459] width 539 height 24
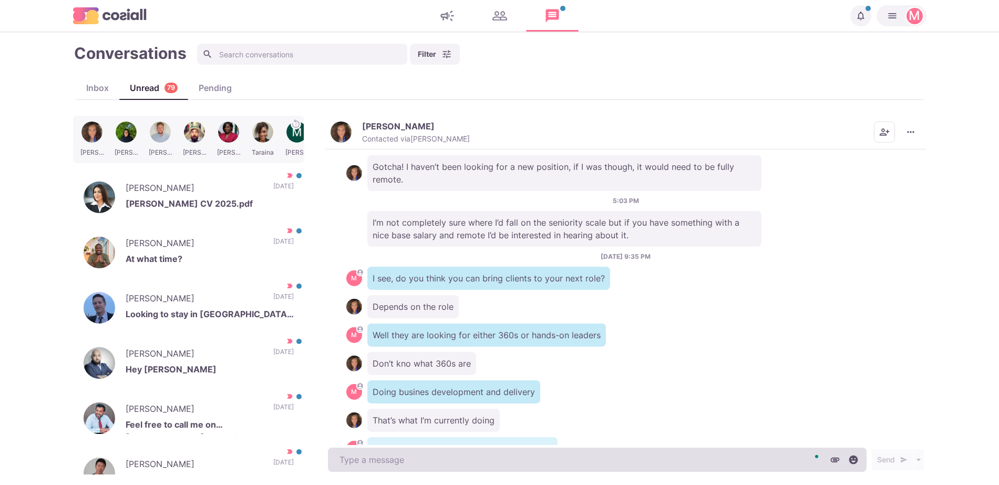
scroll to position [367, 0]
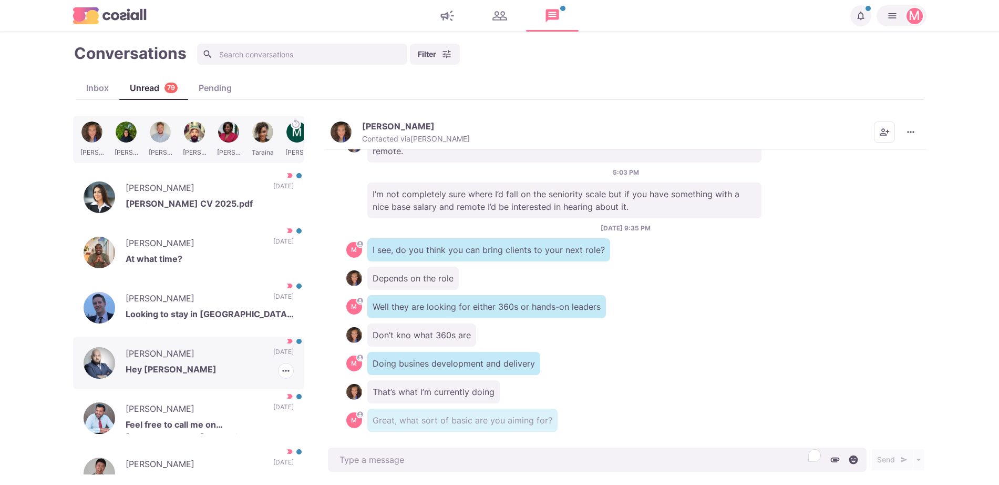
click at [273, 352] on p "[DATE]" at bounding box center [283, 355] width 20 height 16
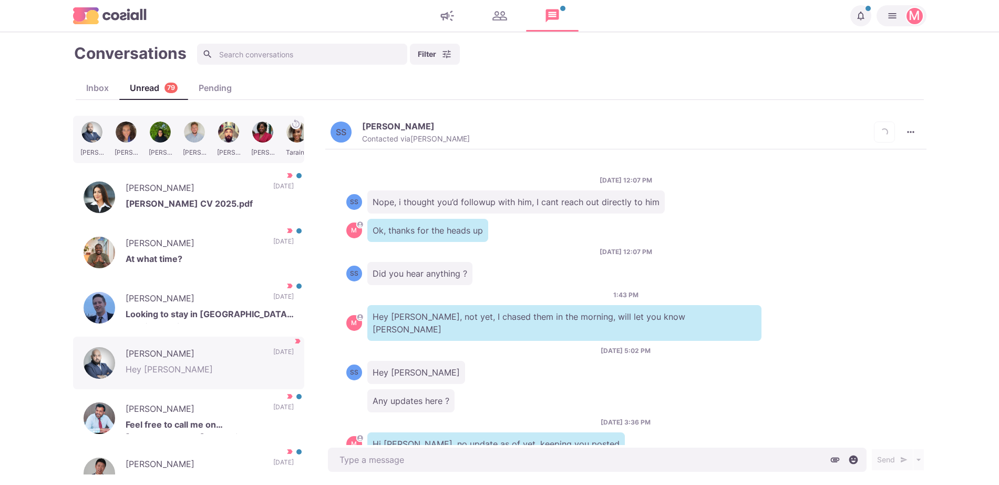
scroll to position [856, 0]
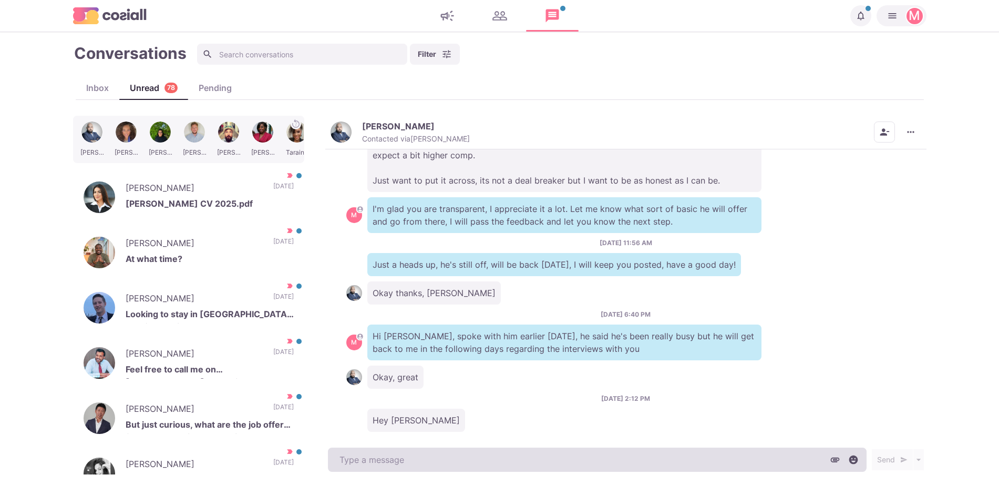
click at [427, 463] on textarea at bounding box center [597, 459] width 539 height 24
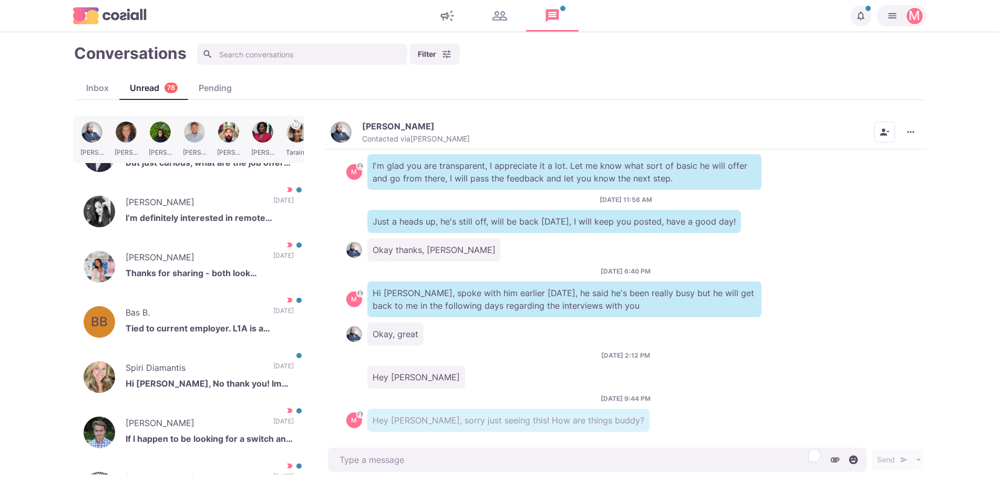
scroll to position [254, 0]
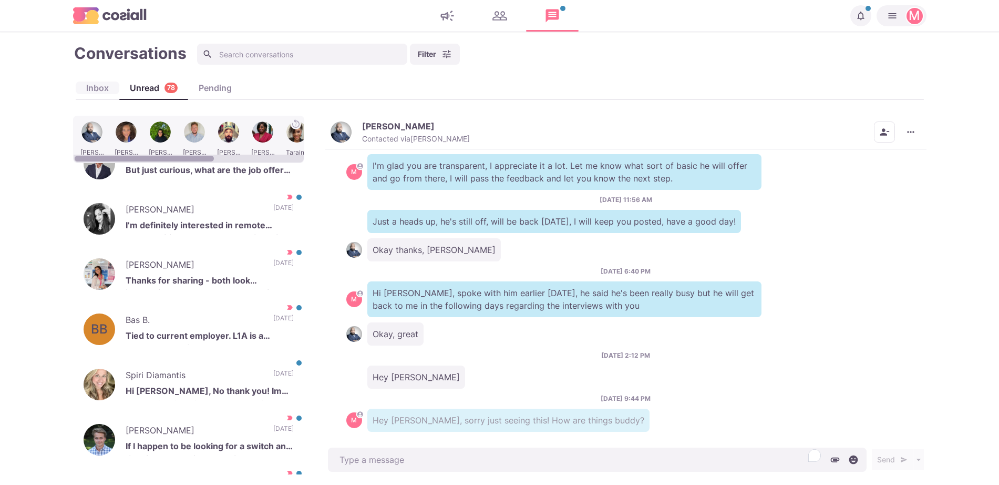
click at [87, 90] on div "Inbox" at bounding box center [98, 87] width 44 height 13
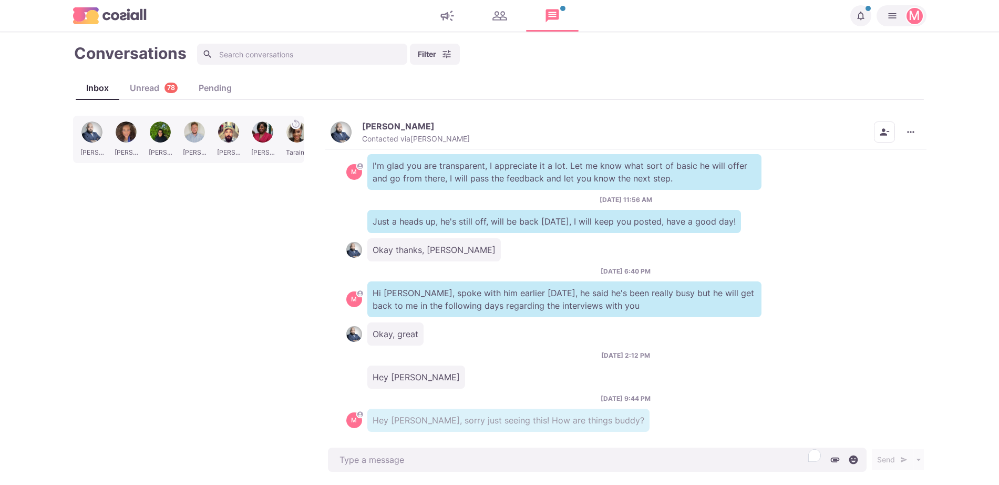
click at [278, 68] on div "Conversations Filter Status Campaign Contact Mark conversations as important wh…" at bounding box center [499, 258] width 853 height 431
click at [258, 33] on main "Conversations Filter Status Campaign Contact Mark conversations as important wh…" at bounding box center [499, 258] width 999 height 452
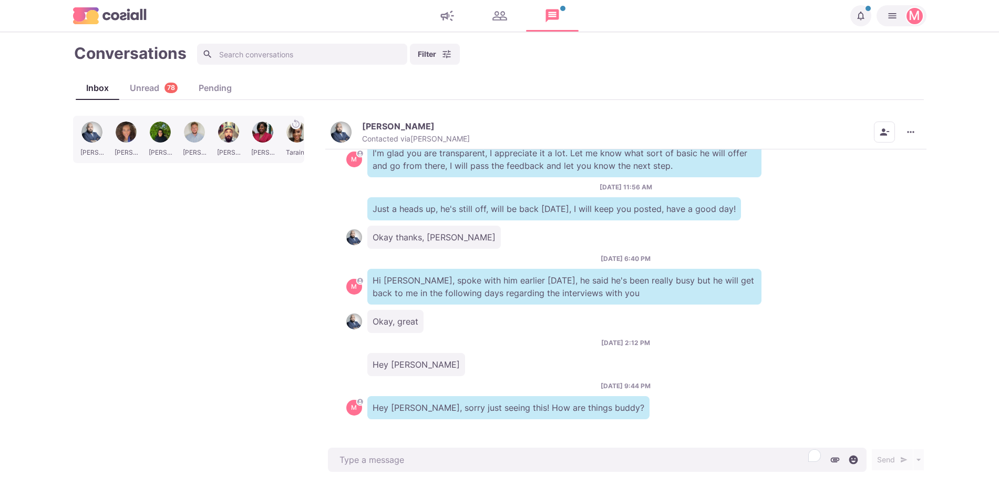
scroll to position [871, 0]
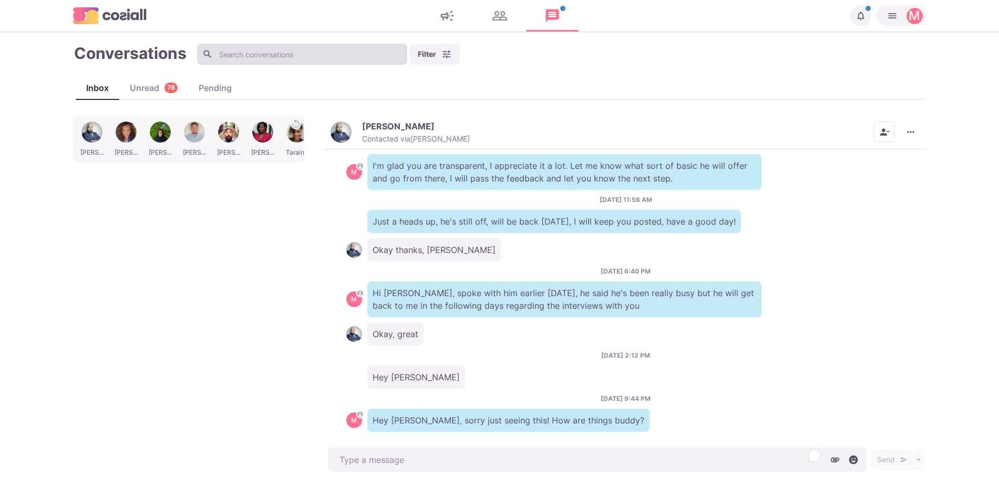
click at [271, 55] on input at bounding box center [302, 54] width 210 height 21
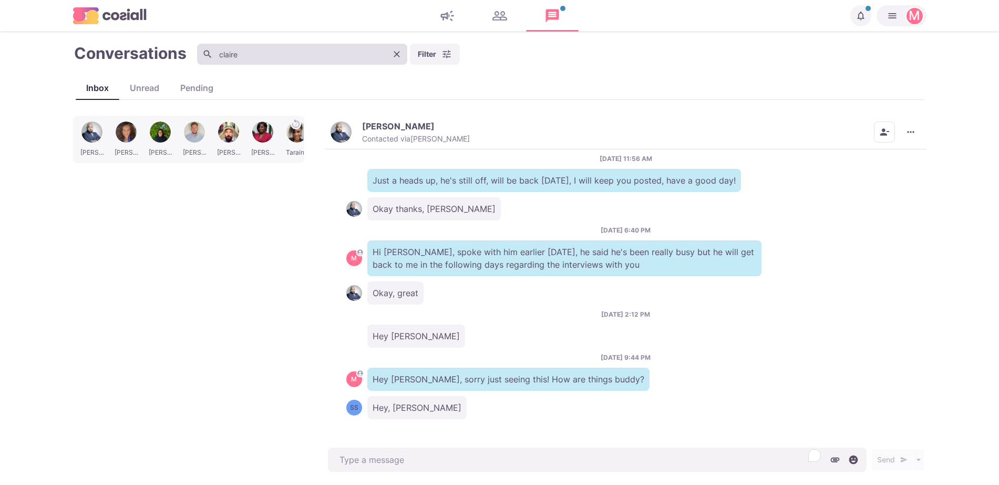
scroll to position [856, 0]
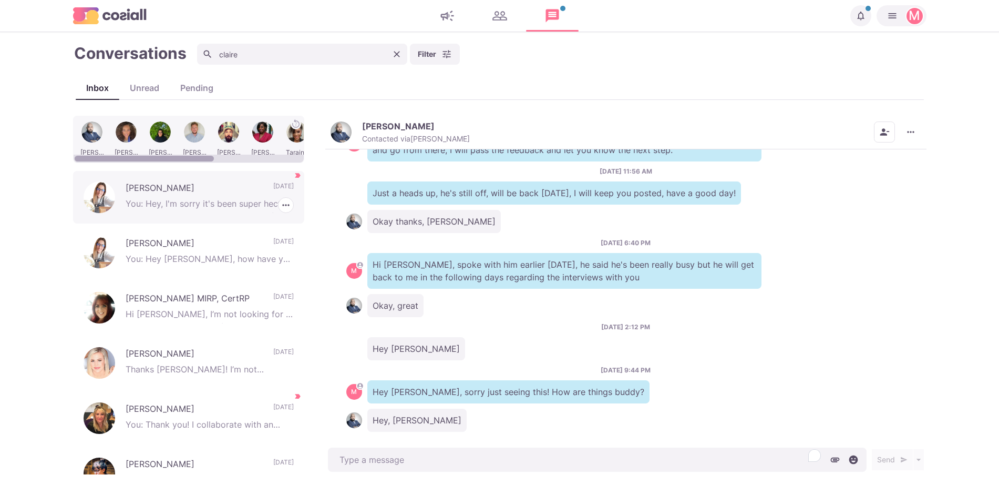
click at [225, 189] on p "Claire Blasi" at bounding box center [194, 189] width 137 height 16
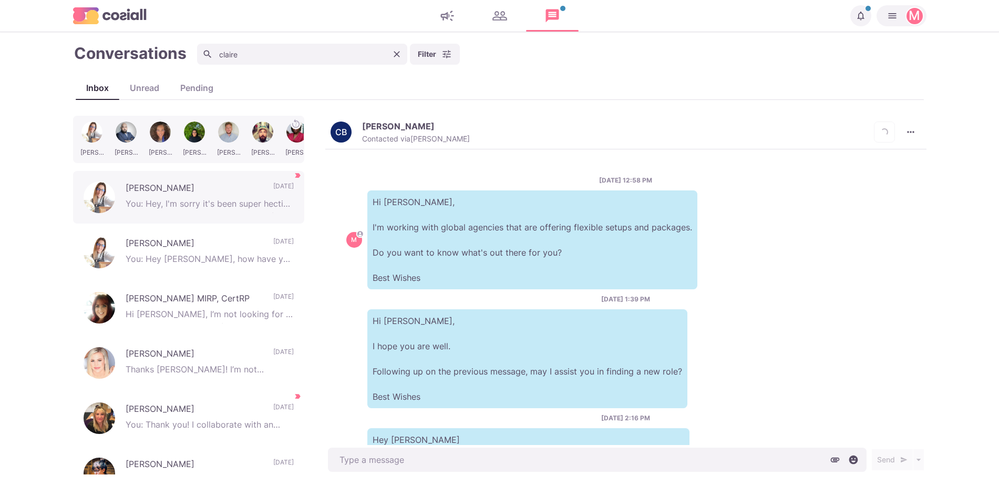
scroll to position [433, 0]
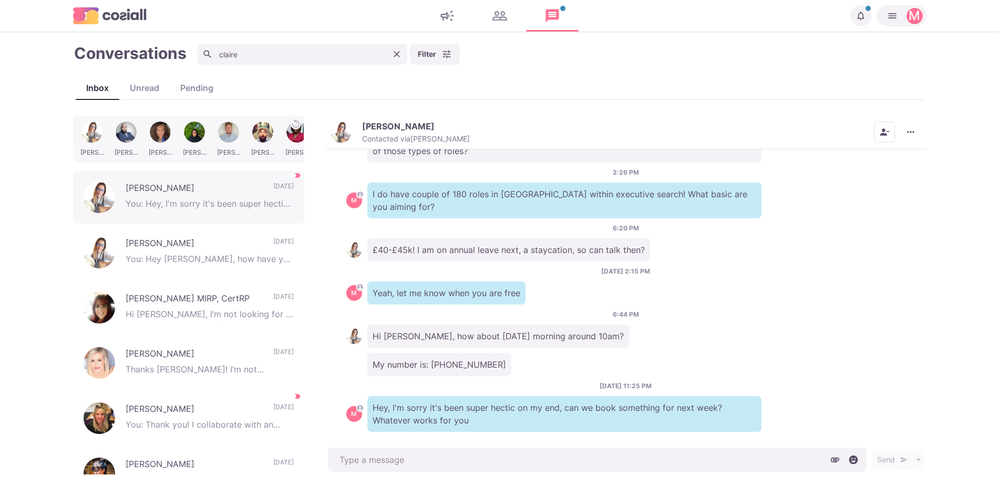
click at [419, 434] on div "8/25/2025, 12:58 PM M Hi Claire, I'm working with global agencies that are offe…" at bounding box center [625, 297] width 601 height 296
click at [429, 445] on div "Send Schedule Message" at bounding box center [625, 459] width 601 height 29
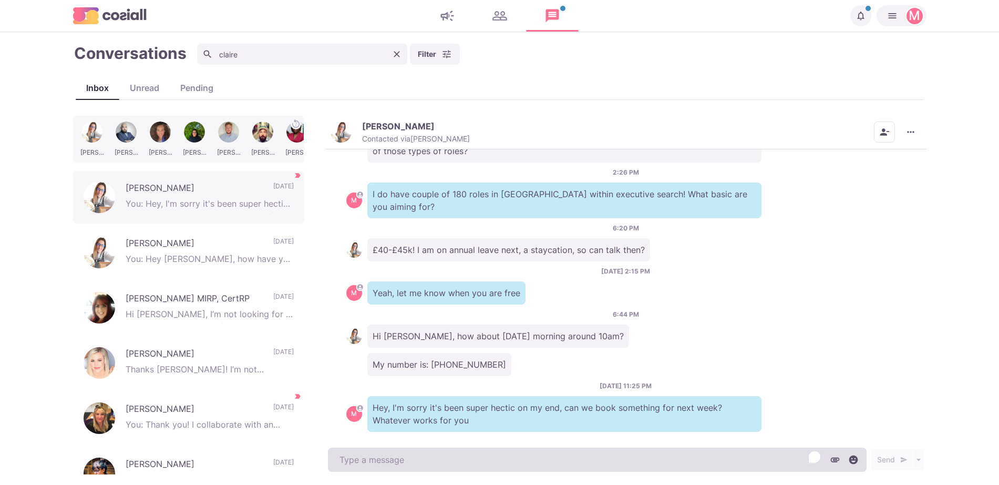
click at [436, 458] on textarea "To enrich screen reader interactions, please activate Accessibility in Grammarl…" at bounding box center [597, 459] width 539 height 24
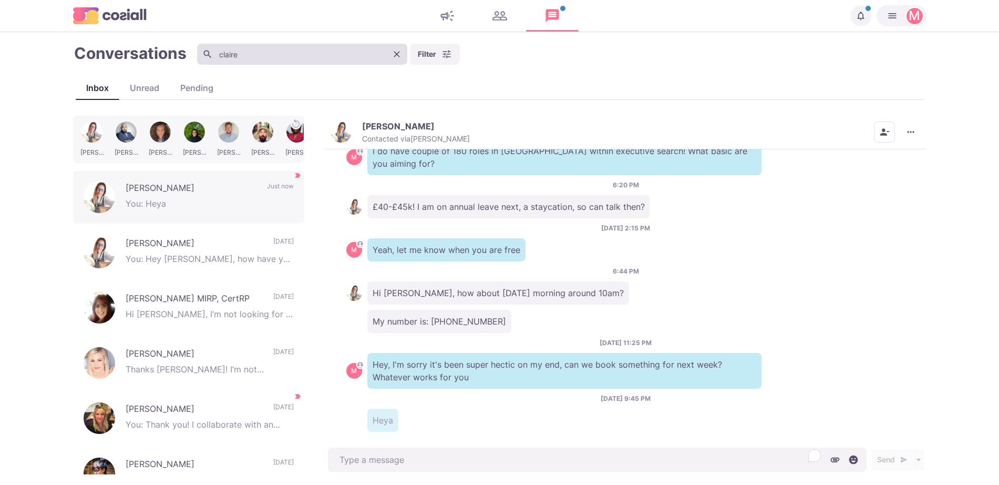
click at [383, 47] on input "claire" at bounding box center [302, 54] width 210 height 21
click at [397, 55] on icon "Clear" at bounding box center [397, 54] width 6 height 6
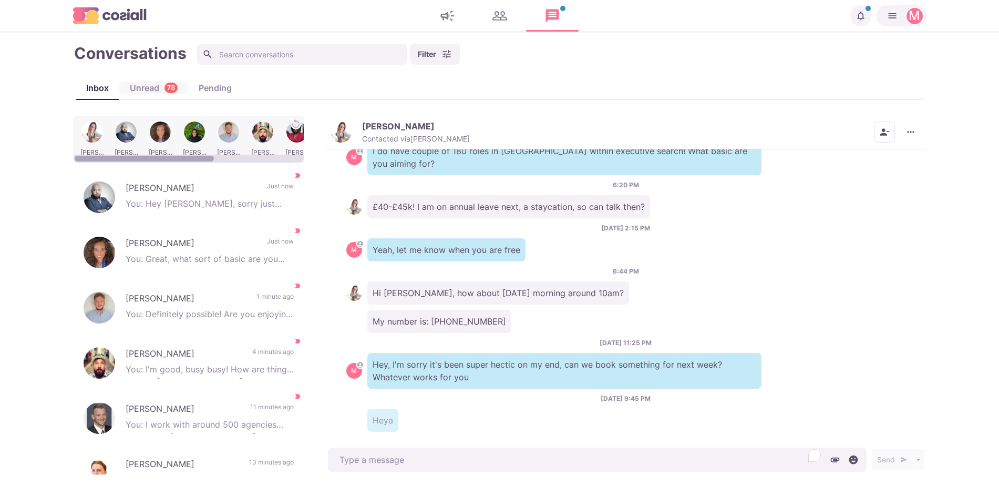
click at [140, 88] on div "Unread 78" at bounding box center [153, 87] width 69 height 13
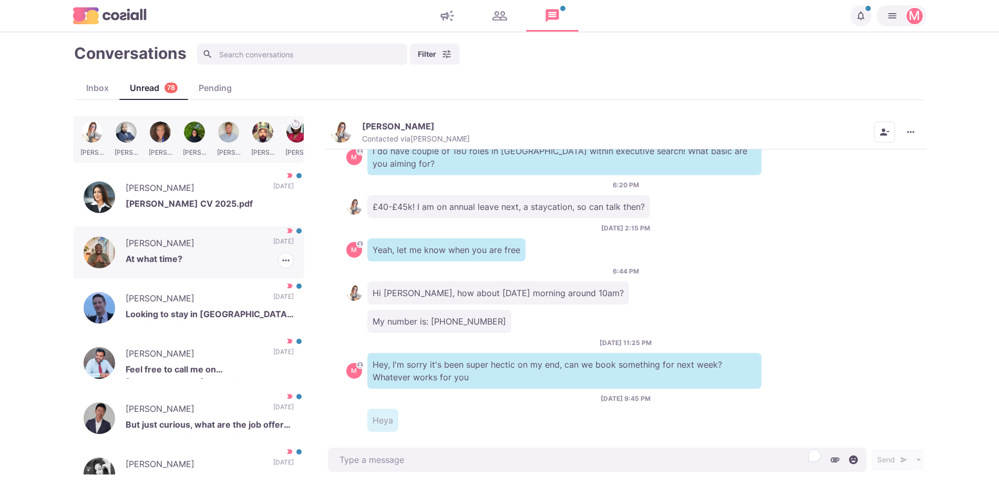
click at [273, 244] on p "[DATE]" at bounding box center [283, 244] width 20 height 16
click at [281, 261] on icon "button" at bounding box center [286, 260] width 11 height 11
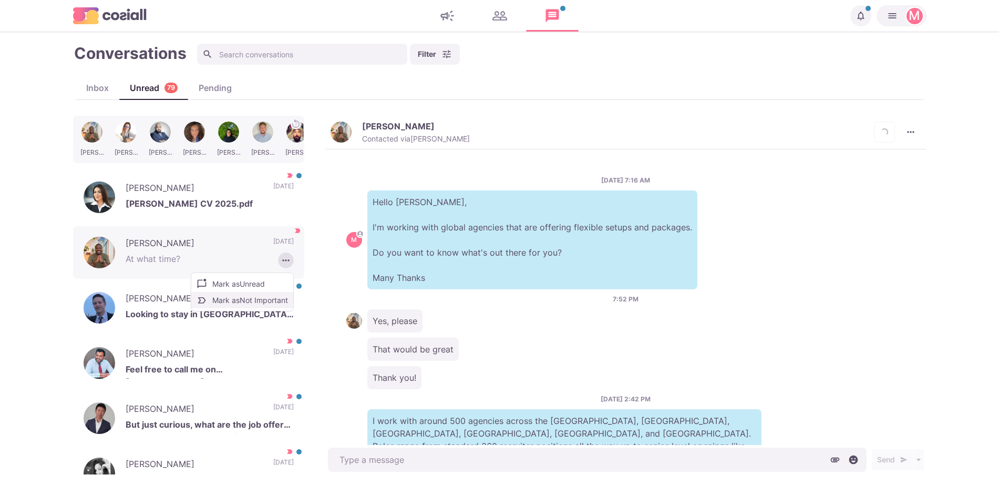
scroll to position [347, 0]
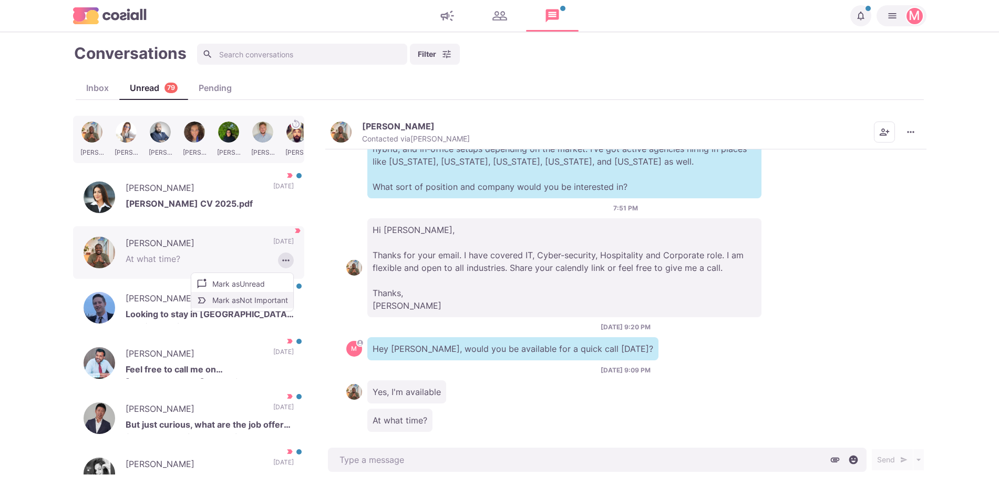
drag, startPoint x: 244, startPoint y: 297, endPoint x: 248, endPoint y: 287, distance: 10.5
click at [243, 296] on button "Mark as Not Important" at bounding box center [242, 300] width 102 height 16
click at [354, 125] on button "Isaac O. Contacted via Sam Richardson" at bounding box center [400, 132] width 139 height 23
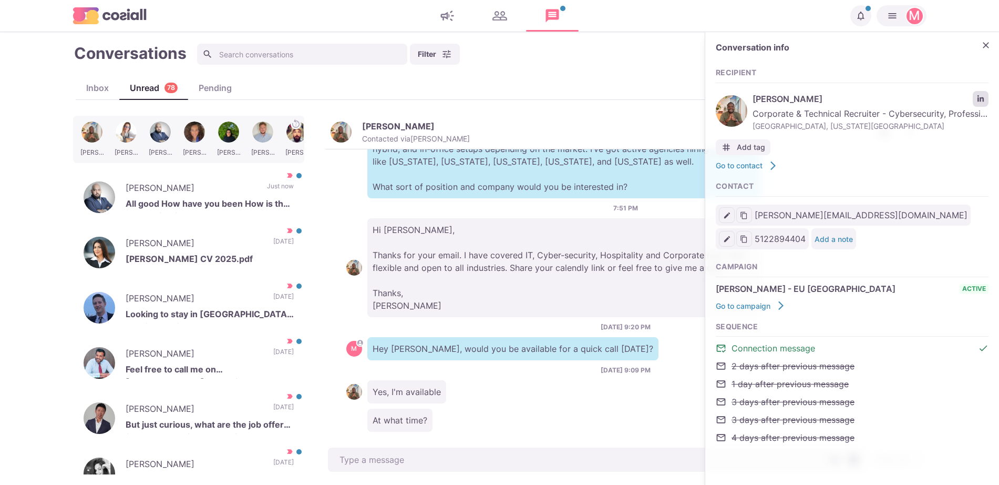
click at [978, 96] on icon "LinkedIn profile link" at bounding box center [980, 98] width 6 height 6
click at [985, 52] on button "Close" at bounding box center [986, 45] width 16 height 16
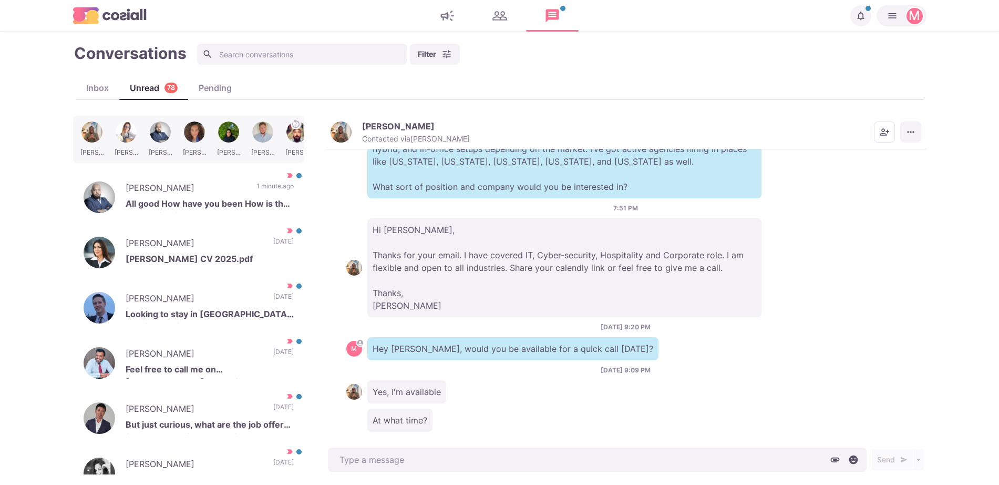
click at [912, 132] on icon "More menu" at bounding box center [910, 132] width 11 height 11
click at [174, 201] on p "All good How have you been How is the work going for you" at bounding box center [210, 205] width 168 height 16
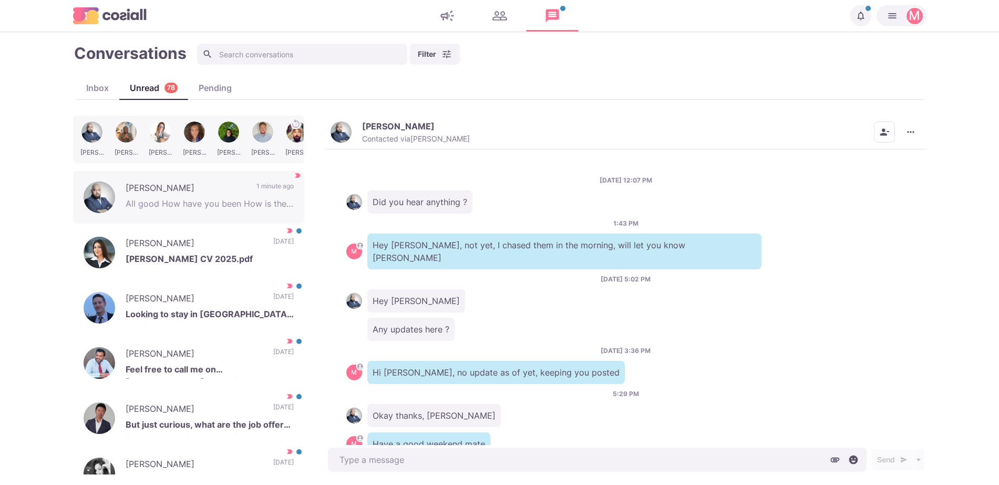
scroll to position [856, 0]
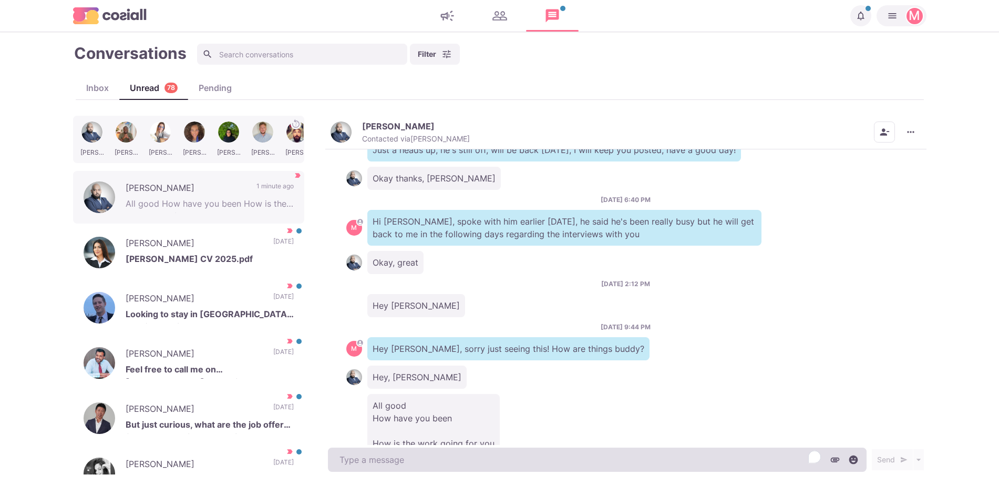
click at [416, 466] on textarea "To enrich screen reader interactions, please activate Accessibility in Grammarl…" at bounding box center [597, 459] width 539 height 24
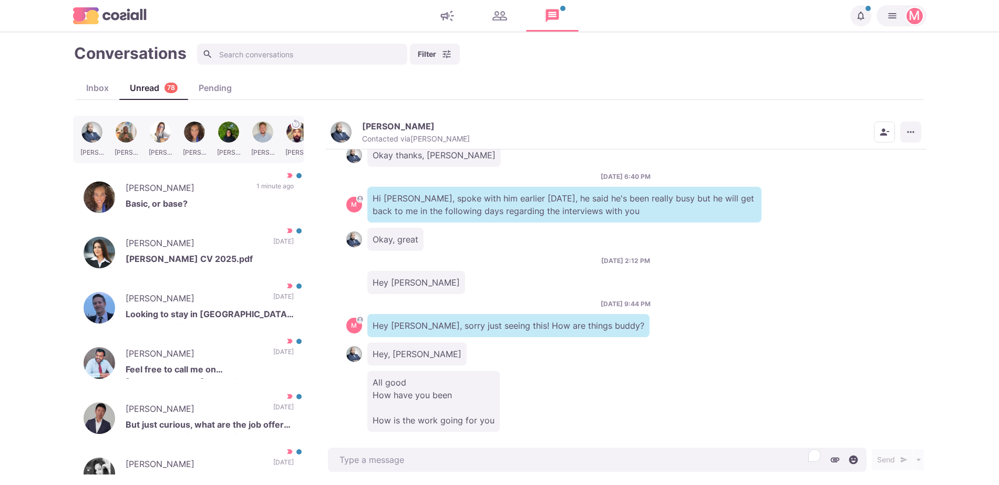
click at [908, 125] on button "More menu" at bounding box center [910, 131] width 21 height 21
click at [824, 159] on icon "button" at bounding box center [829, 158] width 11 height 11
click at [228, 185] on p "[PERSON_NAME]" at bounding box center [186, 189] width 120 height 16
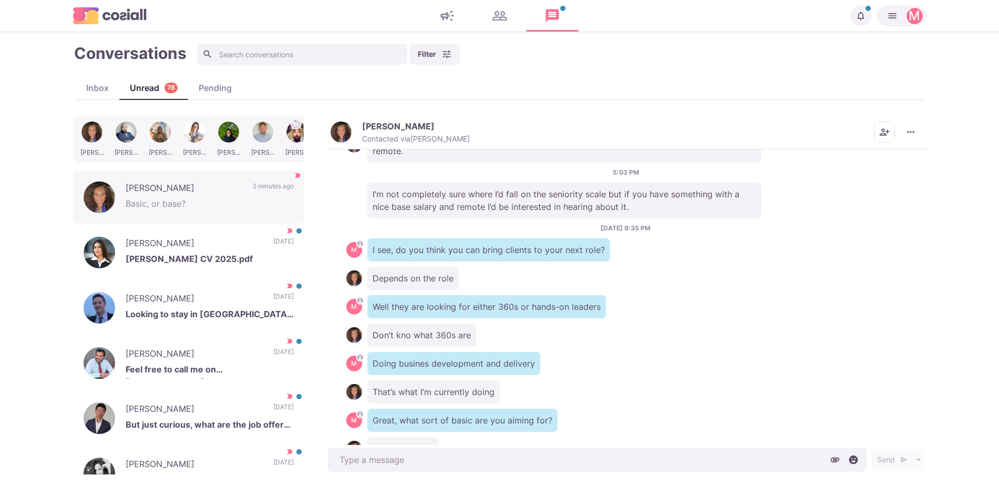
scroll to position [396, 0]
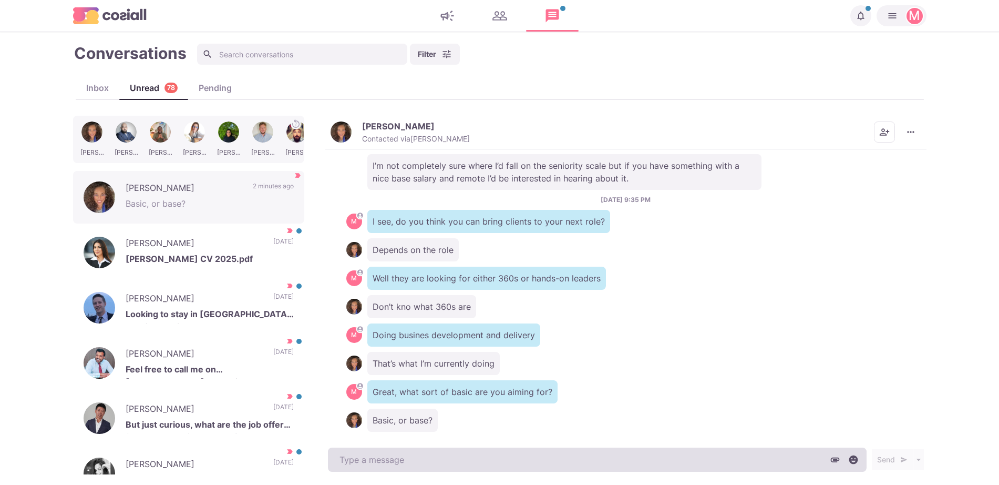
click at [593, 459] on textarea at bounding box center [597, 459] width 539 height 24
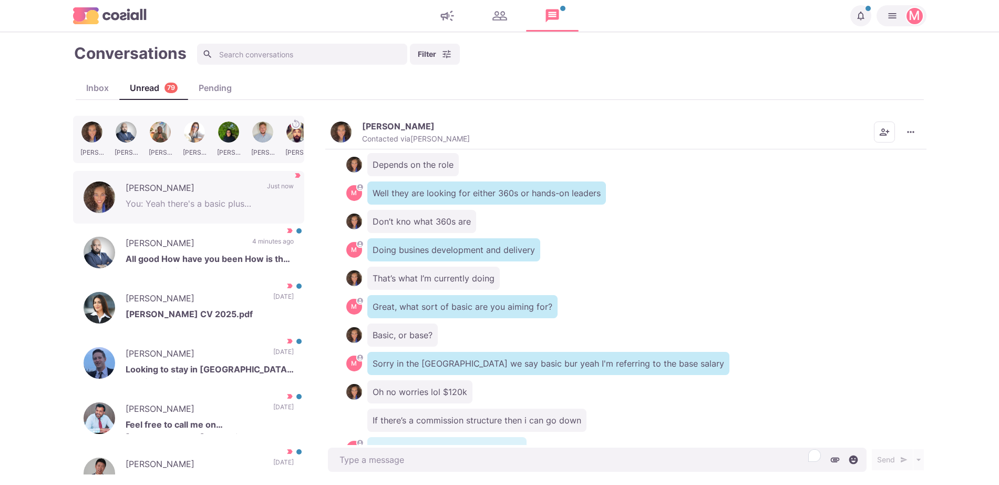
scroll to position [509, 0]
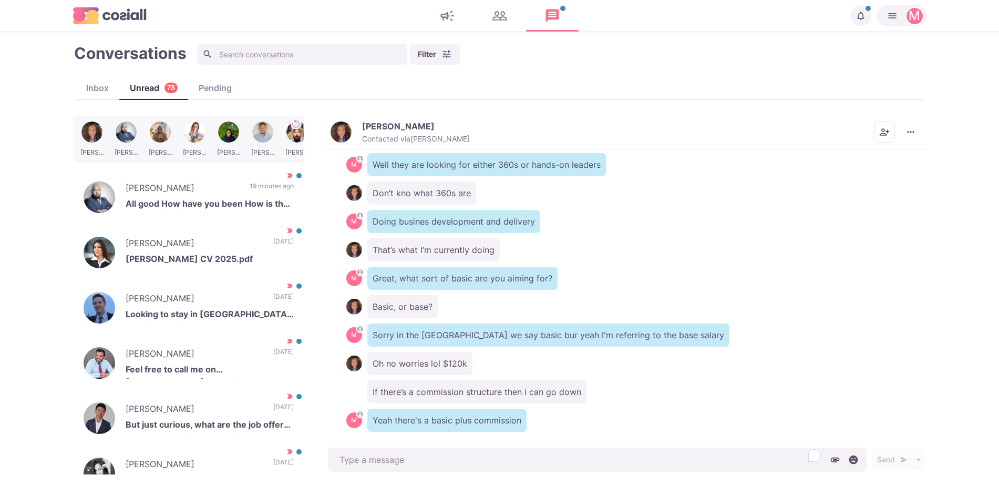
drag, startPoint x: 618, startPoint y: 348, endPoint x: 550, endPoint y: 478, distance: 146.0
click at [552, 409] on div "9/13/2025, 4:32 AM M Hi there Cori, I'm working with global agencies that are o…" at bounding box center [625, 297] width 601 height 296
click at [273, 301] on p "[DATE]" at bounding box center [283, 300] width 20 height 16
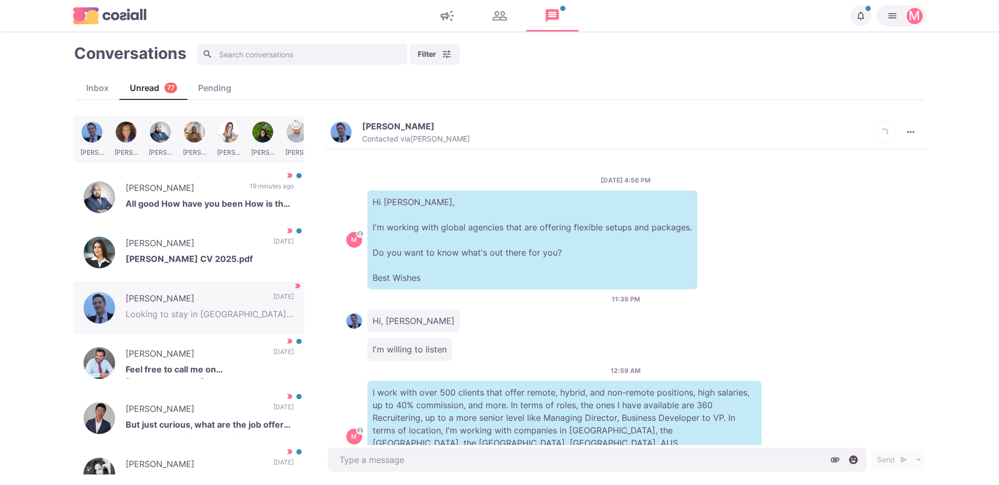
scroll to position [129, 0]
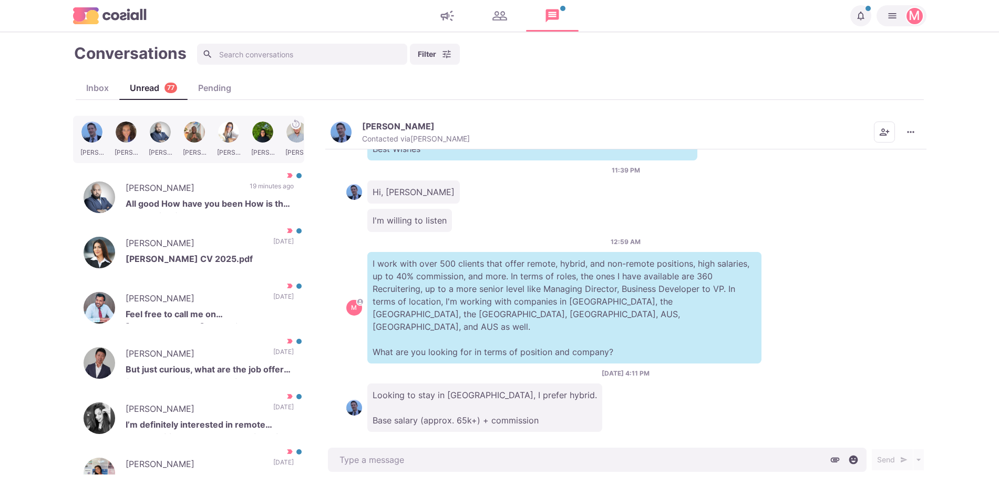
click at [463, 368] on div "9/12/2025, 4:11 PM Looking to stay in NYC, I prefer hybrid. Base salary (approx…" at bounding box center [625, 399] width 559 height 63
click at [339, 127] on img "button" at bounding box center [341, 131] width 21 height 21
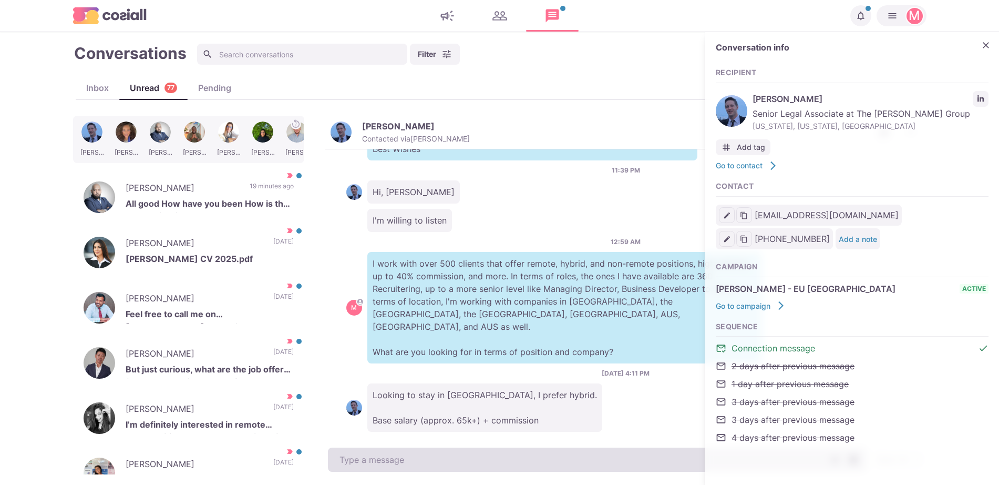
click at [437, 459] on textarea at bounding box center [597, 459] width 539 height 24
click at [437, 459] on textarea "To enrich screen reader interactions, please activate Accessibility in Grammarl…" at bounding box center [597, 459] width 539 height 24
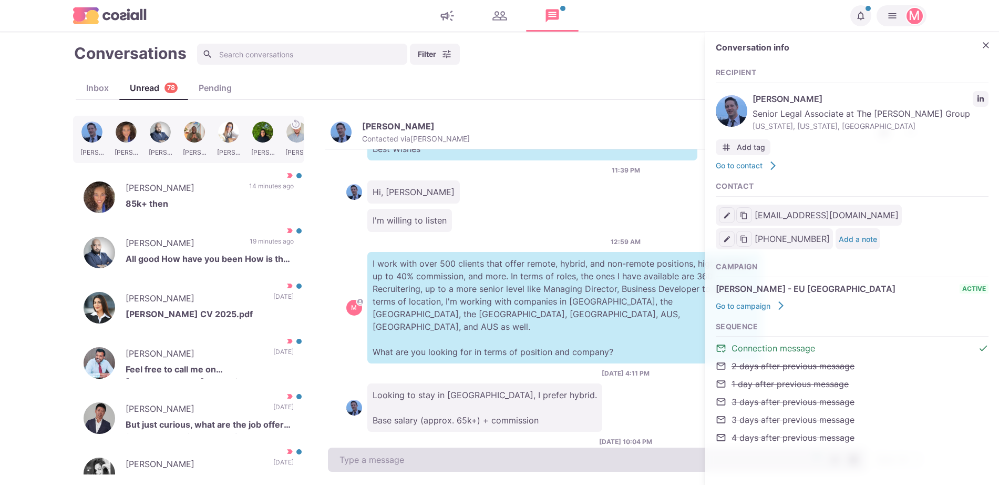
scroll to position [172, 0]
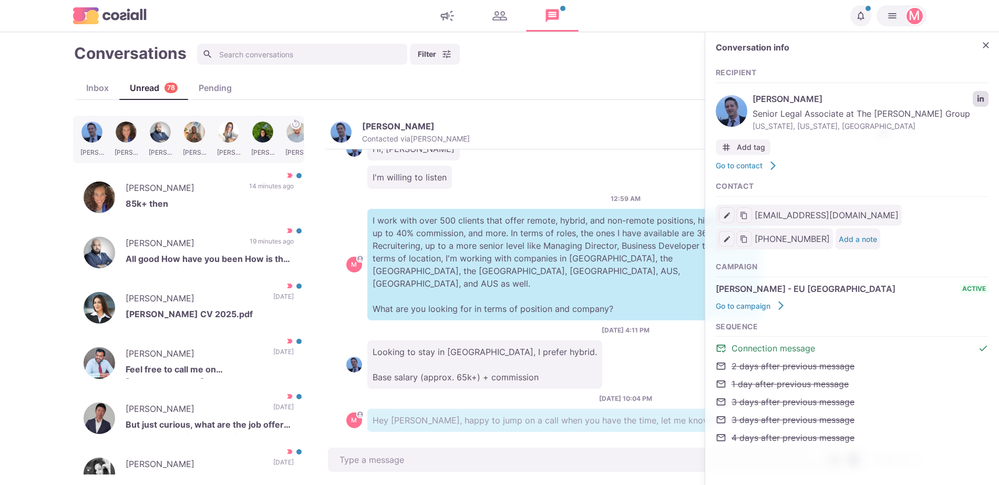
click at [978, 97] on icon "LinkedIn profile link" at bounding box center [980, 98] width 7 height 7
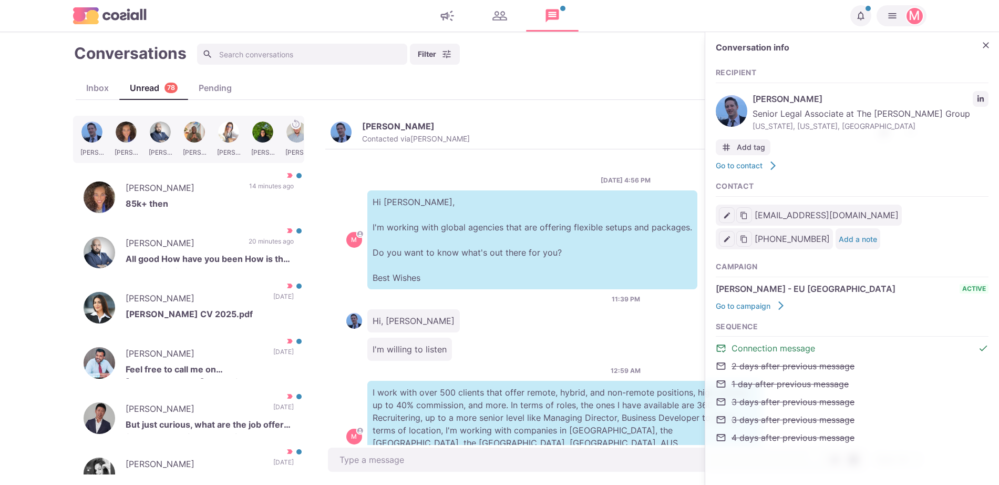
scroll to position [172, 0]
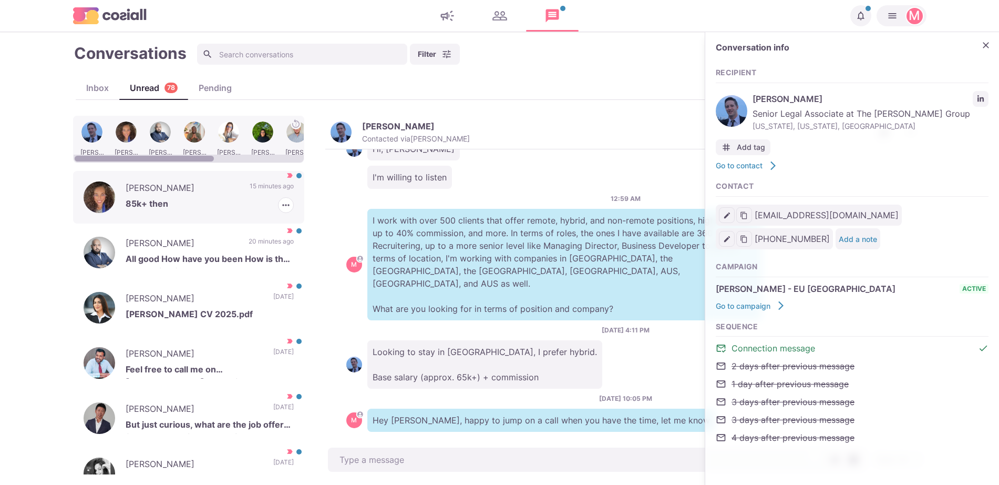
click at [172, 200] on p "85k+ then" at bounding box center [210, 205] width 168 height 16
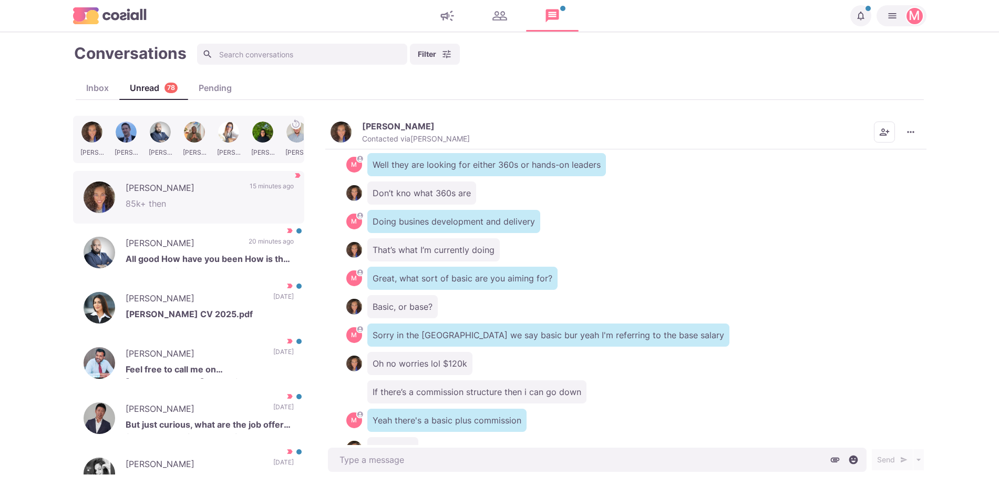
scroll to position [538, 0]
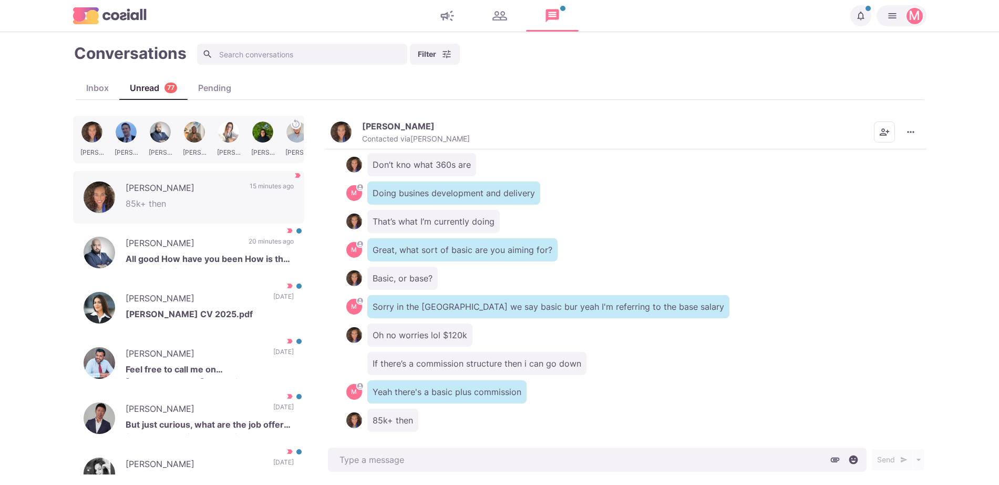
click at [351, 141] on button "[PERSON_NAME] Contacted via [PERSON_NAME]" at bounding box center [400, 132] width 139 height 23
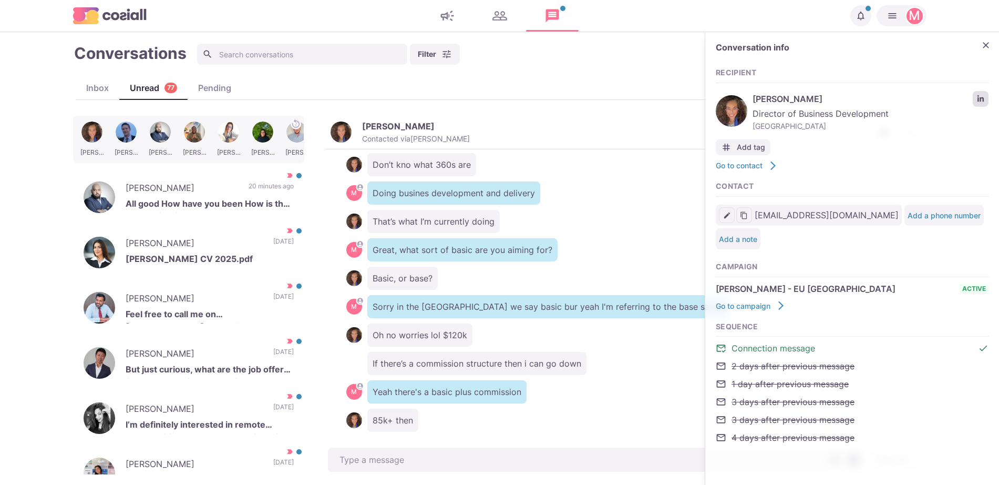
click at [985, 99] on link "LinkedIn profile link" at bounding box center [981, 99] width 16 height 16
type textarea "x"
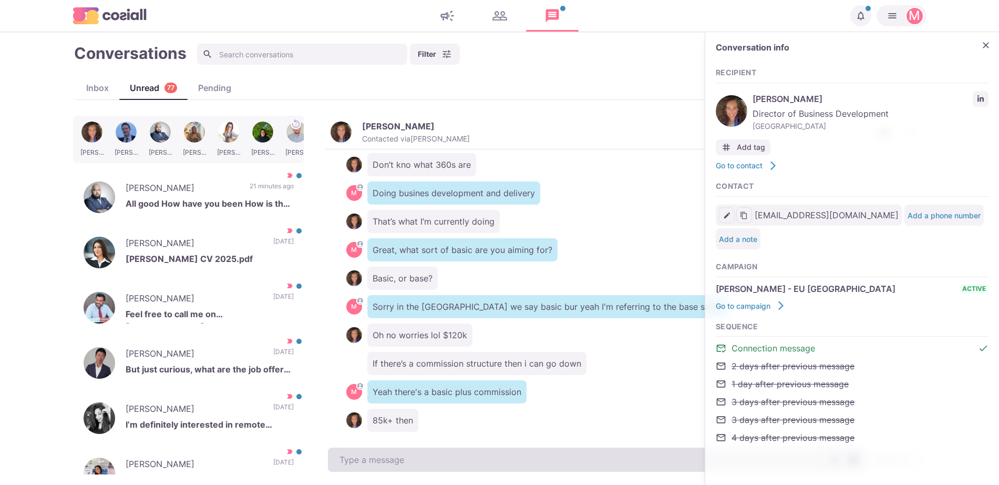
click at [444, 457] on textarea at bounding box center [597, 459] width 539 height 24
type textarea "G"
type textarea "x"
type textarea "G"
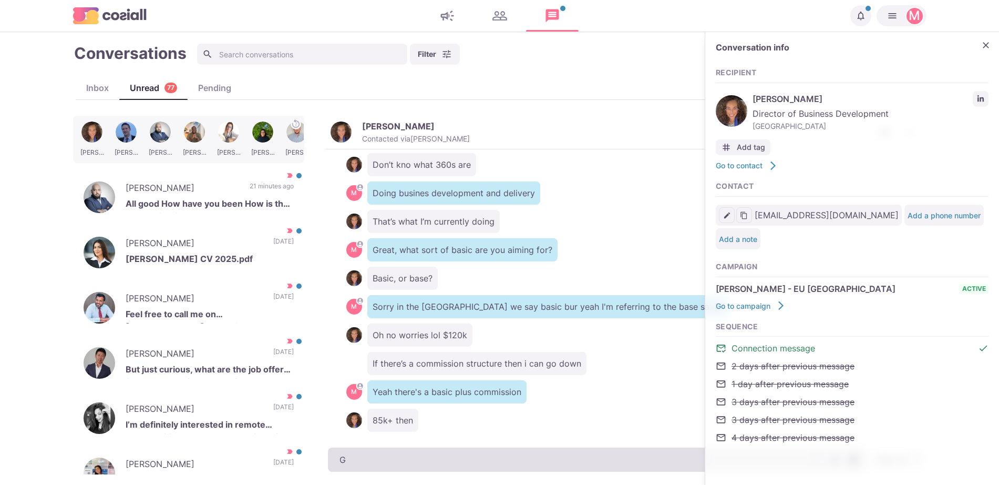
type textarea "x"
type textarea "G"
type textarea "x"
type textarea "Gr"
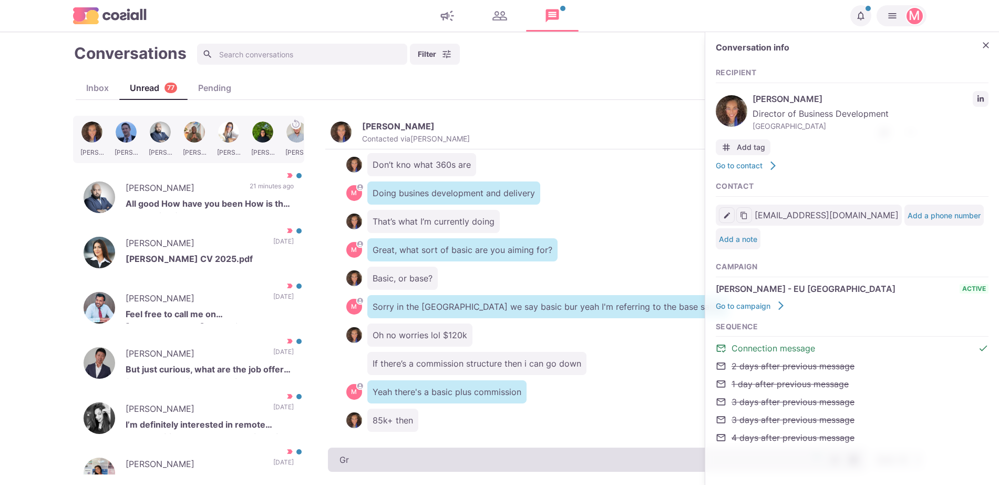
type textarea "x"
type textarea "Grea"
type textarea "x"
type textarea "Great"
type textarea "x"
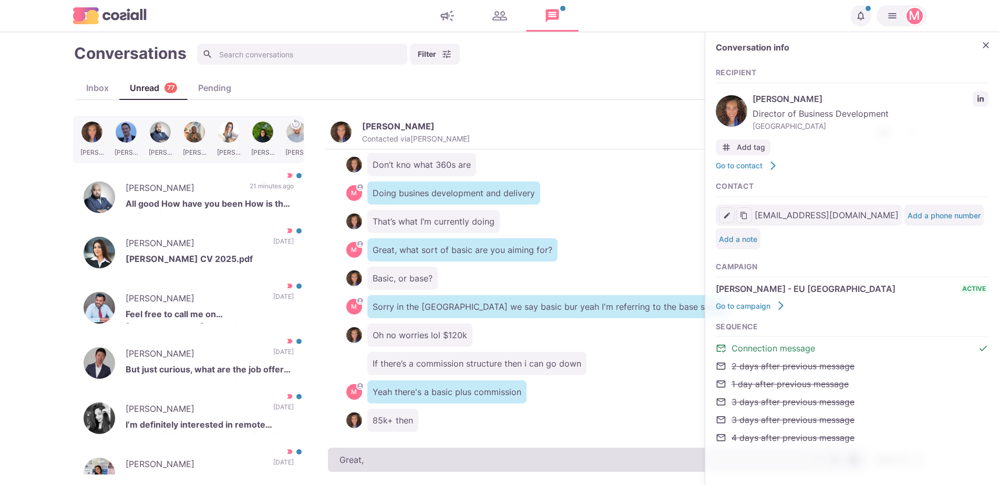
type textarea "Great,"
type textarea "x"
type textarea "Great, h"
type textarea "x"
type textarea "Great, ho"
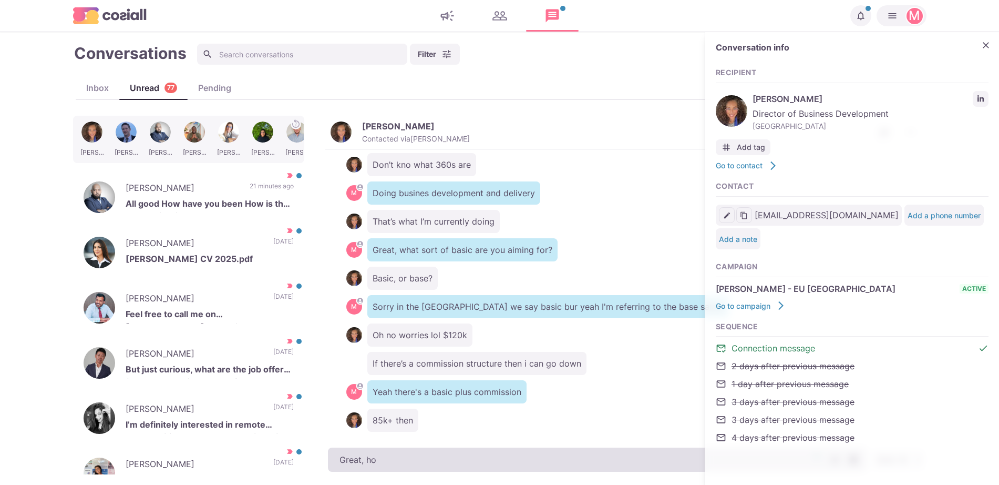
type textarea "x"
type textarea "Great, how muc"
type textarea "x"
type textarea "Great, how much woud"
type textarea "x"
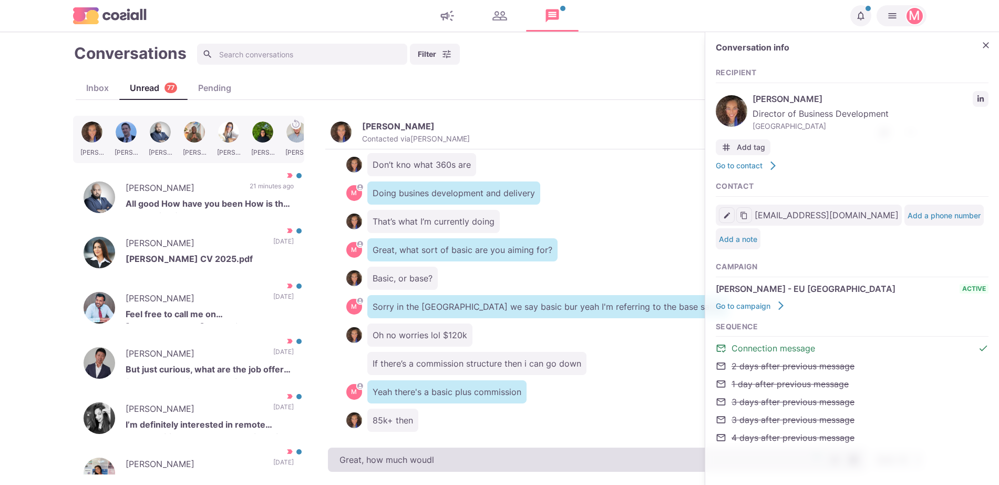
type textarea "Great, how much woudl"
type textarea "x"
type textarea "Great, how much woudl y"
type textarea "x"
type textarea "Great, how much woudl yo"
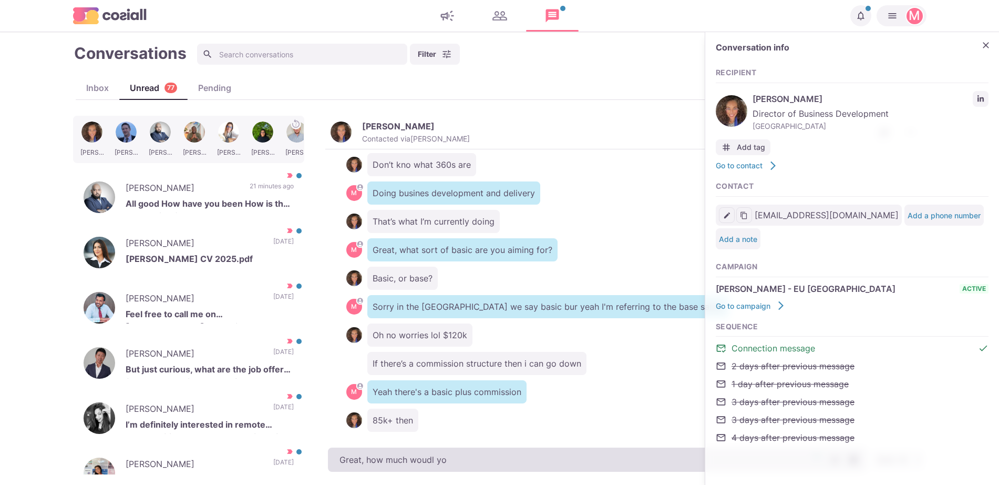
type textarea "x"
type textarea "Great, how much woudl you"
type textarea "x"
type textarea "Great, how much woudl you s"
type textarea "x"
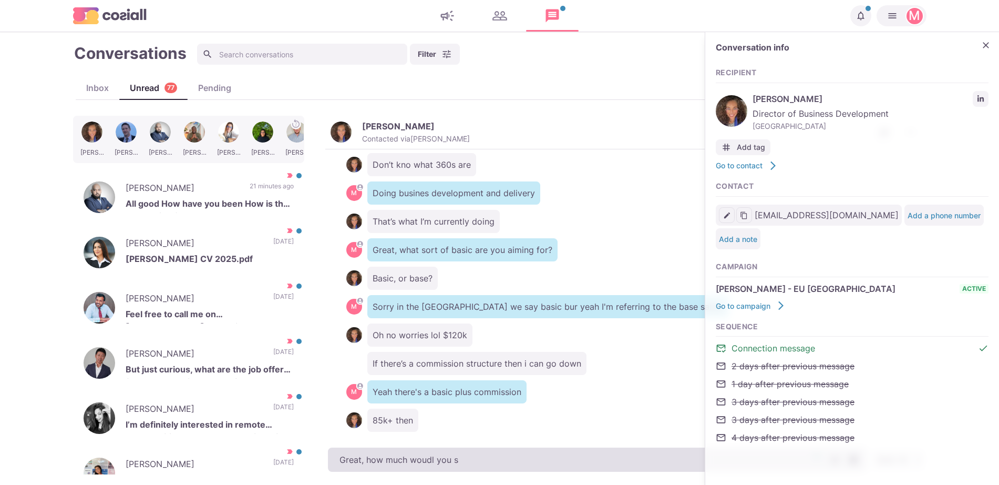
type textarea "Great, how much woudl you sa"
type textarea "x"
type textarea "Great, how much woudl you say"
type textarea "x"
type textarea "Great, how much woudl you say y"
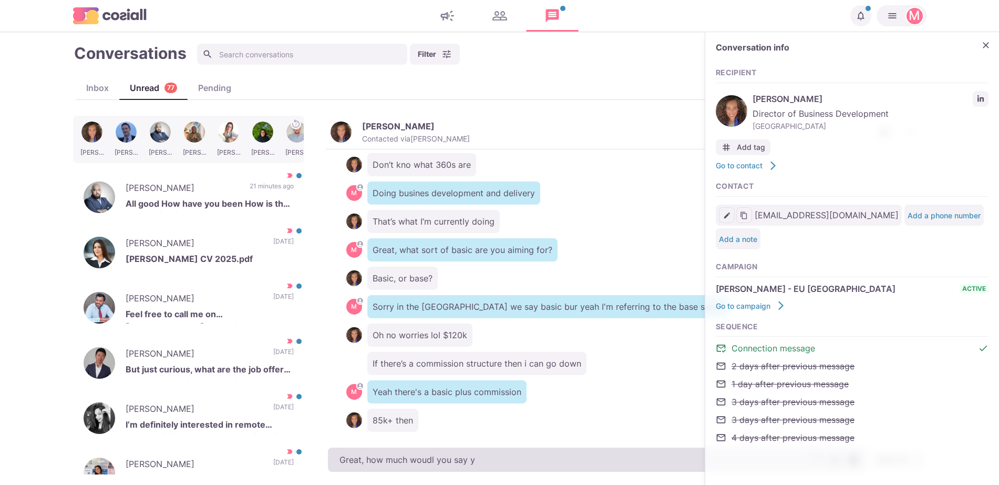
type textarea "x"
type textarea "Great, how much woudl you say you"
type textarea "x"
type textarea "Great, how much woudl you say you've"
type textarea "x"
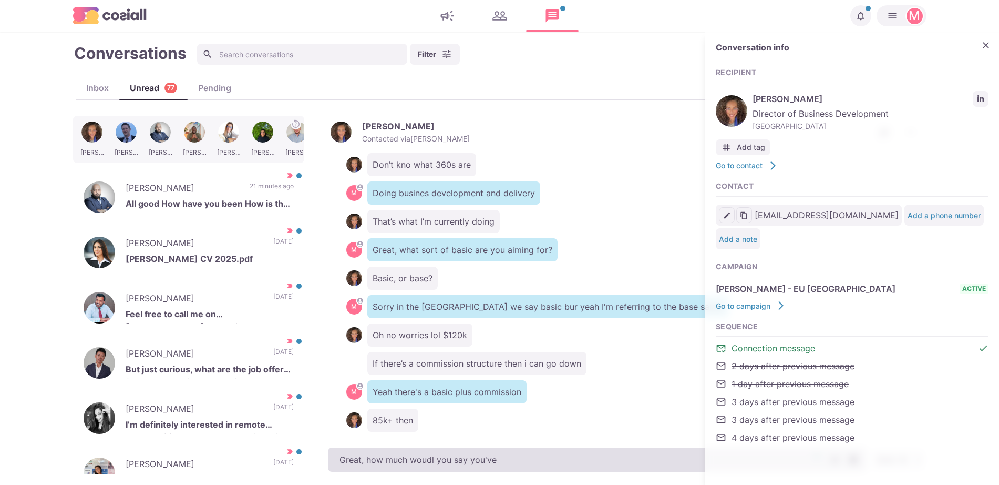
type textarea "Great, how much woudl you say you've"
type textarea "x"
type textarea "Great, how much woudl you say you've b"
type textarea "x"
type textarea "Great, how much woudl you say you've be"
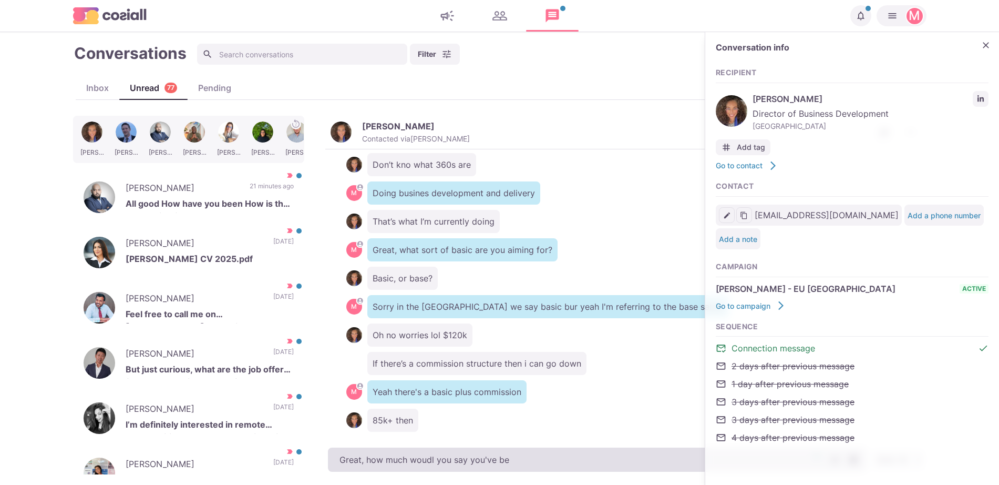
type textarea "x"
type textarea "Great, how much woudl you say you've bee"
type textarea "x"
type textarea "Great, how much woudl you say you've been"
type textarea "x"
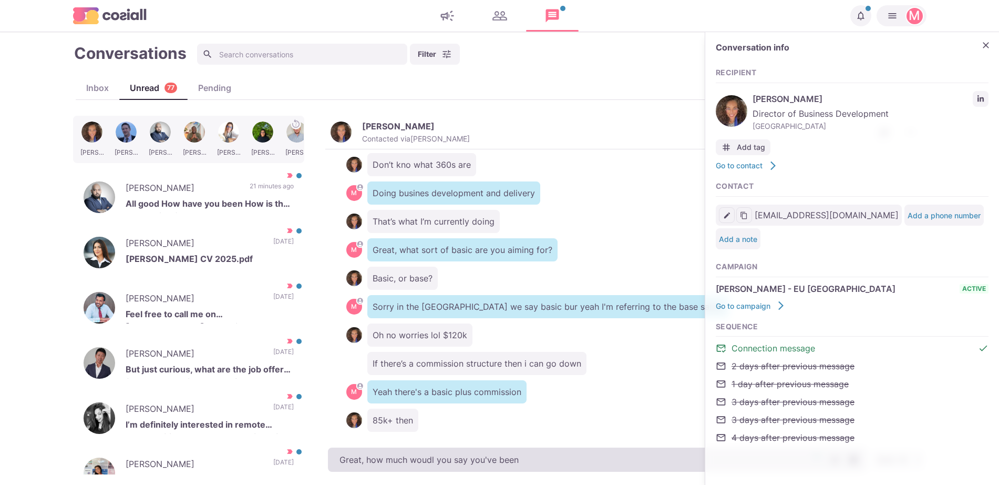
type textarea "Great, how much woudl you say you've been b"
type textarea "x"
type textarea "Great, how much woudl you say you've been bil"
type textarea "x"
type textarea "Great, how much woudl you say you've been bill"
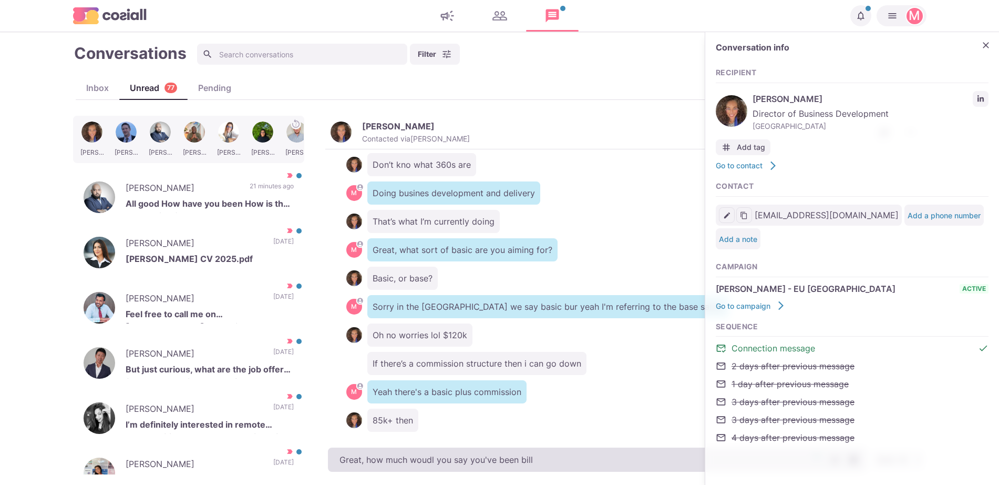
type textarea "x"
type textarea "Great, how much woudl you say you've been billi"
type textarea "x"
type textarea "Great, how much woudl you say you've been billin"
type textarea "x"
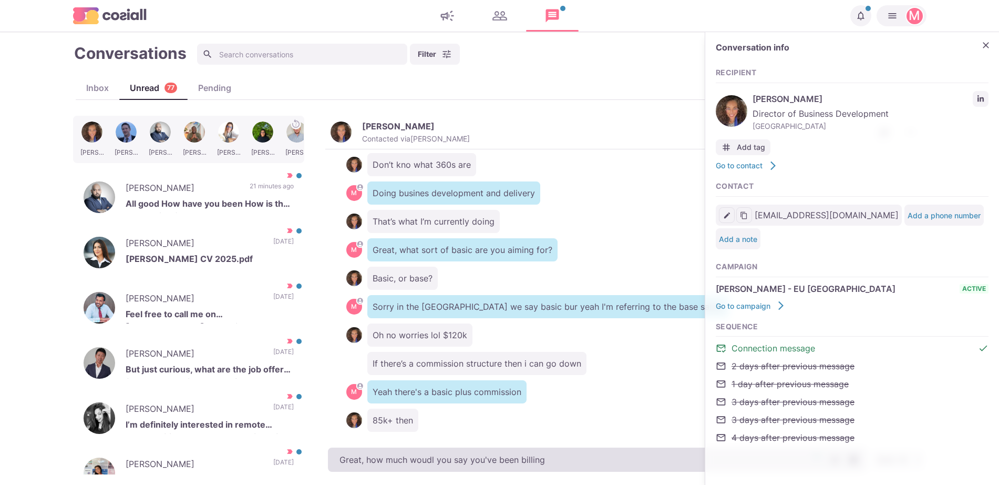
type textarea "Great, how much woudl you say you've been billing"
type textarea "x"
type textarea "Great, how much woudl you say you've been billing a"
type textarea "x"
type textarea "Great, how much woudl you say you've been billing an"
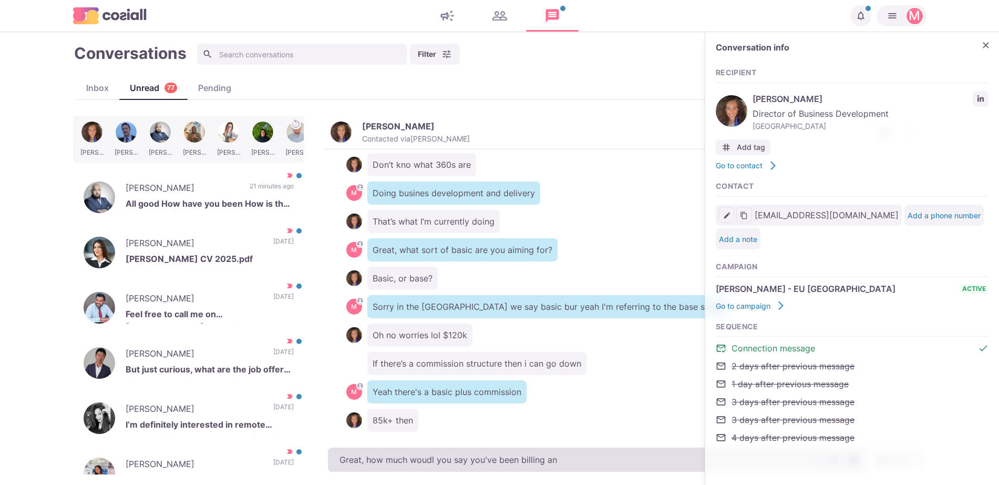
type textarea "x"
type textarea "Great, how much woudl you say you've been billing [PERSON_NAME]"
type textarea "x"
type textarea "Great, how much woudl you say you've been billing annua"
type textarea "x"
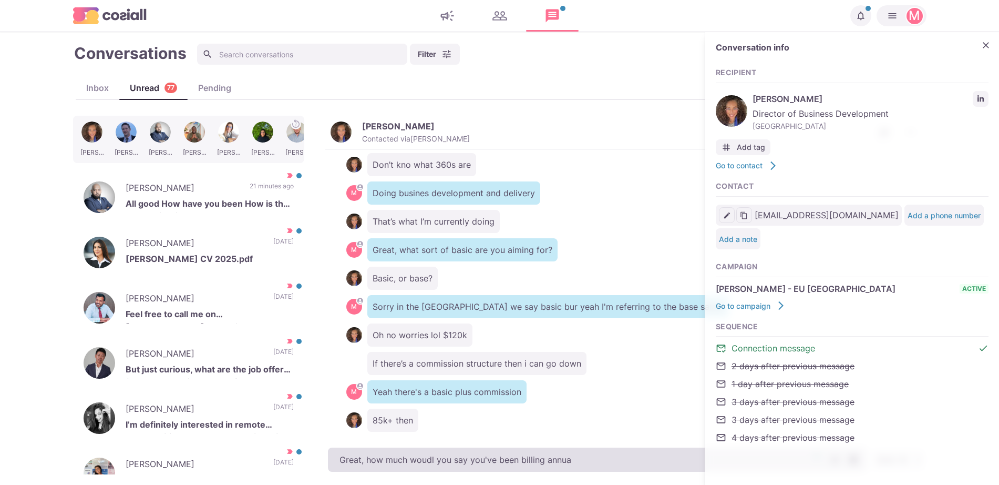
type textarea "Great, how much woudl you say you've been billing annual"
type textarea "x"
type textarea "Great, how much woudl you say you've been billing annuall"
type textarea "x"
type textarea "Great, how much woudl you say you've been billing annually"
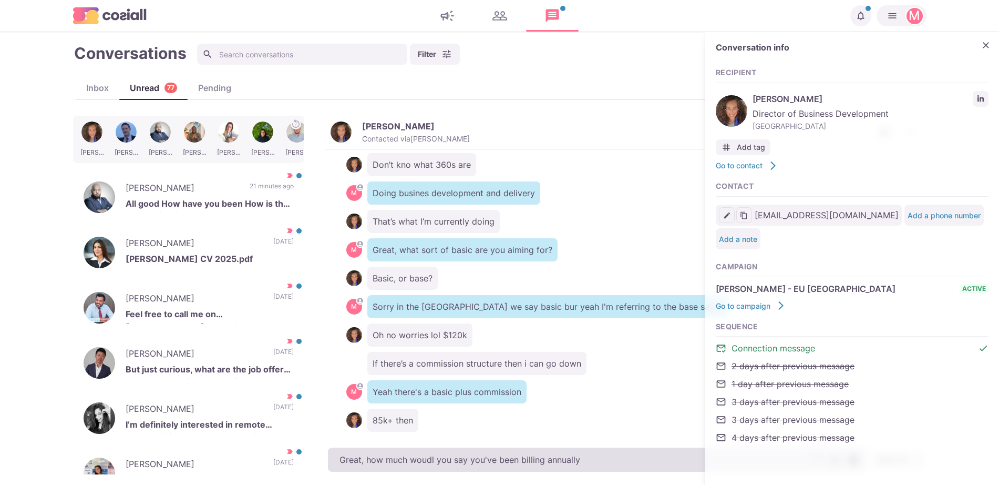
type textarea "x"
type textarea "Great, how much woudl you say you've been billing annually?"
type textarea "x"
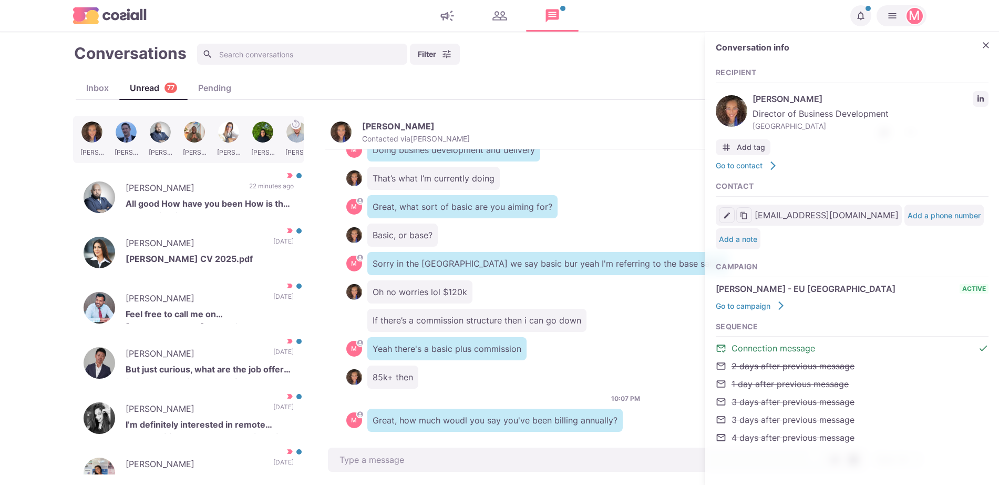
click at [159, 191] on p "[PERSON_NAME]" at bounding box center [182, 189] width 113 height 16
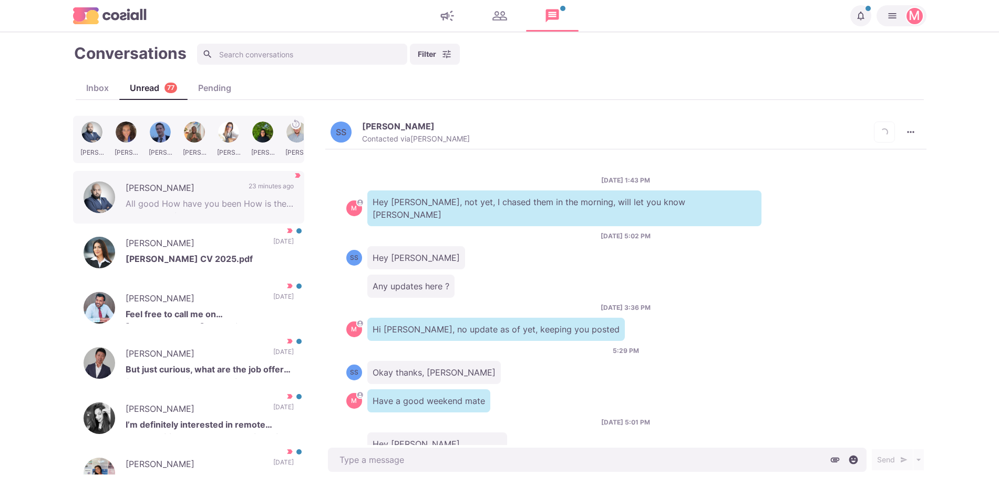
scroll to position [313, 0]
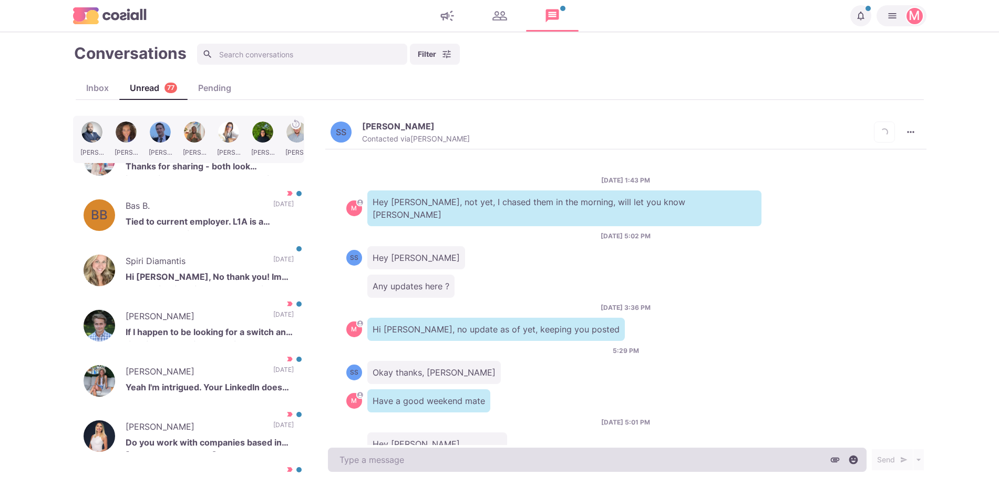
click at [426, 468] on textarea at bounding box center [597, 459] width 539 height 24
click at [420, 459] on textarea at bounding box center [597, 459] width 539 height 24
click at [420, 459] on textarea "To enrich screen reader interactions, please activate Accessibility in Grammarl…" at bounding box center [597, 459] width 539 height 24
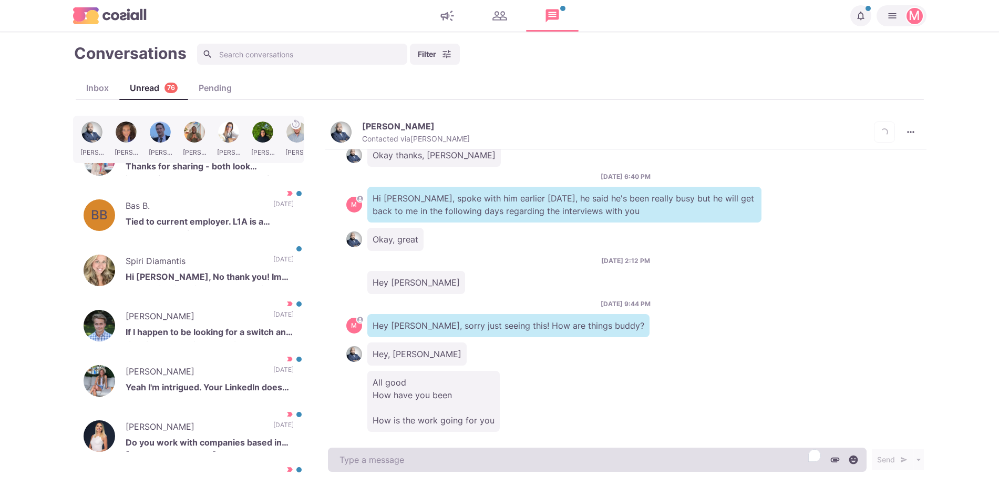
type textarea "x"
type textarea "Bu"
type textarea "x"
type textarea "Busy bu"
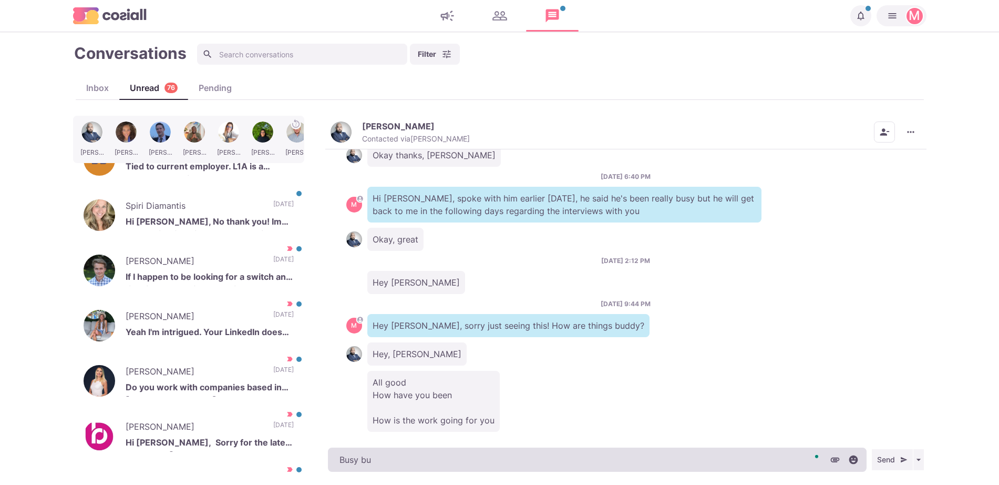
type textarea "x"
type textarea "Busy bus"
type textarea "x"
type textarea "Busy busy"
type textarea "x"
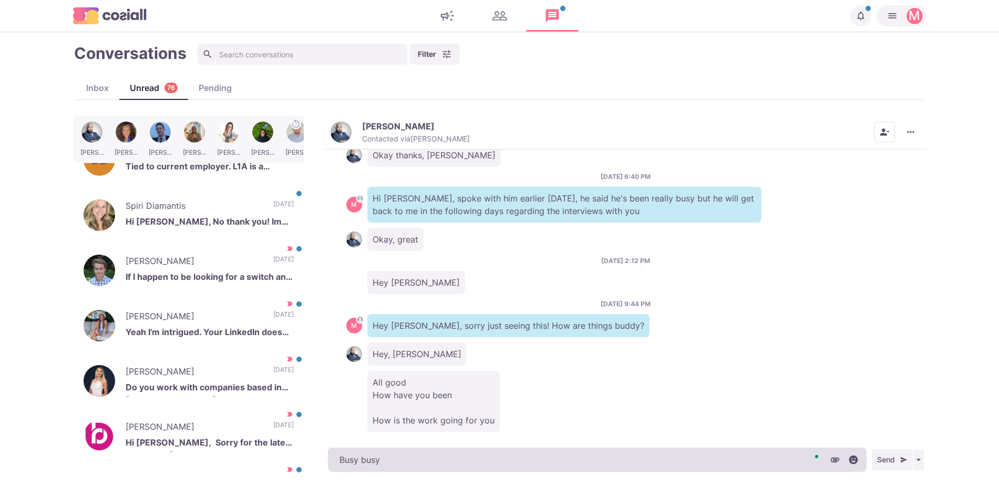
type textarea "Busy busy!"
type textarea "x"
type textarea "Busy busy!"
type textarea "x"
type textarea "Busy busy! H"
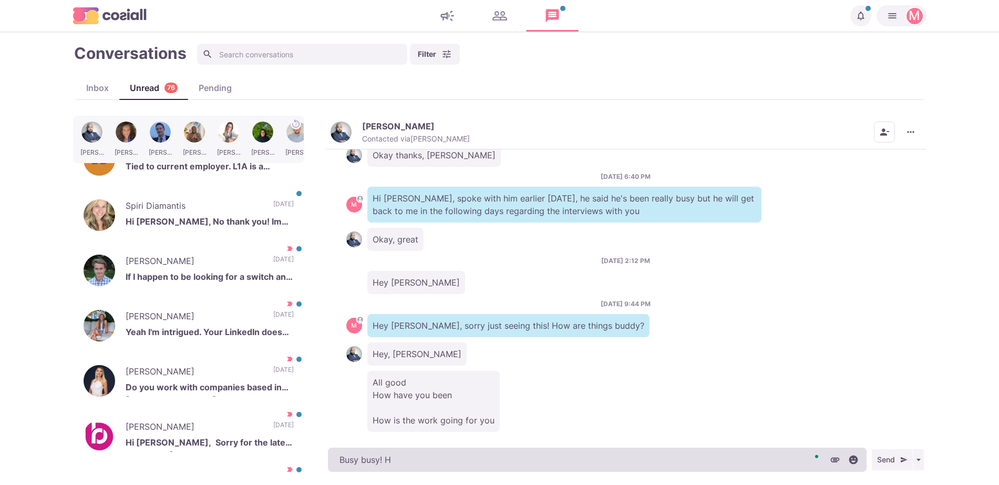
type textarea "x"
type textarea "Busy busy! Ho"
type textarea "x"
type textarea "Busy busy! Hope"
type textarea "x"
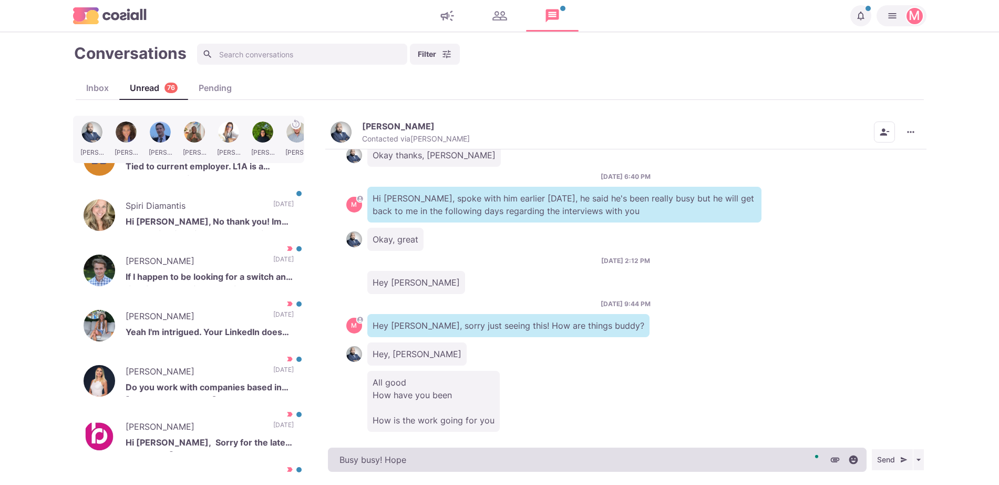
type textarea "Busy busy! [GEOGRAPHIC_DATA]"
type textarea "x"
type textarea "Busy busy! Hope"
type textarea "x"
type textarea "Busy busy! Hope y"
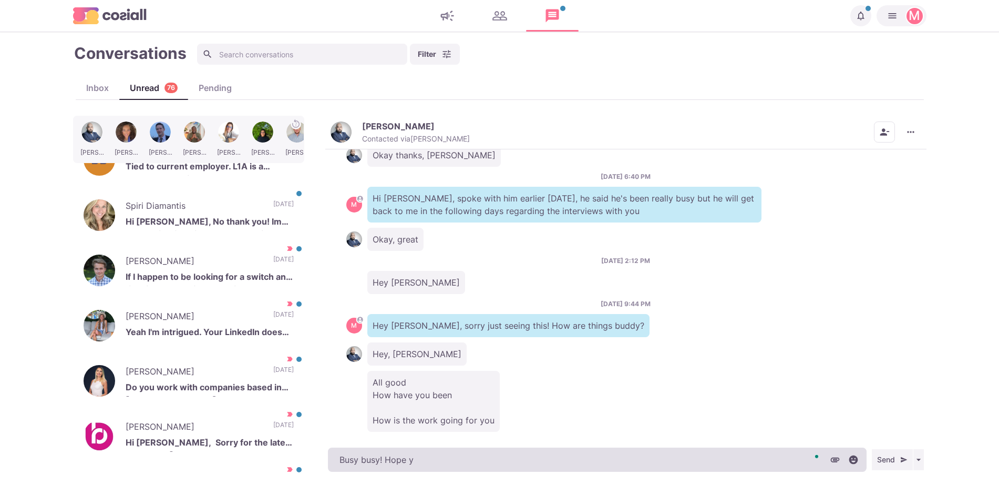
type textarea "x"
type textarea "Busy busy! Hope yo"
type textarea "x"
type textarea "Busy busy! Hope you"
type textarea "x"
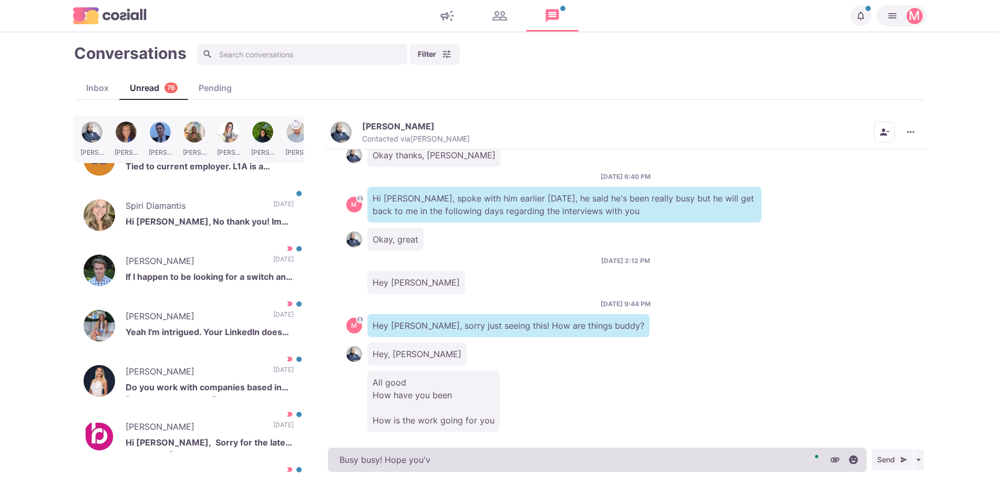
type textarea "Busy busy! Hope you've"
type textarea "x"
type textarea "Busy busy! Hope you've"
type textarea "x"
type textarea "Busy busy! Hope you've s"
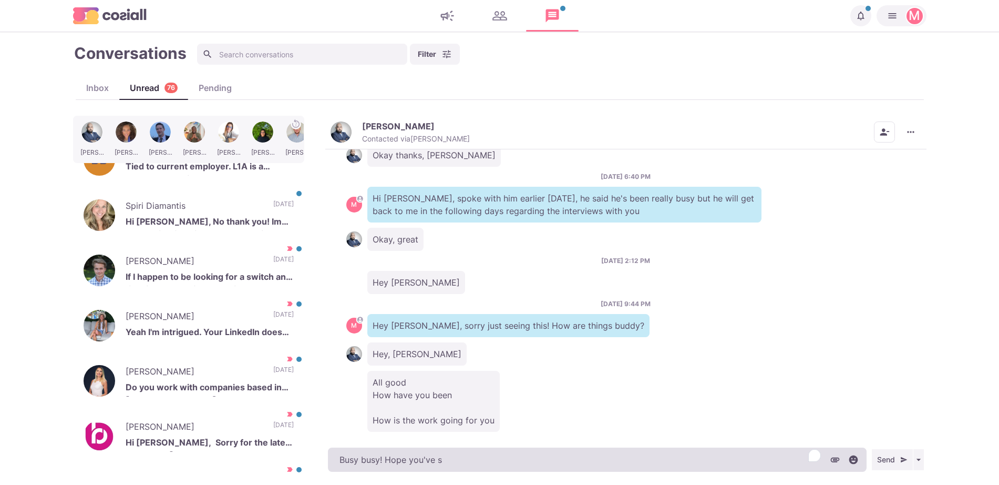
type textarea "x"
type textarea "Busy busy! Hope you've"
type textarea "x"
type textarea "Busy busy! Hope you've"
type textarea "x"
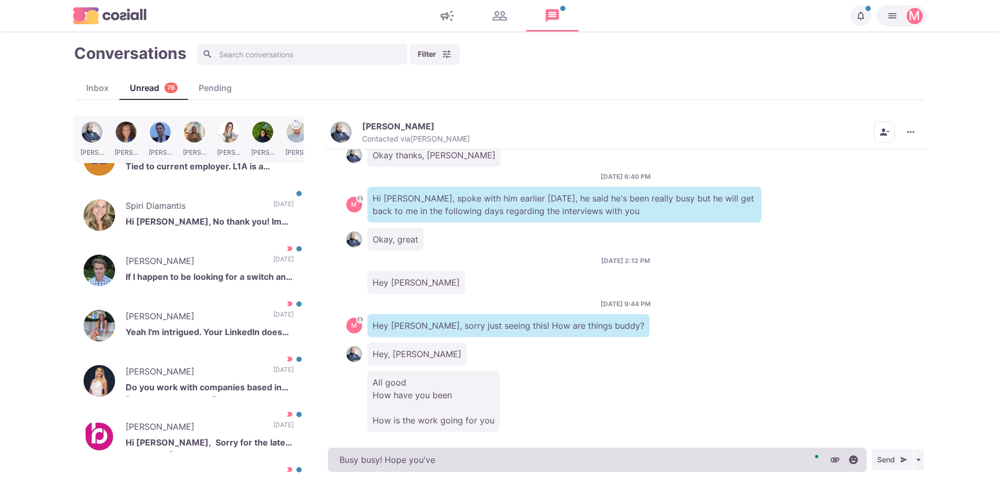
type textarea "Busy busy! Hope you'v"
type textarea "x"
type textarea "Busy busy! Hope you'"
type textarea "x"
type textarea "Busy busy! Hope you"
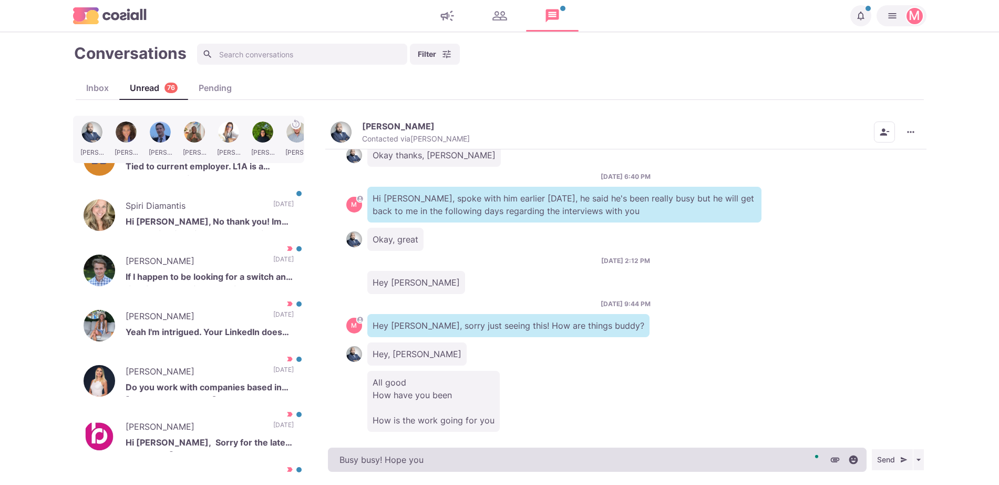
type textarea "x"
type textarea "Busy busy! Hope yo"
type textarea "x"
type textarea "Busy busy! Hope y"
type textarea "x"
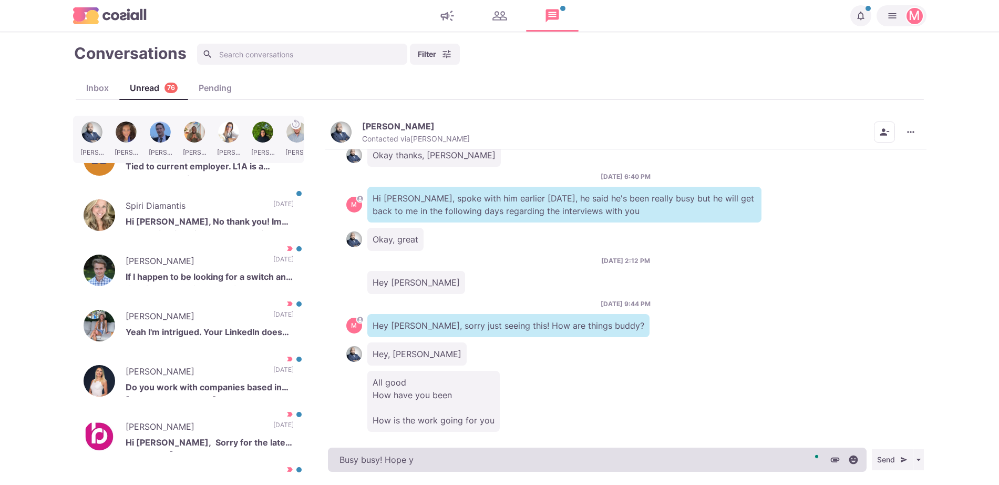
type textarea "Busy busy! Hope"
type textarea "x"
type textarea "Busy busy! Hope"
type textarea "x"
type textarea "Busy busy! Hop"
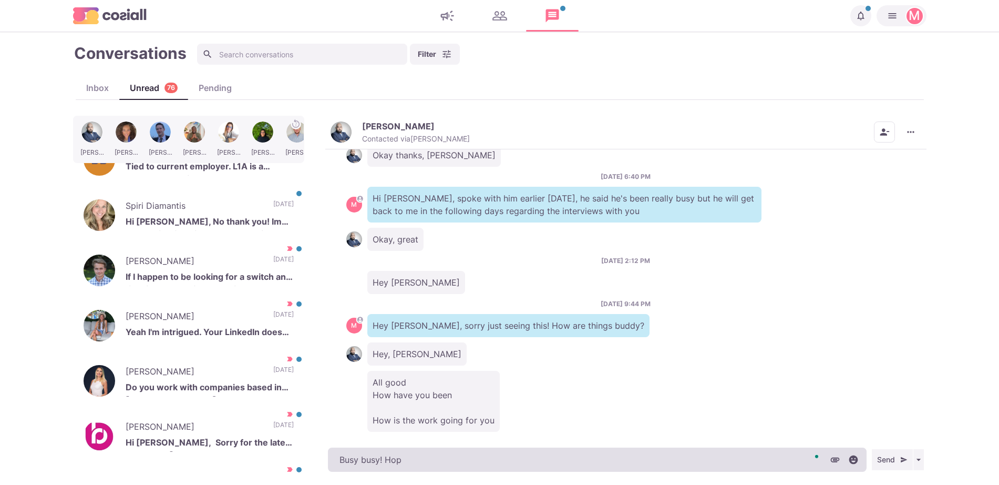
type textarea "x"
type textarea "Busy busy! Ho"
type textarea "x"
type textarea "Busy busy! How"
type textarea "x"
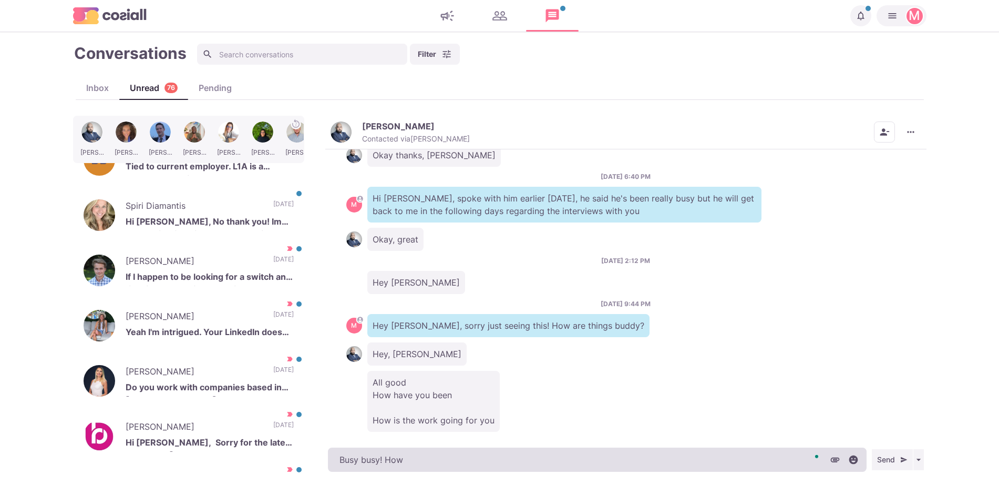
type textarea "Busy busy! How"
type textarea "x"
type textarea "Busy busy! How a"
type textarea "x"
type textarea "Busy busy! How ar"
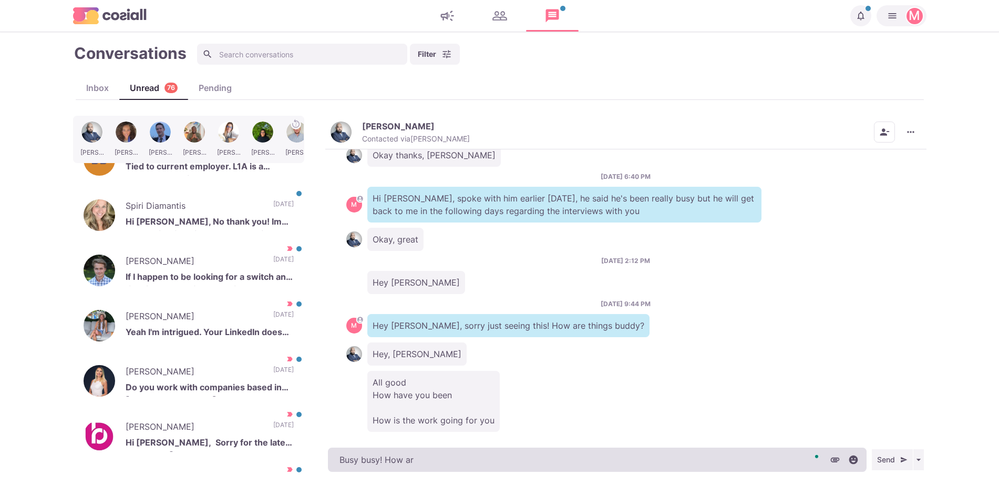
type textarea "x"
type textarea "Busy busy! How are"
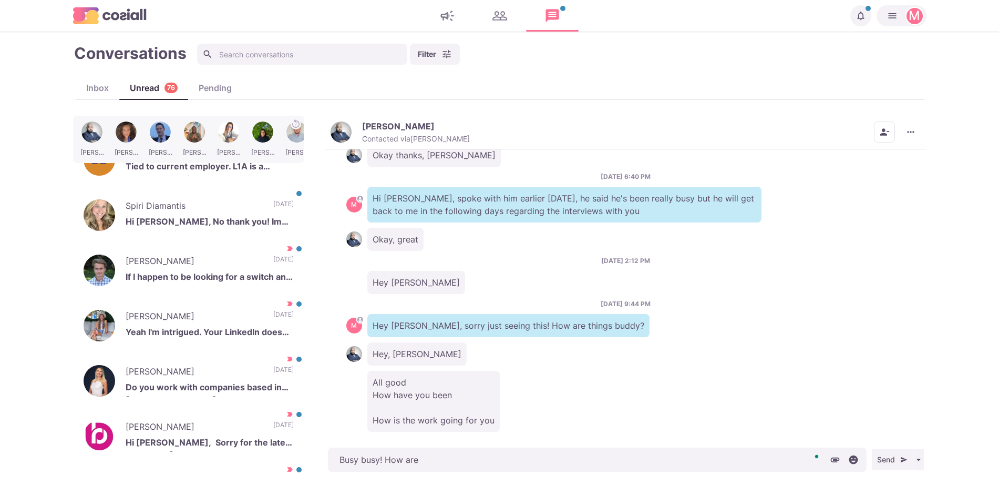
type textarea "x"
type textarea "Busy busy! How are"
click at [386, 122] on p "[PERSON_NAME]" at bounding box center [398, 126] width 73 height 11
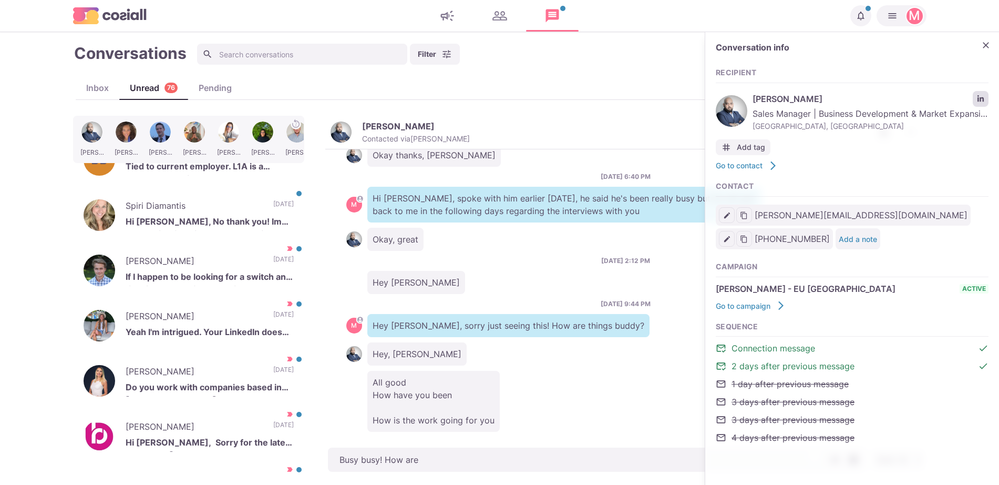
click at [977, 101] on icon "LinkedIn profile link" at bounding box center [980, 98] width 7 height 7
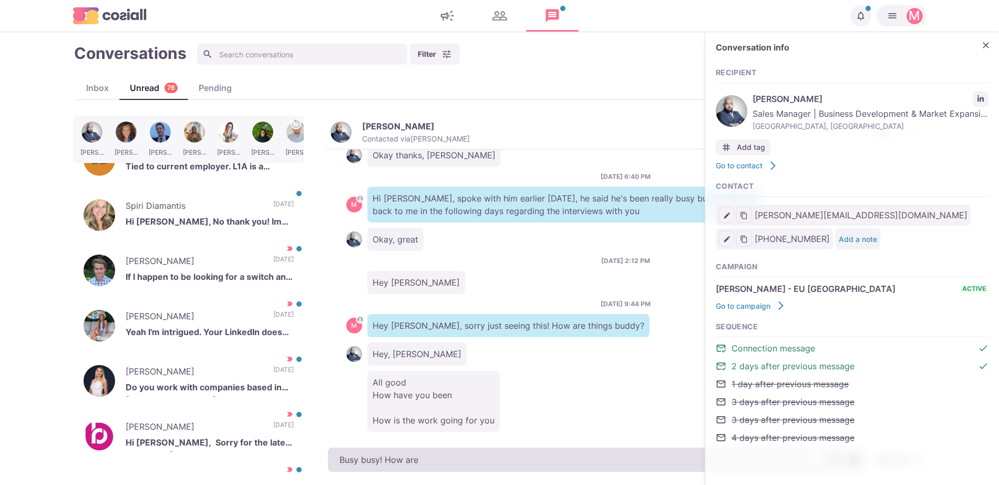
click at [469, 464] on textarea "Busy busy! How are" at bounding box center [597, 459] width 539 height 24
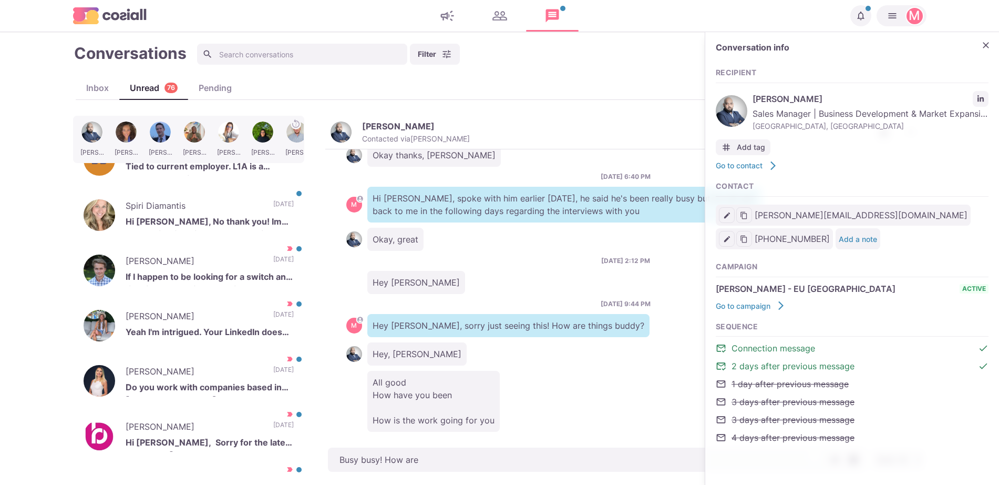
type textarea "x"
type textarea "Busy busy! How are t"
type textarea "x"
type textarea "Busy busy! How are th"
type textarea "x"
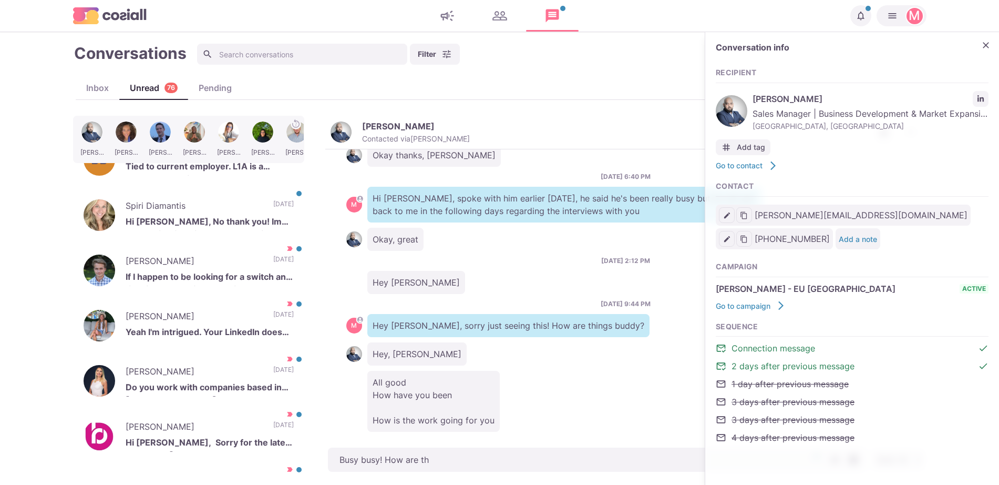
type textarea "Busy busy! How are thi"
type textarea "x"
type textarea "Busy busy! How are thing"
type textarea "x"
type textarea "Busy busy! How are things"
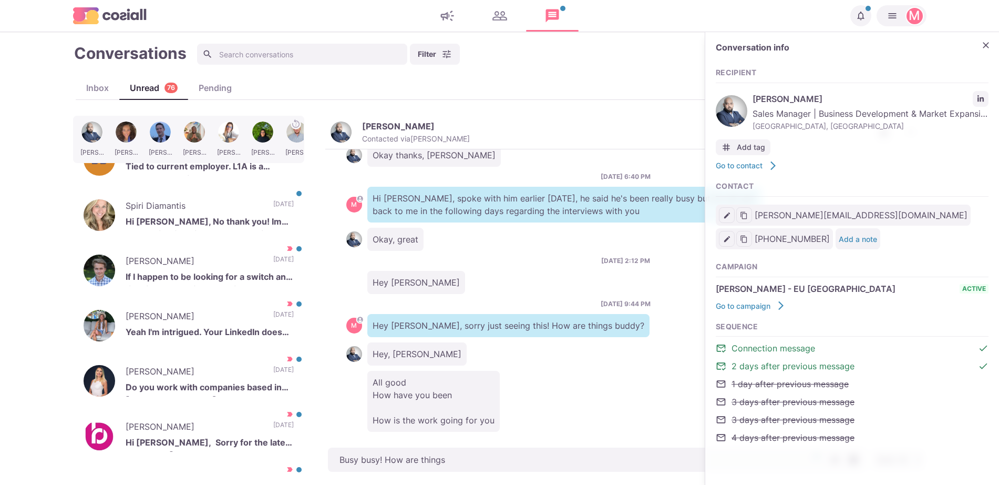
type textarea "x"
type textarea "Busy busy! How are things"
type textarea "x"
type textarea "Busy busy! How are things i"
type textarea "x"
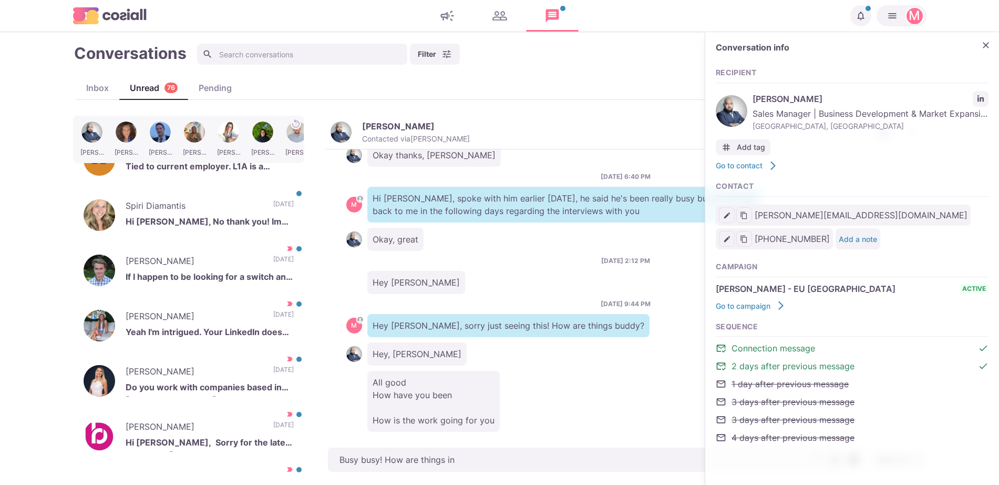
type textarea "Busy busy! How are things in"
type textarea "x"
type textarea "Busy busy! How are things in yo"
type textarea "x"
type textarea "Busy busy! How are things in your n"
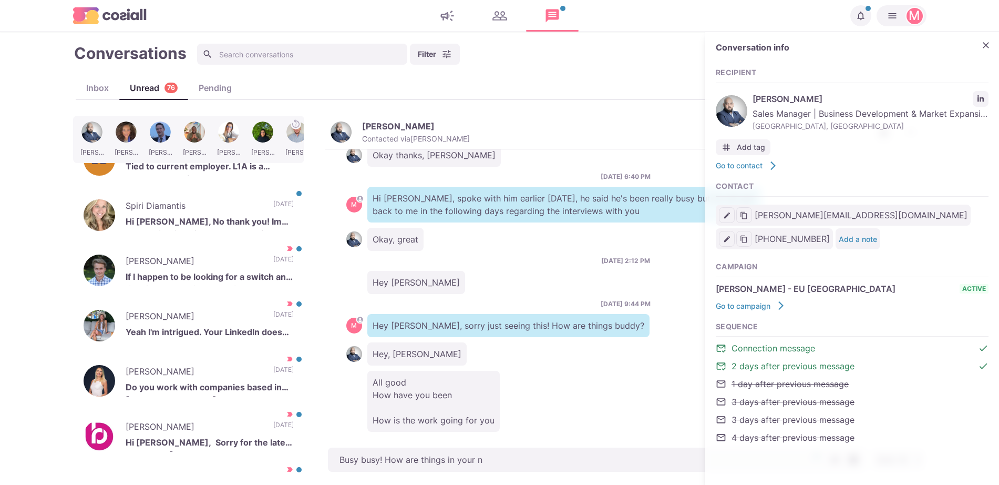
type textarea "x"
type textarea "Busy busy! How are things in your new"
type textarea "x"
type textarea "Busy busy! How are things in your new"
type textarea "x"
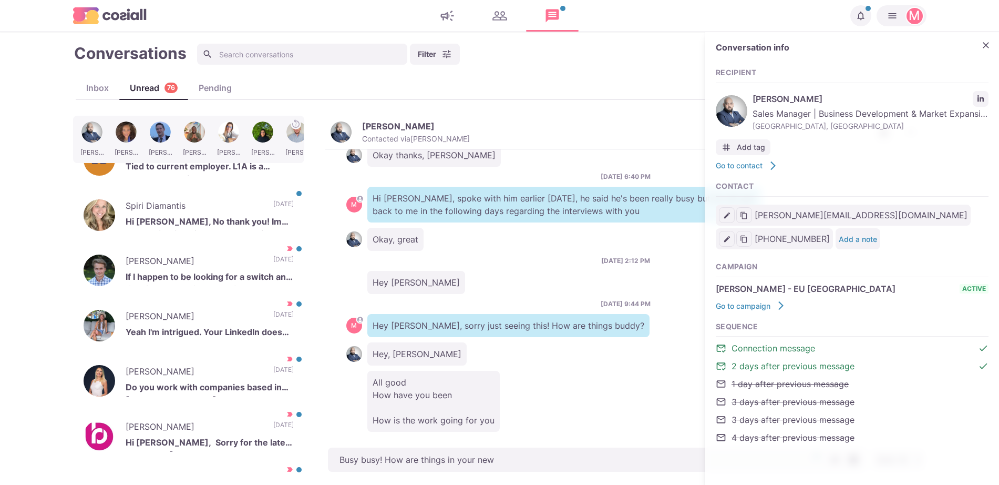
type textarea "Busy busy! How are things in your new r"
type textarea "x"
type textarea "Busy busy! How are things in your new ro"
type textarea "x"
type textarea "Busy busy! How are things in your new rol"
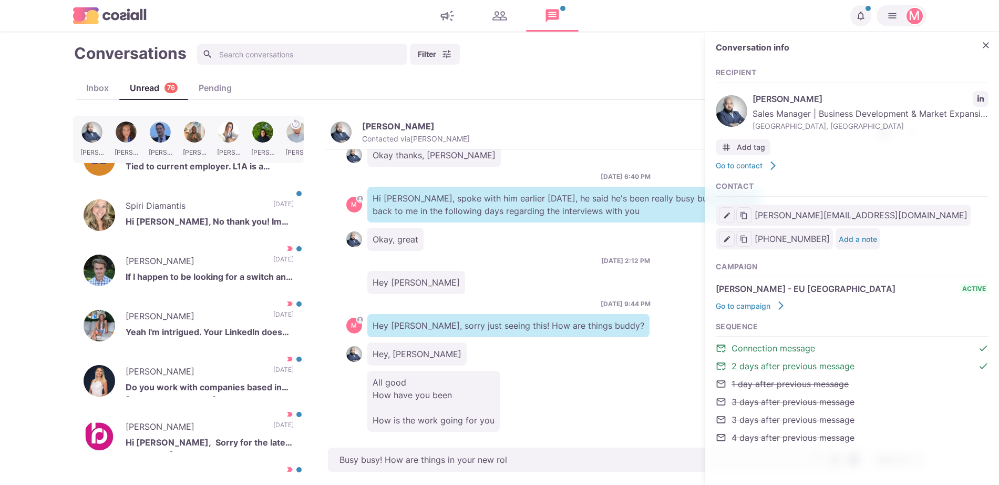
type textarea "x"
type textarea "Busy busy! How are things in your new role"
type textarea "x"
type textarea "Busy busy! How are things in your new role?"
type textarea "x"
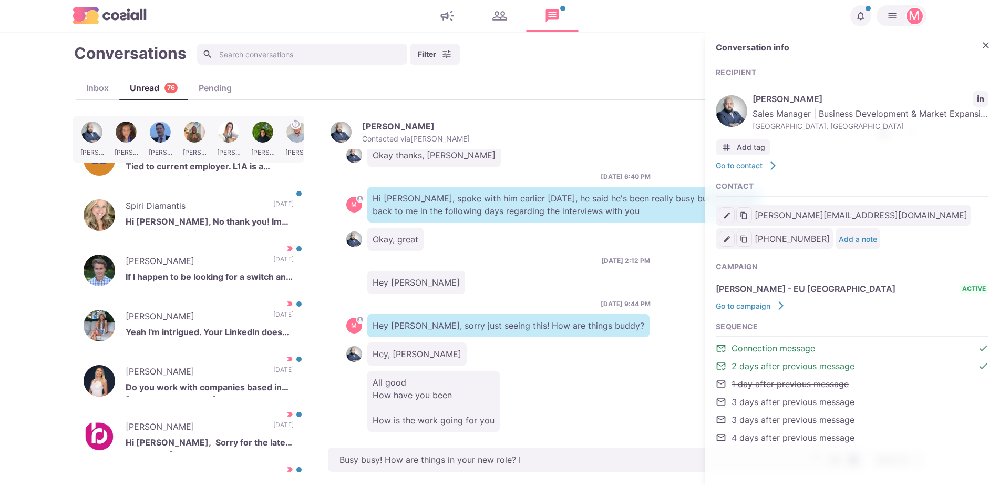
type textarea "Busy busy! How are things in your new role? I"
type textarea "x"
type textarea "Busy busy! How are things in your new role? I sa"
type textarea "x"
type textarea "Busy busy! How are things in your new role? I saw tha"
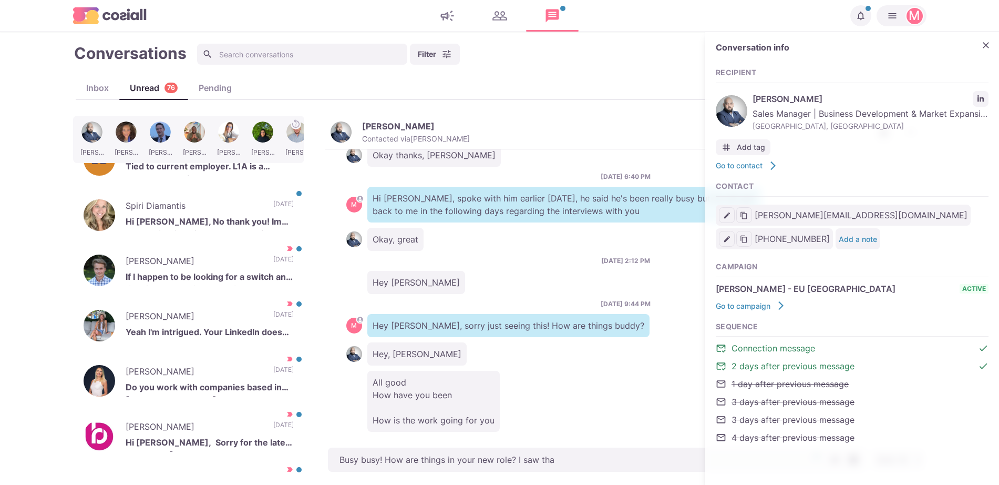
type textarea "x"
type textarea "Busy busy! How are things in your new role? I saw that"
type textarea "x"
type textarea "Busy busy! How are things in your new role? I saw that y"
type textarea "x"
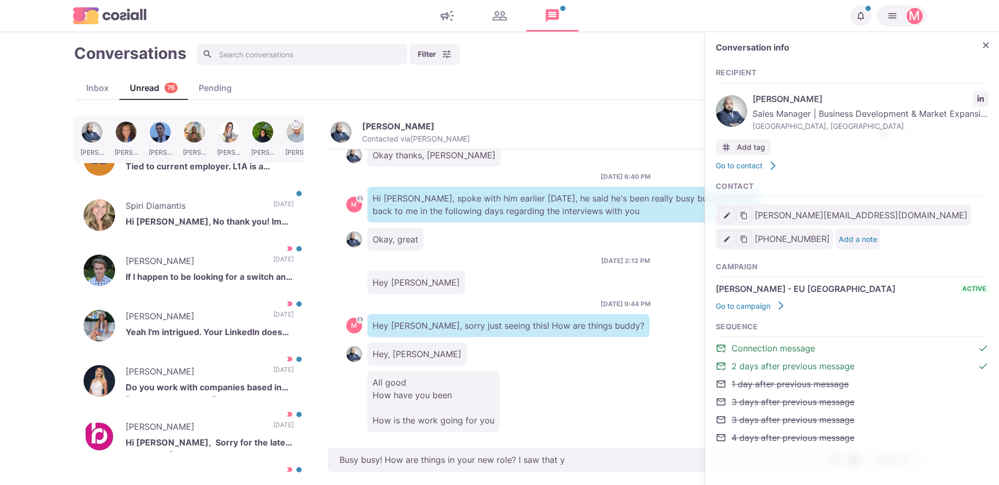
type textarea "Busy busy! How are things in your new role? I saw that yo"
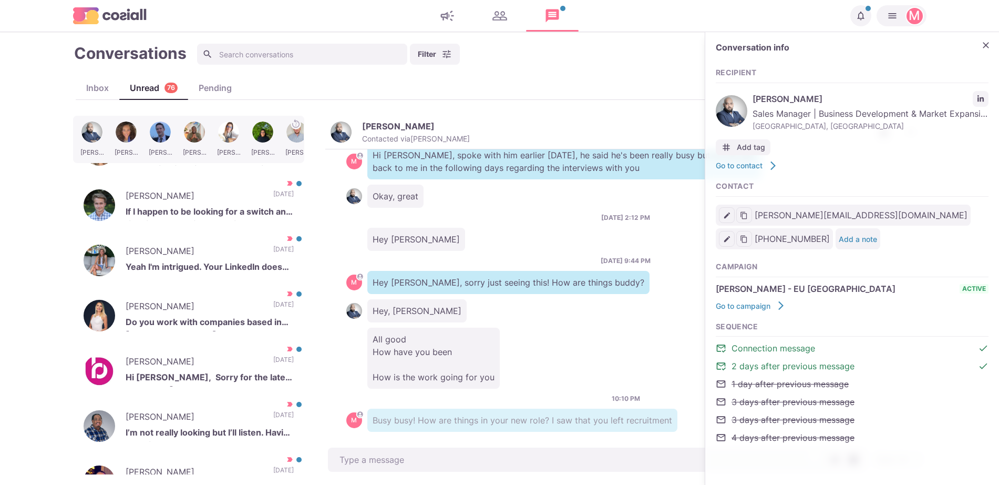
scroll to position [451, 0]
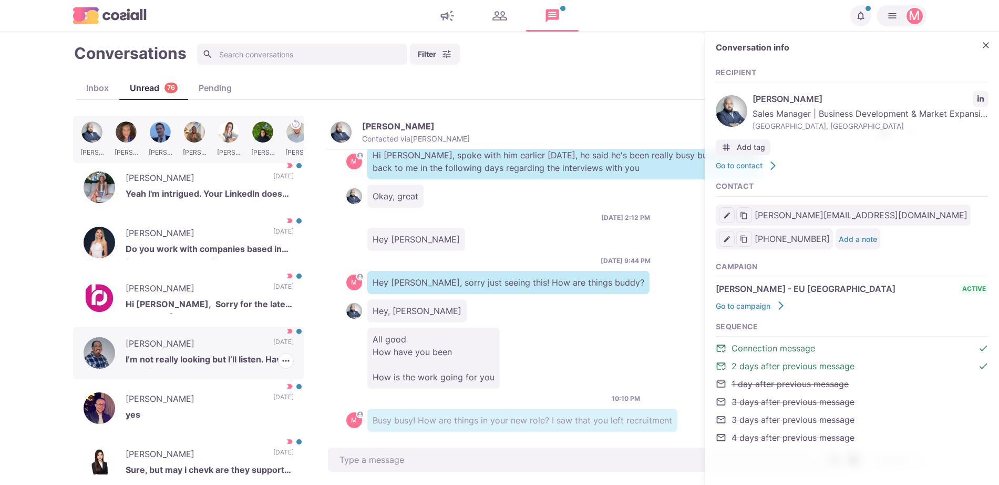
click at [232, 342] on p "[PERSON_NAME]" at bounding box center [194, 345] width 137 height 16
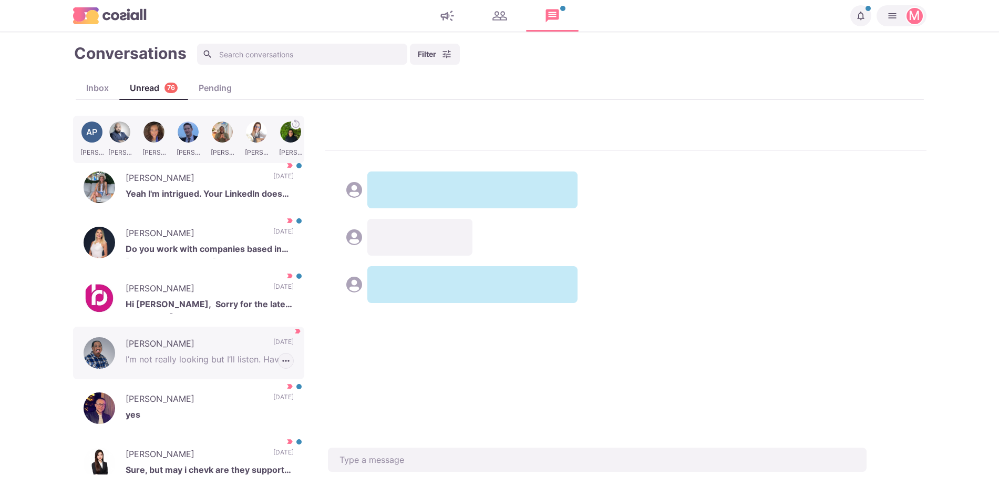
click at [281, 361] on button "button" at bounding box center [286, 361] width 16 height 16
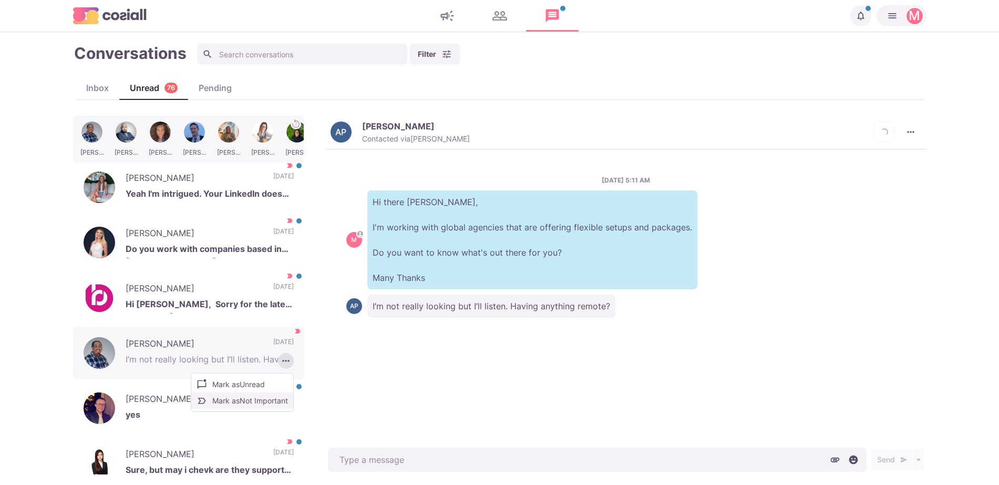
click at [280, 392] on button "Mark as Not Important" at bounding box center [242, 400] width 102 height 16
click at [460, 348] on div "[DATE] 5:11 AM M Hi there [PERSON_NAME], I'm working with global agencies that …" at bounding box center [625, 297] width 601 height 296
click at [360, 124] on button "[PERSON_NAME] Contacted via [PERSON_NAME]" at bounding box center [400, 132] width 139 height 23
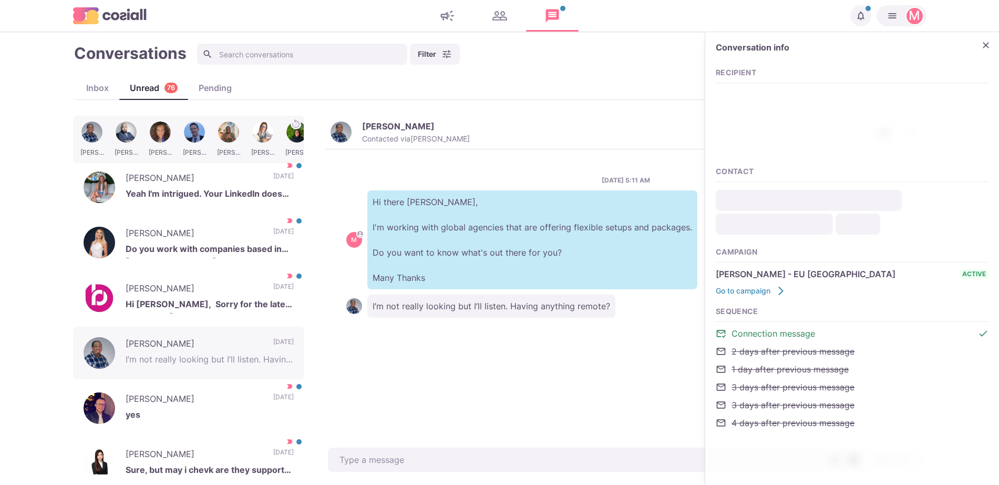
click at [982, 89] on div "PM [PERSON_NAME] Mitme fi. Pit teb." at bounding box center [852, 106] width 273 height 37
click at [982, 44] on icon "Close" at bounding box center [986, 45] width 11 height 11
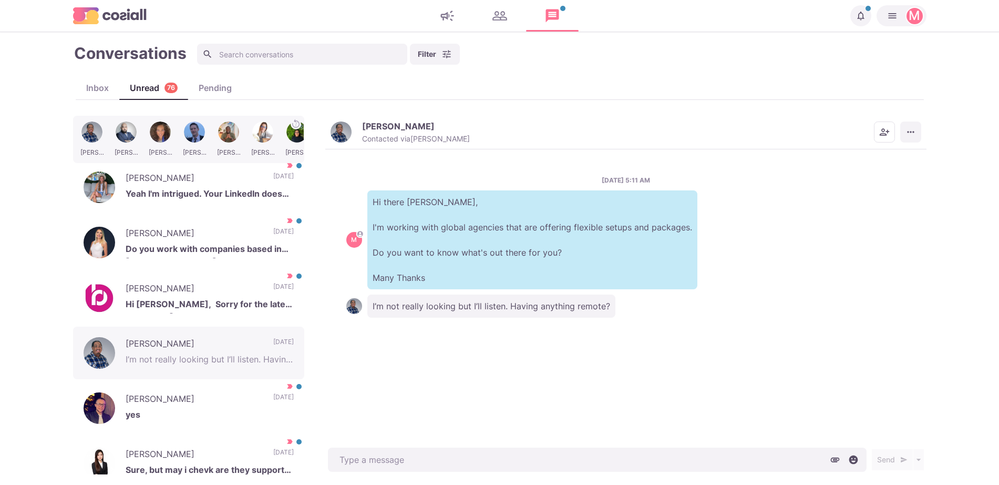
click at [908, 135] on icon "More menu" at bounding box center [910, 132] width 11 height 11
click at [886, 157] on button "Mark as Unread" at bounding box center [870, 158] width 102 height 16
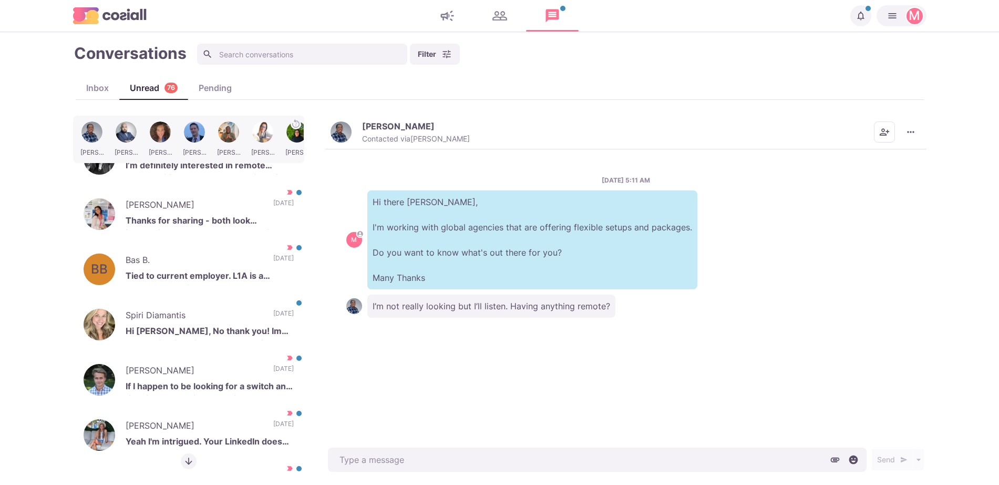
scroll to position [209, 0]
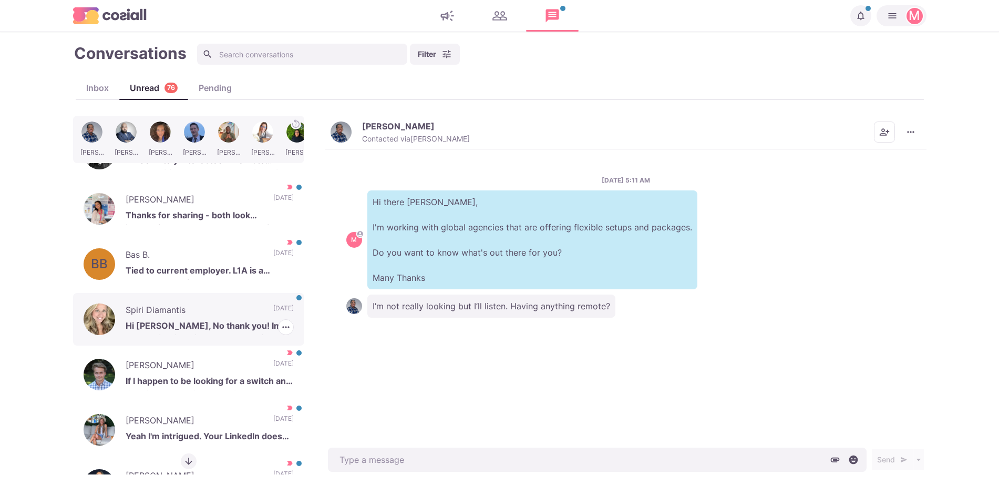
click at [252, 321] on p "Hi [PERSON_NAME], No thank you! Im not looking for a job! But I appreciate the …" at bounding box center [210, 327] width 168 height 16
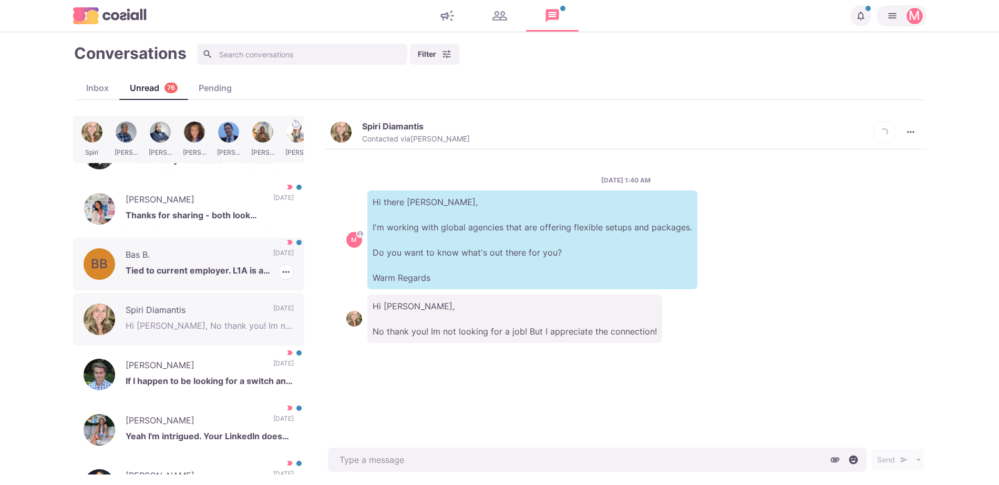
click at [243, 263] on div "BB Bas B. Tied to current employer. L1A is a management visa. [DATE] [PERSON_NA…" at bounding box center [188, 264] width 231 height 53
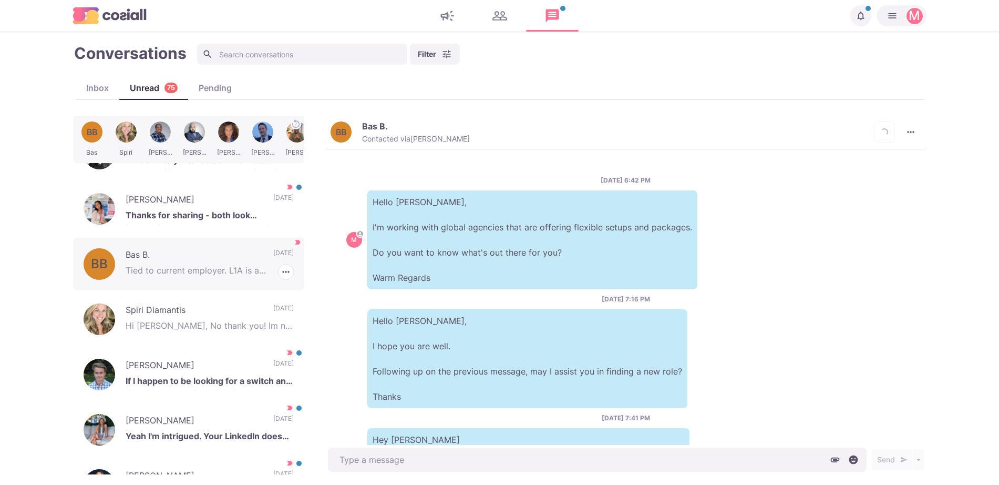
scroll to position [784, 0]
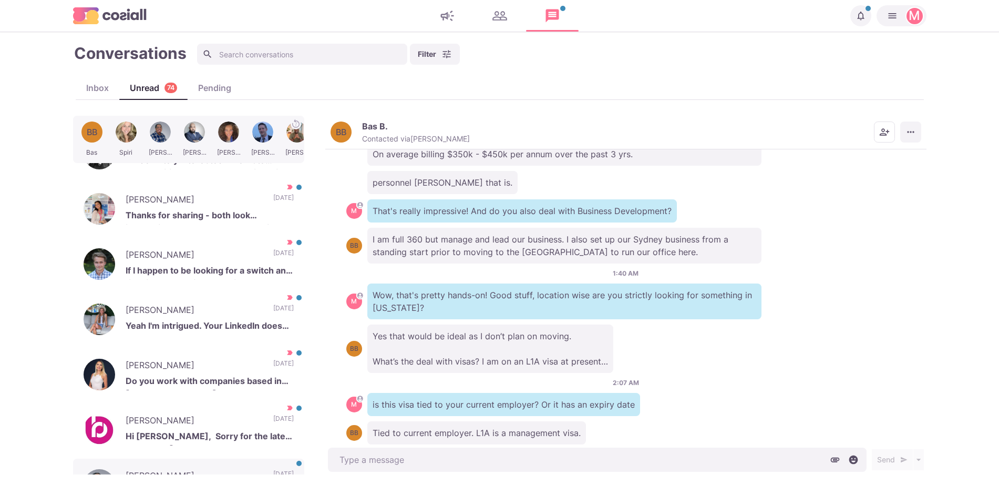
click at [912, 139] on button "More menu" at bounding box center [910, 131] width 21 height 21
click at [877, 158] on button "Mark as Unread" at bounding box center [870, 158] width 102 height 16
click at [231, 335] on div "[PERSON_NAME] I'm intrigued. Your LinkedIn doesn't say much. [DATE] [PERSON_NAM…" at bounding box center [188, 319] width 231 height 53
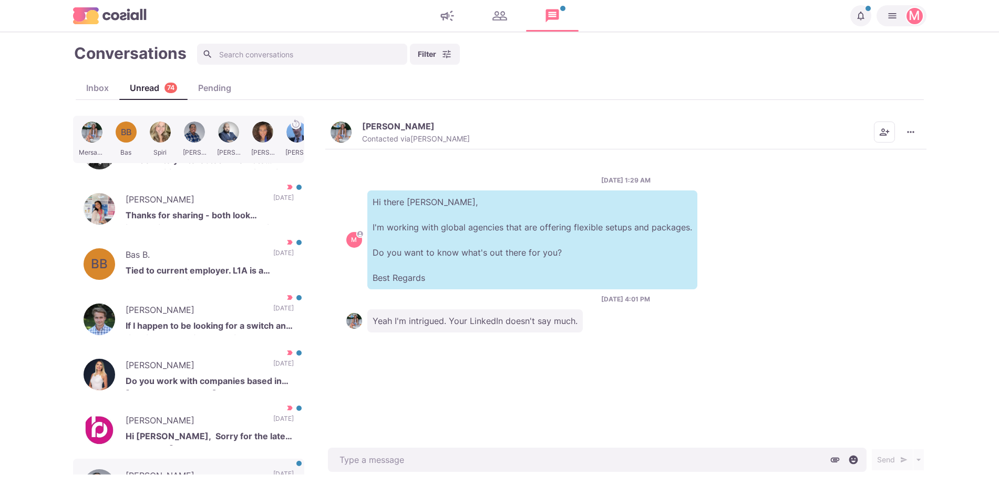
click at [380, 133] on div "[PERSON_NAME] Contacted via [PERSON_NAME]" at bounding box center [416, 132] width 108 height 23
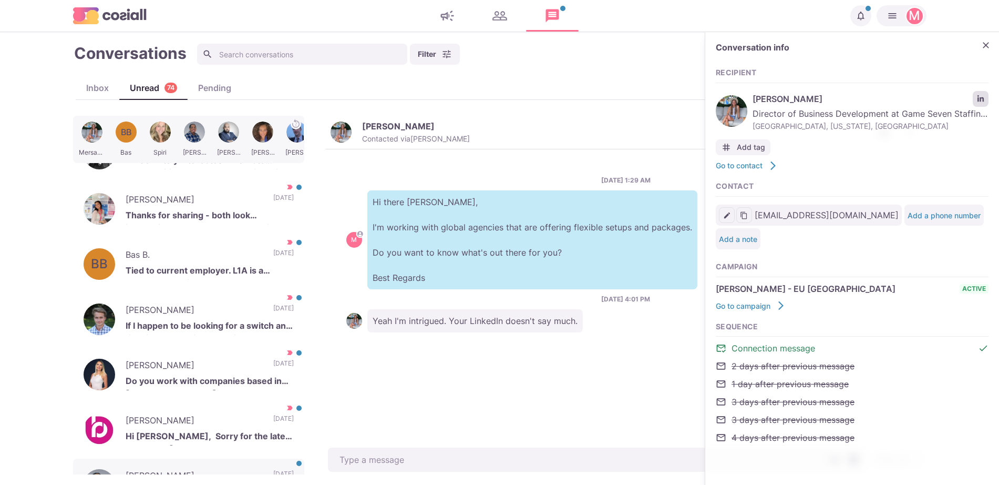
click at [984, 100] on icon "LinkedIn profile link" at bounding box center [980, 98] width 6 height 6
click at [980, 102] on icon "LinkedIn profile link" at bounding box center [980, 98] width 7 height 7
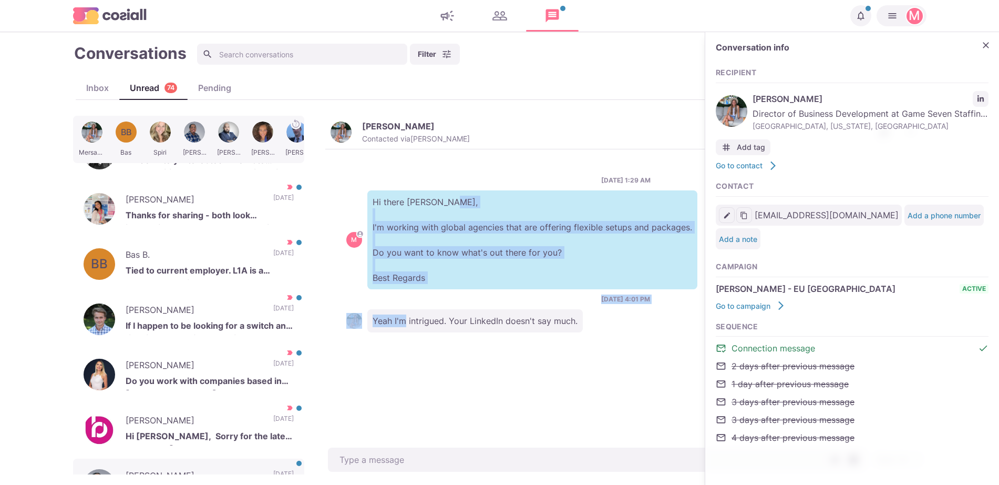
drag, startPoint x: 508, startPoint y: 161, endPoint x: 404, endPoint y: 321, distance: 190.4
click at [404, 321] on div "[DATE] 1:29 AM M Hi there [PERSON_NAME], I'm working with global agencies that …" at bounding box center [625, 297] width 601 height 296
drag, startPoint x: 394, startPoint y: 456, endPoint x: 393, endPoint y: 446, distance: 10.1
click at [394, 456] on textarea at bounding box center [597, 459] width 539 height 24
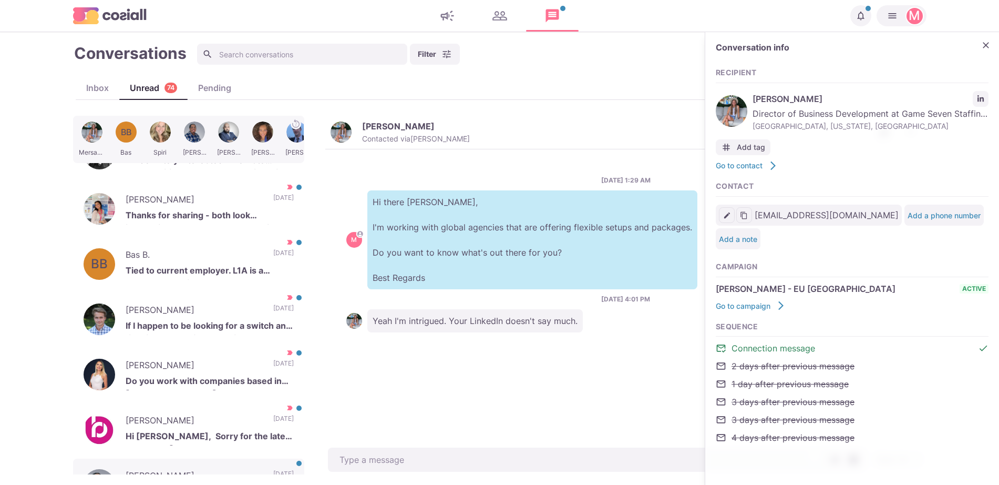
click at [393, 446] on div "Send Schedule Message" at bounding box center [625, 459] width 601 height 29
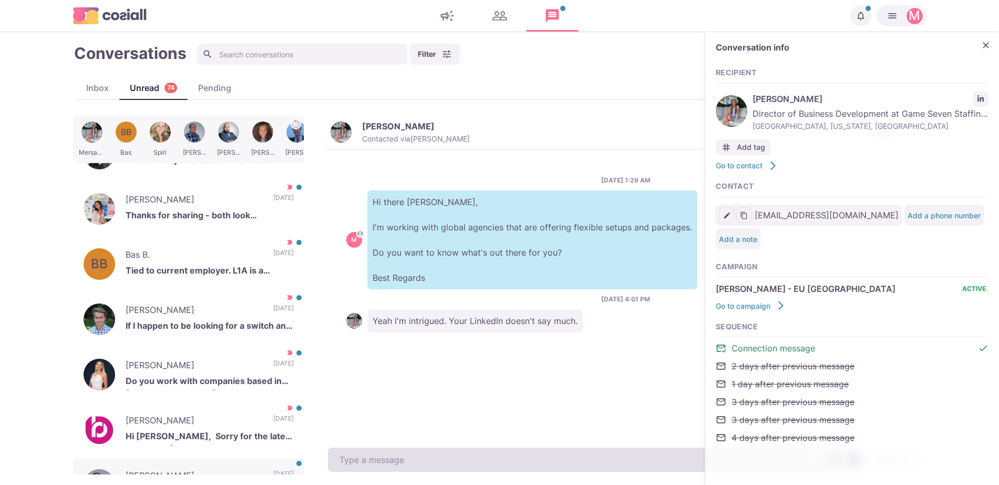
click at [394, 451] on textarea "To enrich screen reader interactions, please activate Accessibility in Grammarl…" at bounding box center [597, 459] width 539 height 24
paste textarea "I work with around 500 agencies across the [GEOGRAPHIC_DATA], [GEOGRAPHIC_DATA]…"
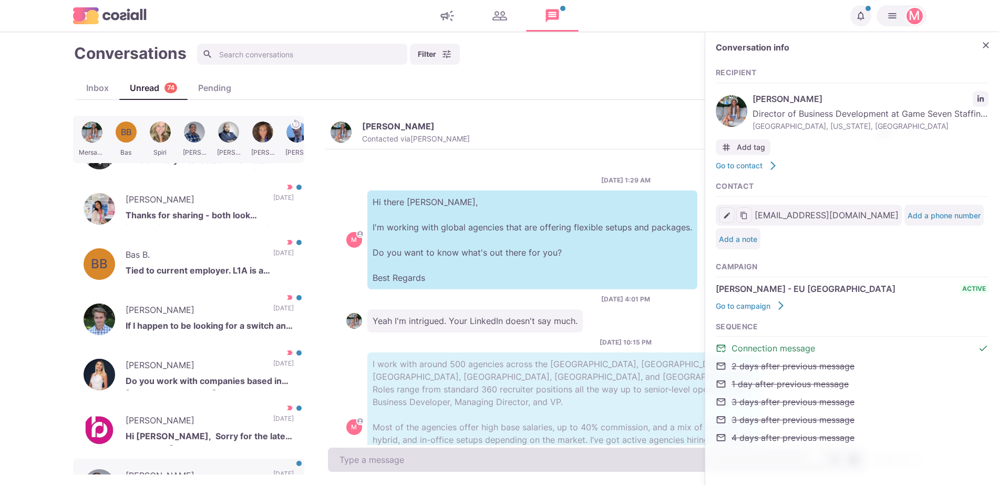
scroll to position [57, 0]
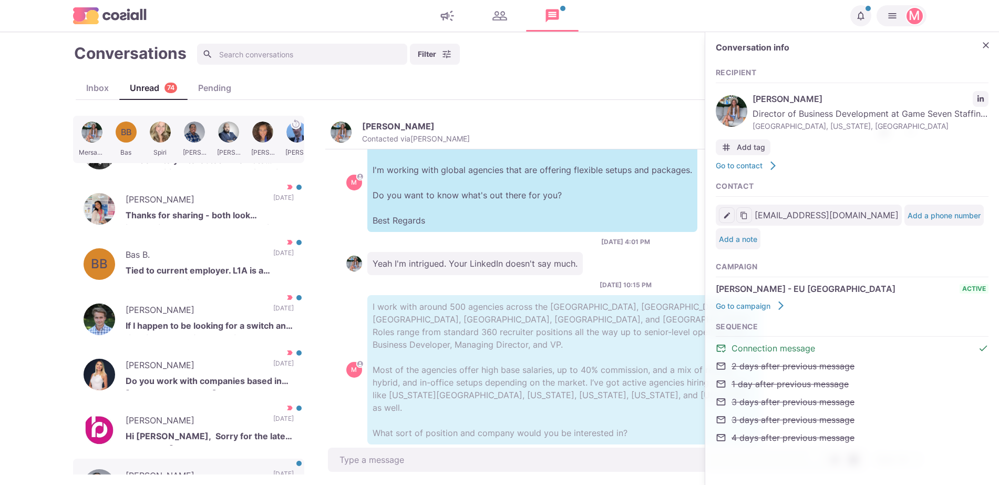
click at [299, 175] on div "Mersaydes BB Bas [PERSON_NAME] [PERSON_NAME] [PERSON_NAME] [PERSON_NAME] [PERSO…" at bounding box center [191, 295] width 236 height 358
click at [310, 181] on div "Mersaydes BB Bas [PERSON_NAME] [PERSON_NAME] [PERSON_NAME] [PERSON_NAME] [PERSO…" at bounding box center [499, 295] width 853 height 358
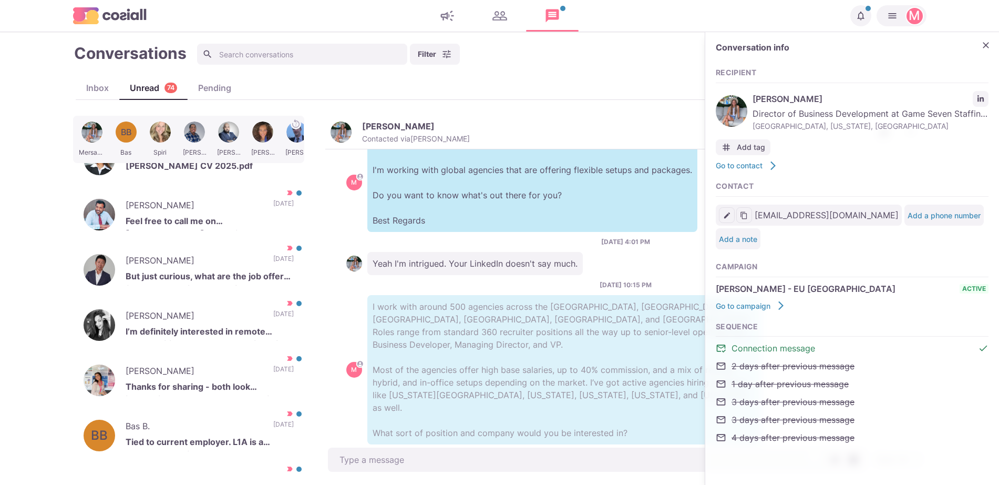
scroll to position [0, 0]
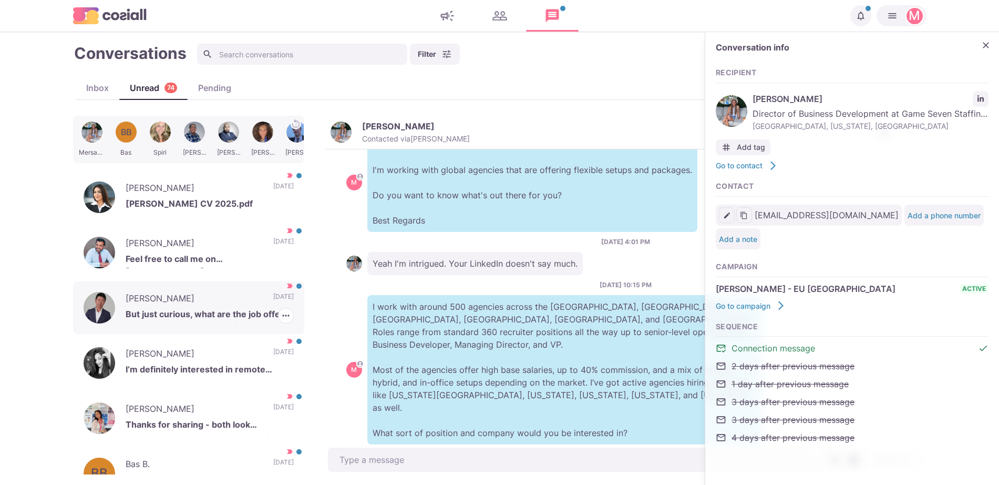
click at [273, 299] on p "[DATE]" at bounding box center [283, 300] width 20 height 16
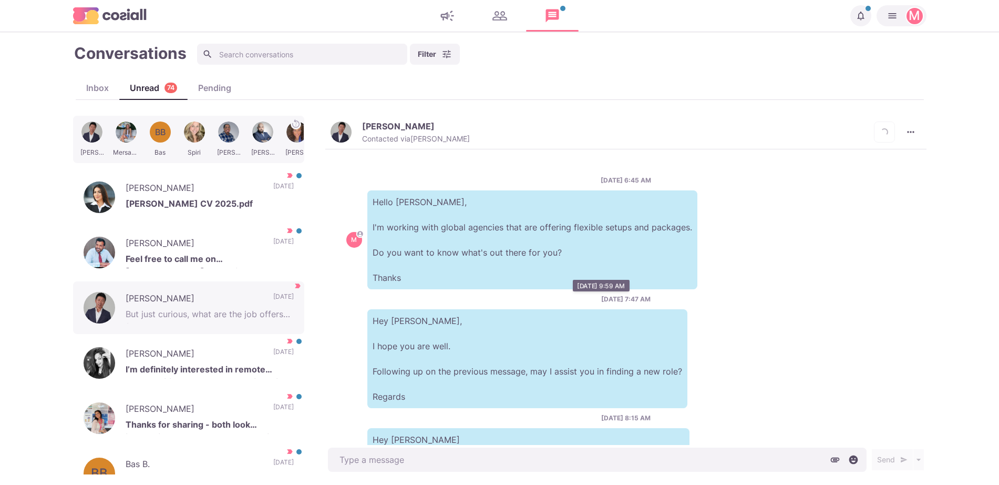
scroll to position [404, 0]
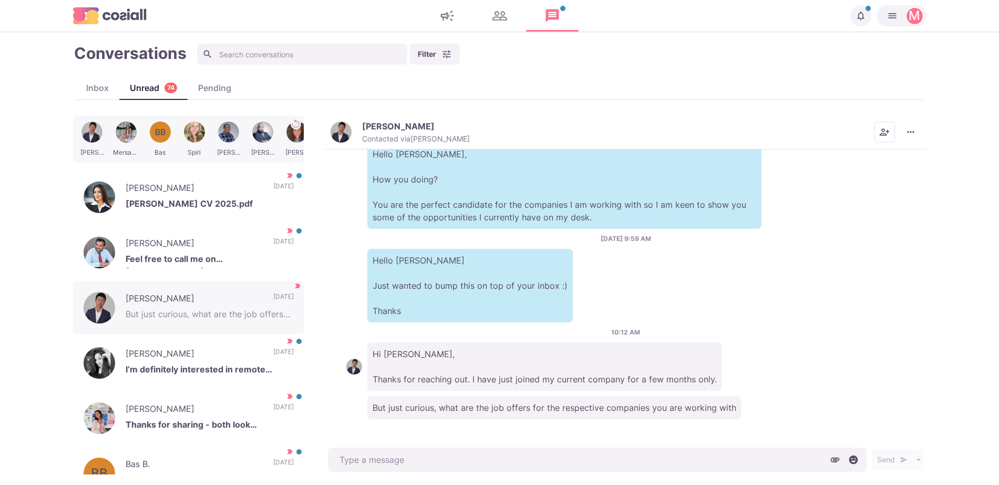
click at [378, 137] on p "Contacted via [PERSON_NAME]" at bounding box center [416, 138] width 108 height 9
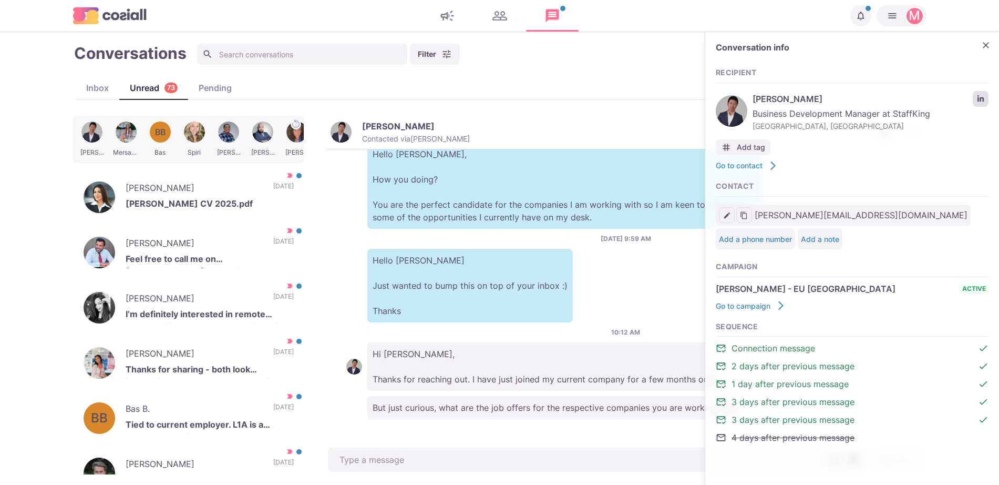
click at [984, 97] on icon "LinkedIn profile link" at bounding box center [980, 98] width 7 height 7
click at [447, 333] on div "10:12 AM Hi [PERSON_NAME], Thanks for reaching out. I have just joined my curre…" at bounding box center [625, 358] width 559 height 63
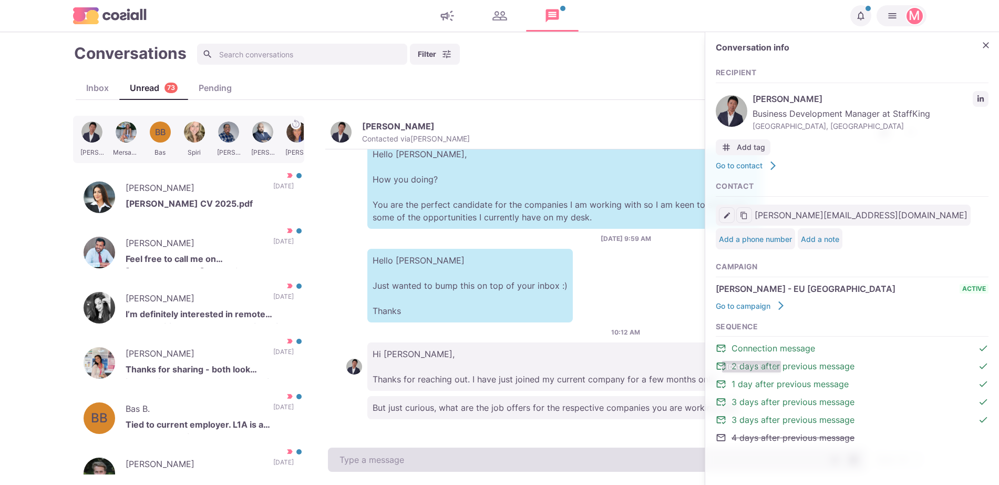
click at [503, 461] on textarea at bounding box center [597, 459] width 539 height 24
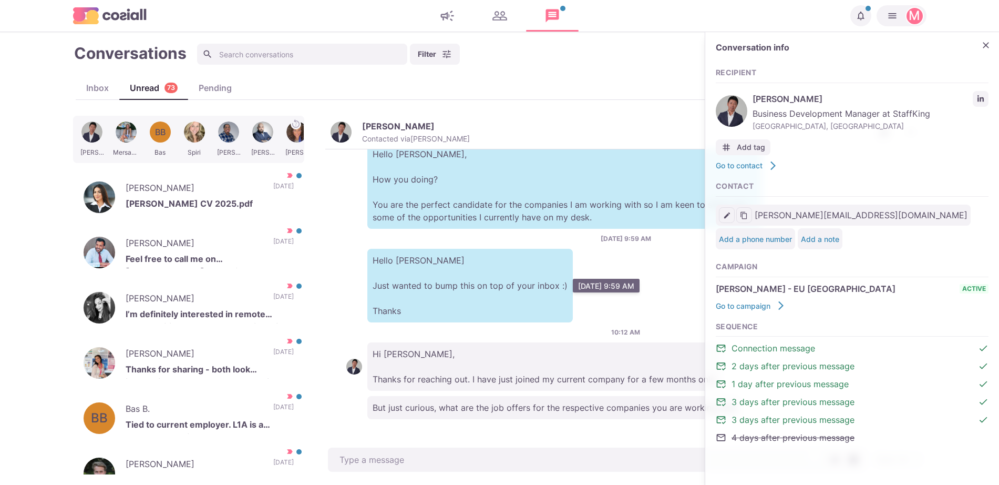
click at [415, 261] on p "Hello [PERSON_NAME] Just wanted to bump this on top of your inbox :) Thanks" at bounding box center [469, 286] width 205 height 74
click at [988, 51] on button "Close" at bounding box center [986, 45] width 16 height 16
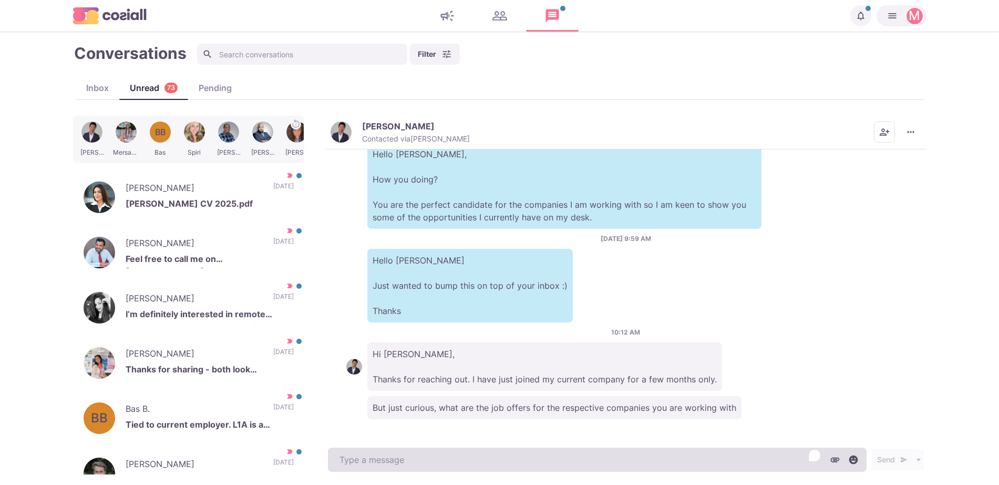
click at [564, 455] on textarea "To enrich screen reader interactions, please activate Accessibility in Grammarl…" at bounding box center [597, 459] width 539 height 24
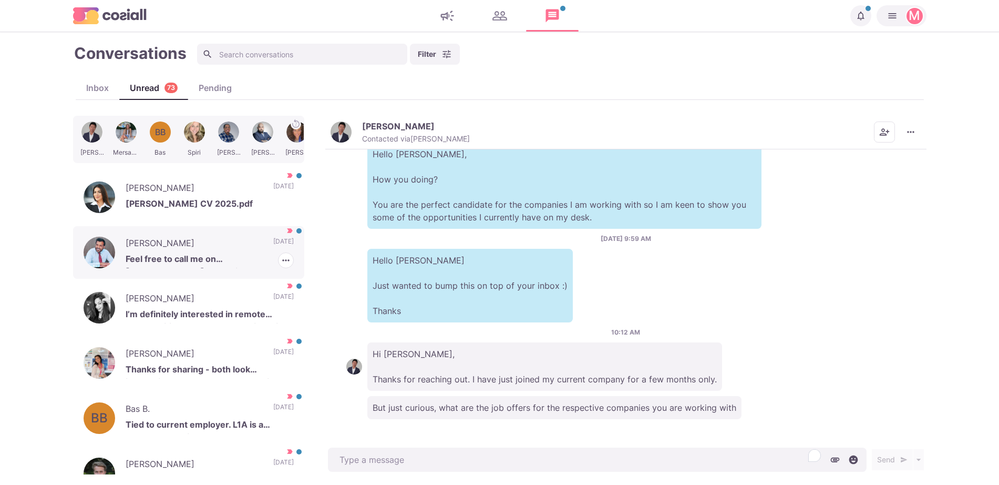
click at [249, 265] on p "Feel free to call me on [PHONE_NUMBER] or email me at [EMAIL_ADDRESS][DOMAIN_NA…" at bounding box center [210, 260] width 168 height 16
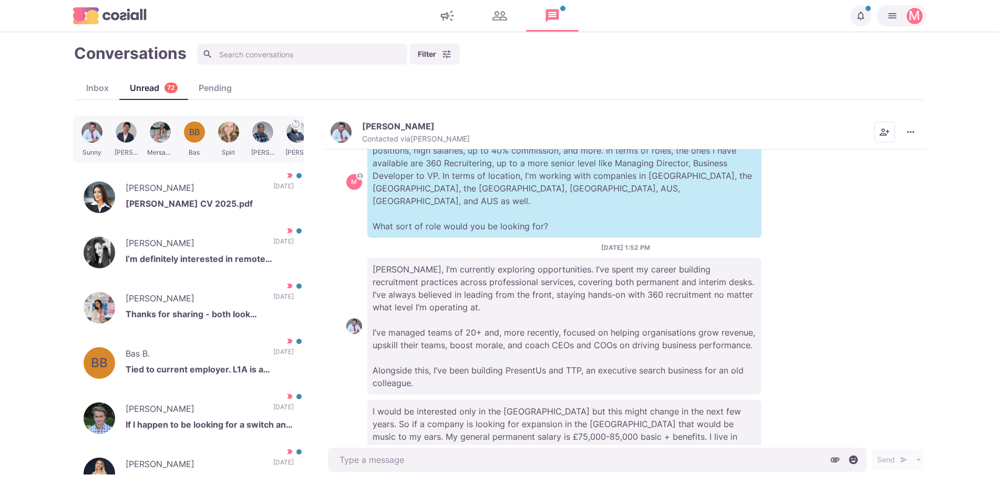
scroll to position [383, 0]
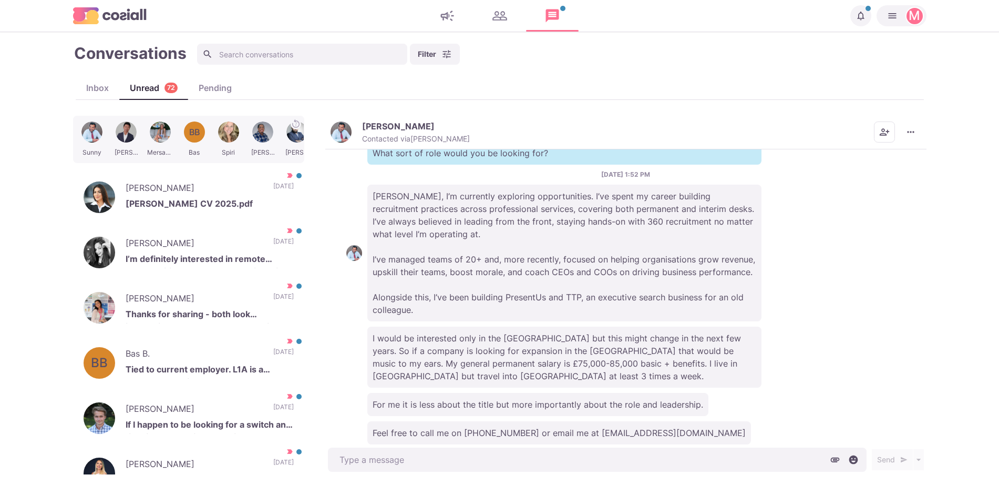
click at [377, 132] on div "[PERSON_NAME] Contacted via [PERSON_NAME]" at bounding box center [416, 132] width 108 height 23
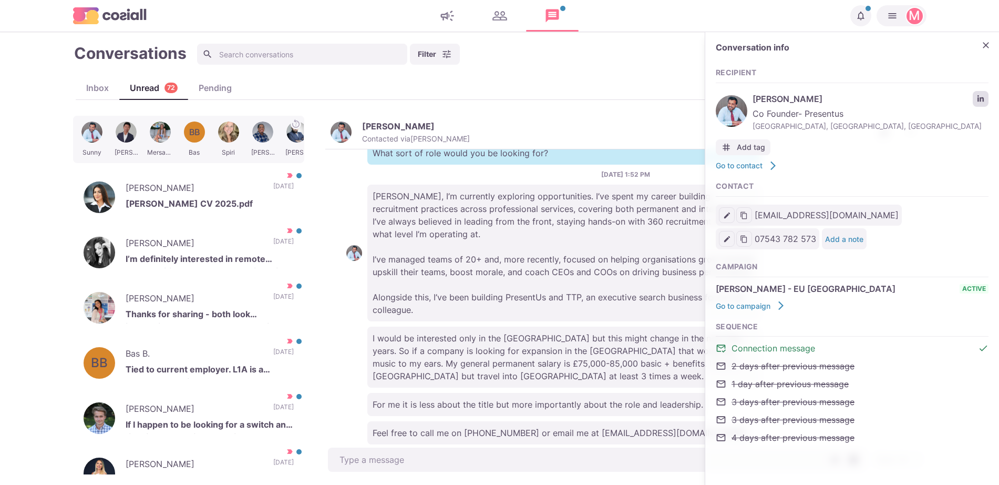
click at [979, 100] on icon "LinkedIn profile link" at bounding box center [980, 98] width 6 height 6
